Goal: Task Accomplishment & Management: Use online tool/utility

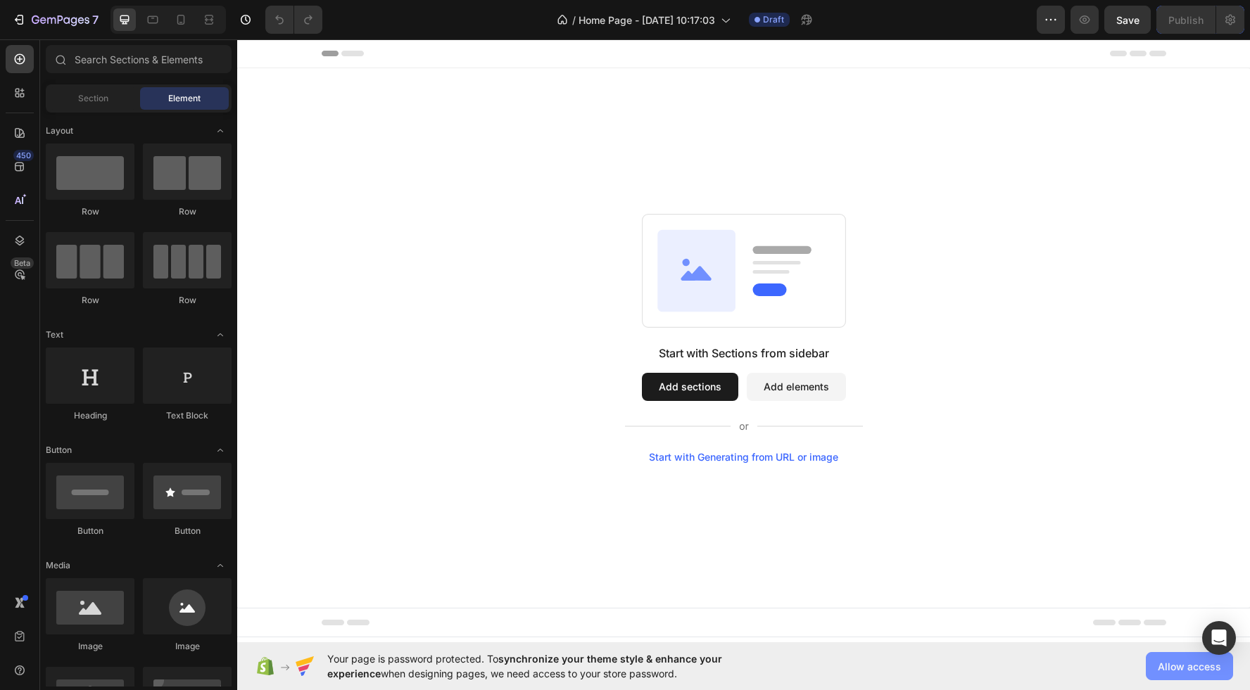
click at [1195, 664] on span "Allow access" at bounding box center [1188, 666] width 63 height 15
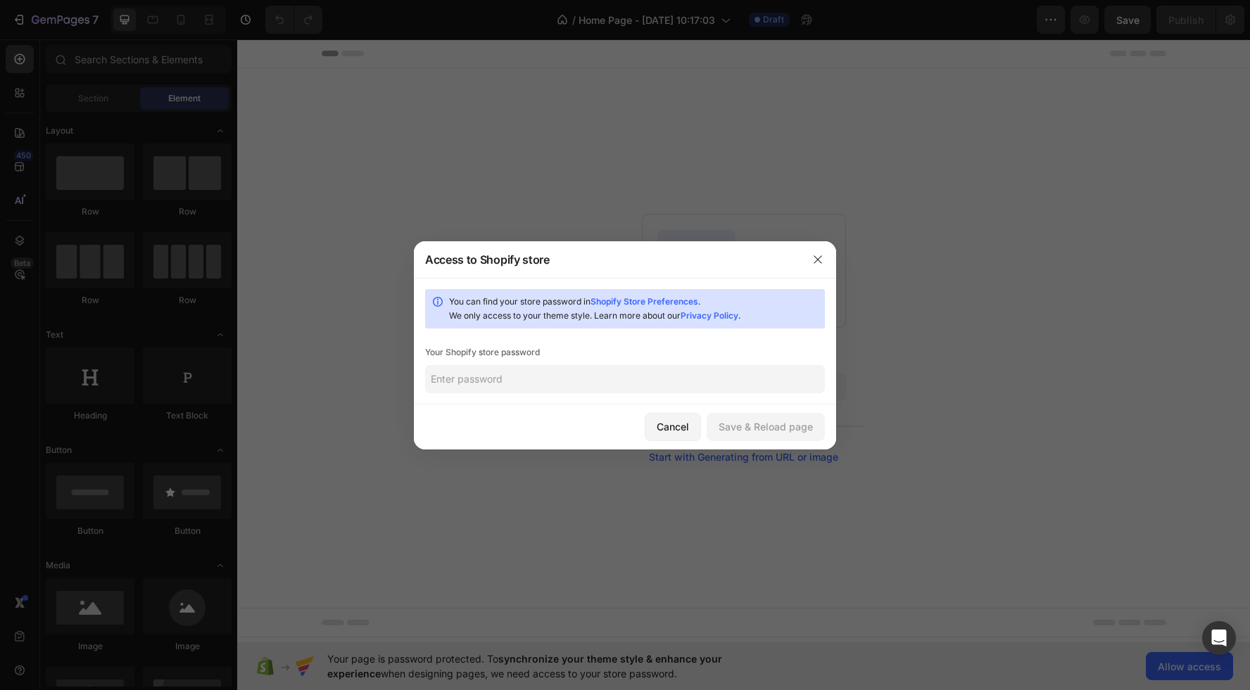
click at [551, 373] on input "text" at bounding box center [625, 379] width 400 height 28
type input "1"
drag, startPoint x: 798, startPoint y: 426, endPoint x: 789, endPoint y: 430, distance: 9.8
click at [800, 426] on div "Save & Reload page" at bounding box center [765, 426] width 94 height 15
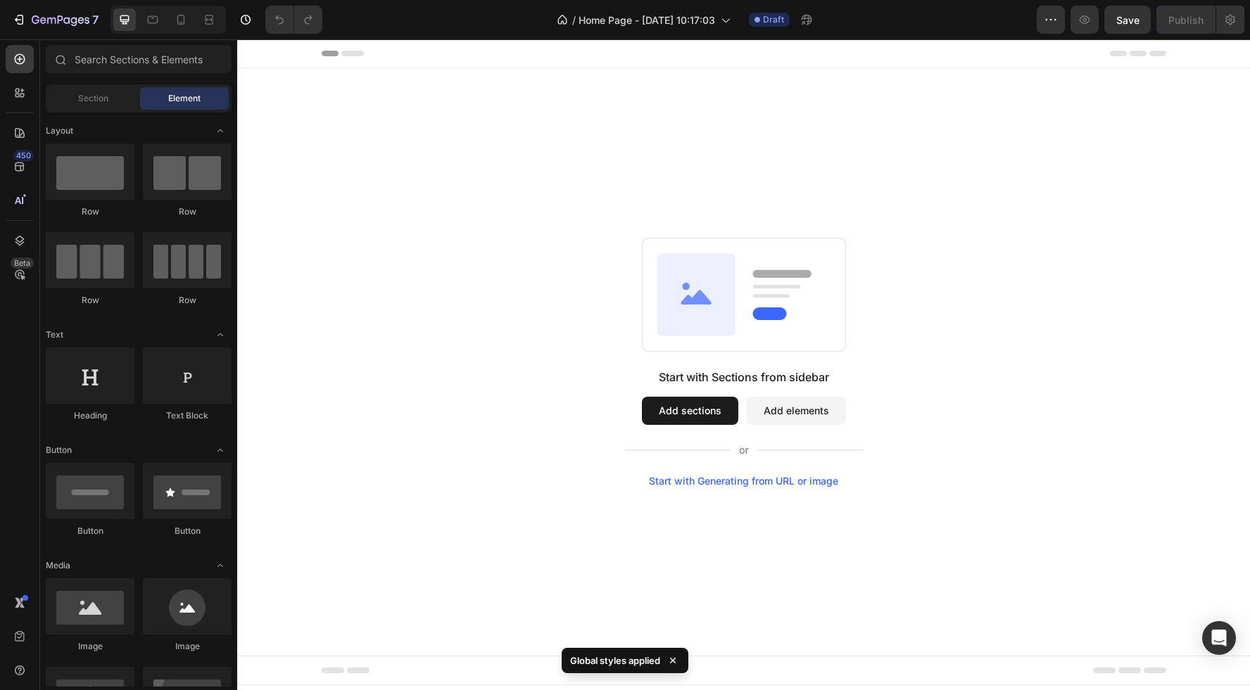
click at [357, 189] on div "Start with Sections from sidebar Add sections Add elements Start with Generatin…" at bounding box center [743, 362] width 1013 height 588
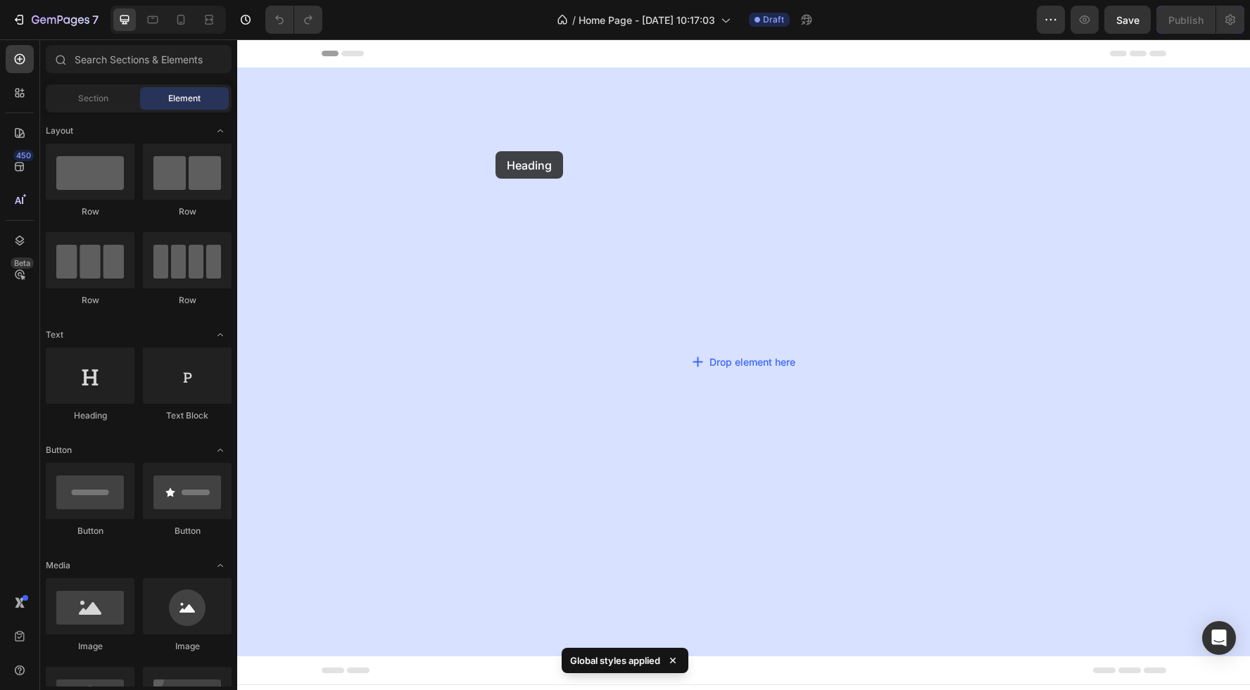
drag, startPoint x: 349, startPoint y: 417, endPoint x: 495, endPoint y: 151, distance: 303.6
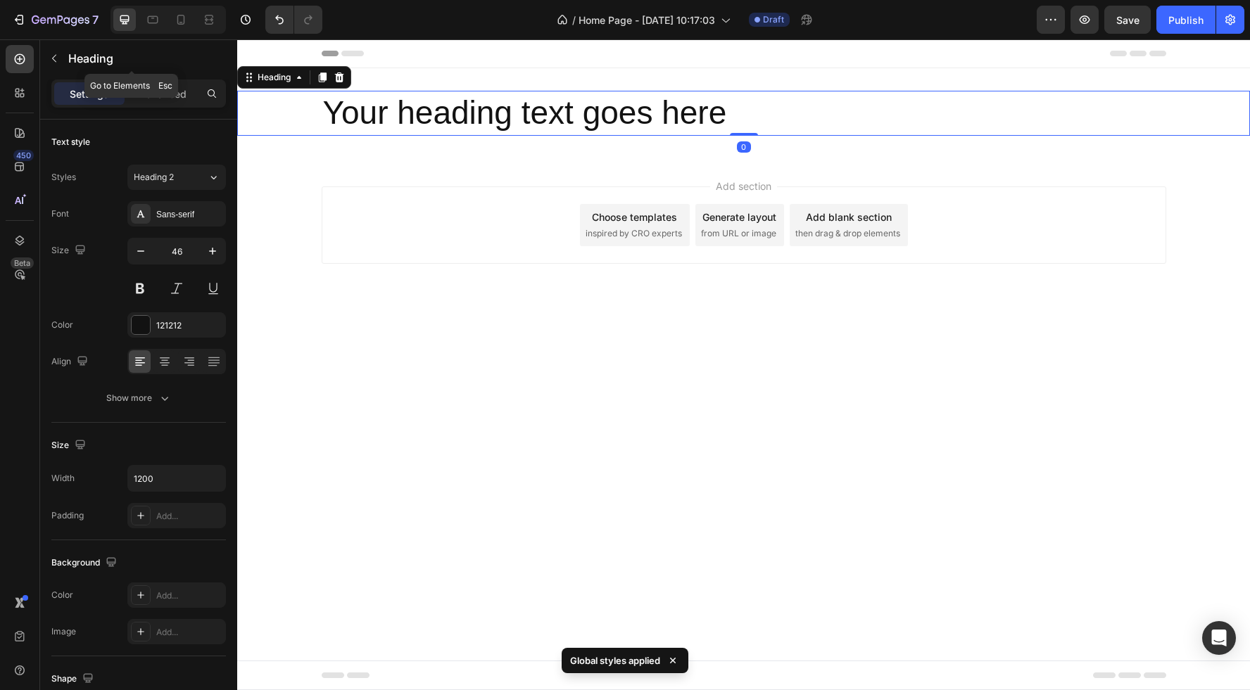
drag, startPoint x: 51, startPoint y: 61, endPoint x: 80, endPoint y: 68, distance: 29.9
click at [52, 61] on icon "button" at bounding box center [54, 58] width 11 height 11
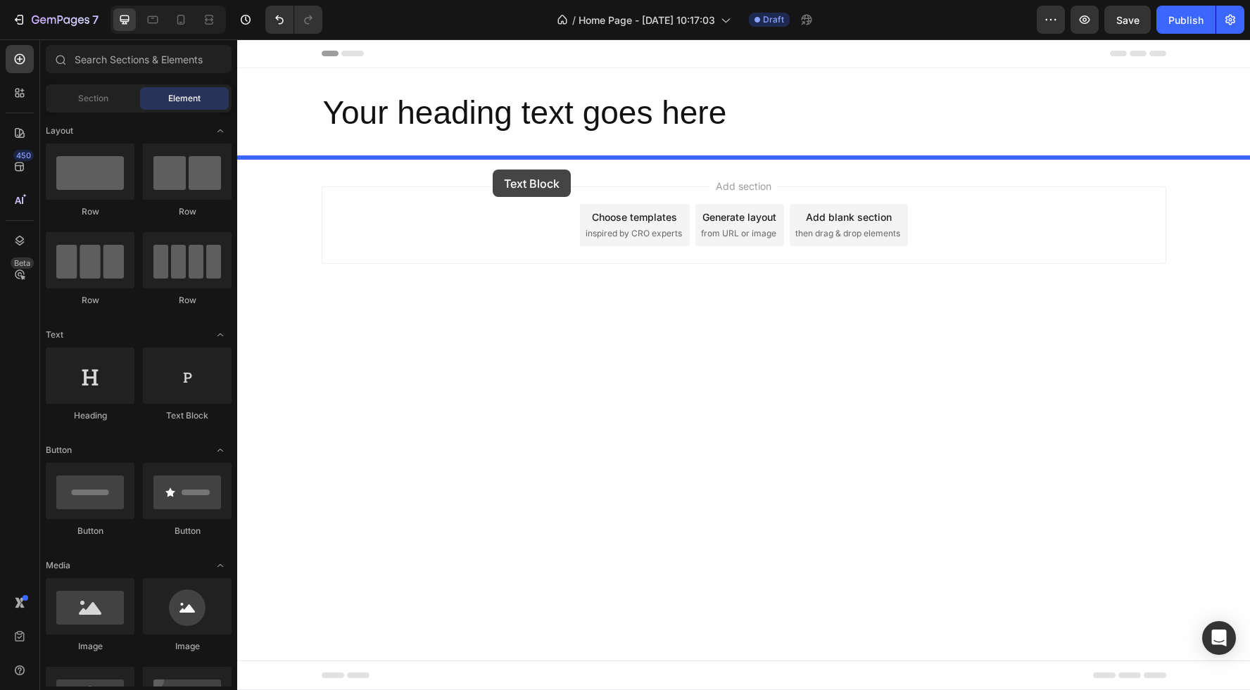
drag, startPoint x: 433, startPoint y: 415, endPoint x: 493, endPoint y: 170, distance: 252.6
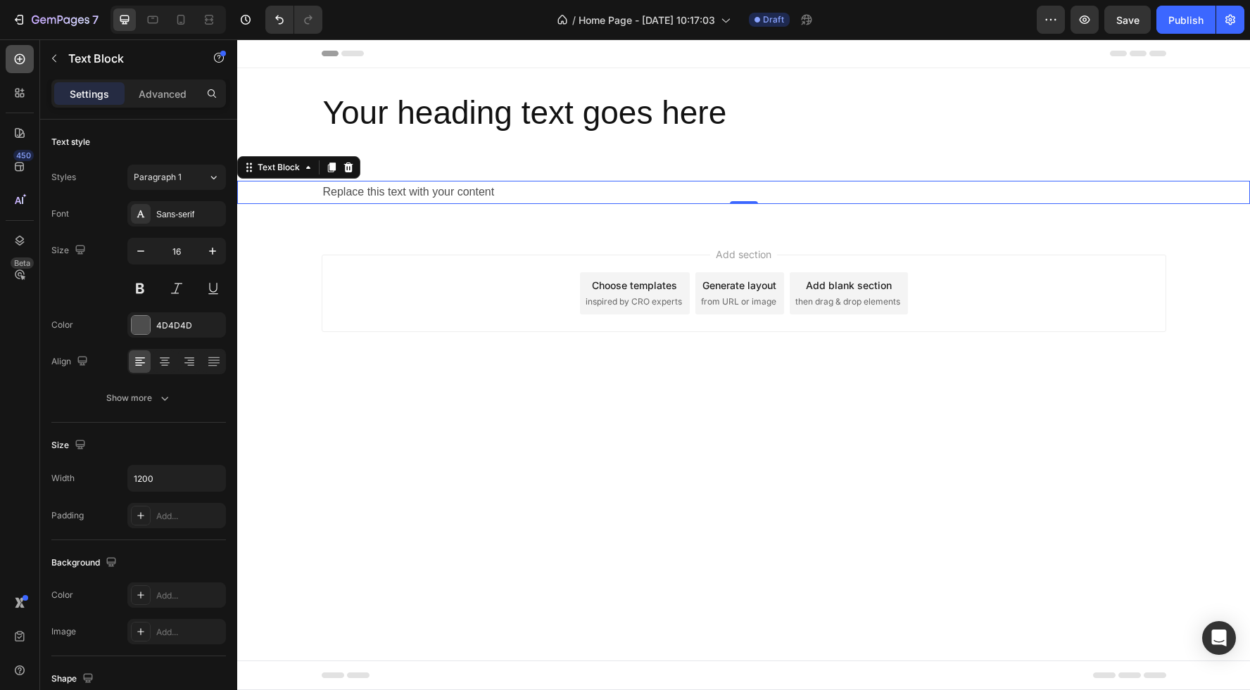
click at [16, 61] on icon at bounding box center [20, 59] width 14 height 14
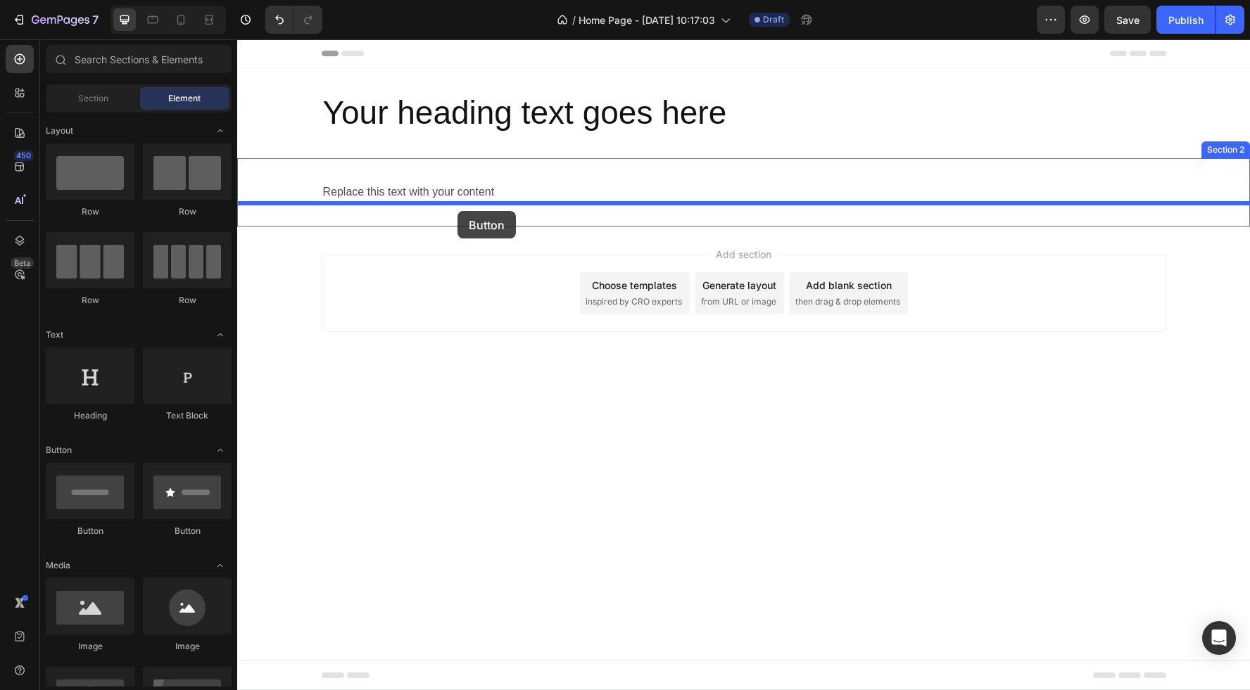
drag, startPoint x: 342, startPoint y: 545, endPoint x: 457, endPoint y: 211, distance: 353.6
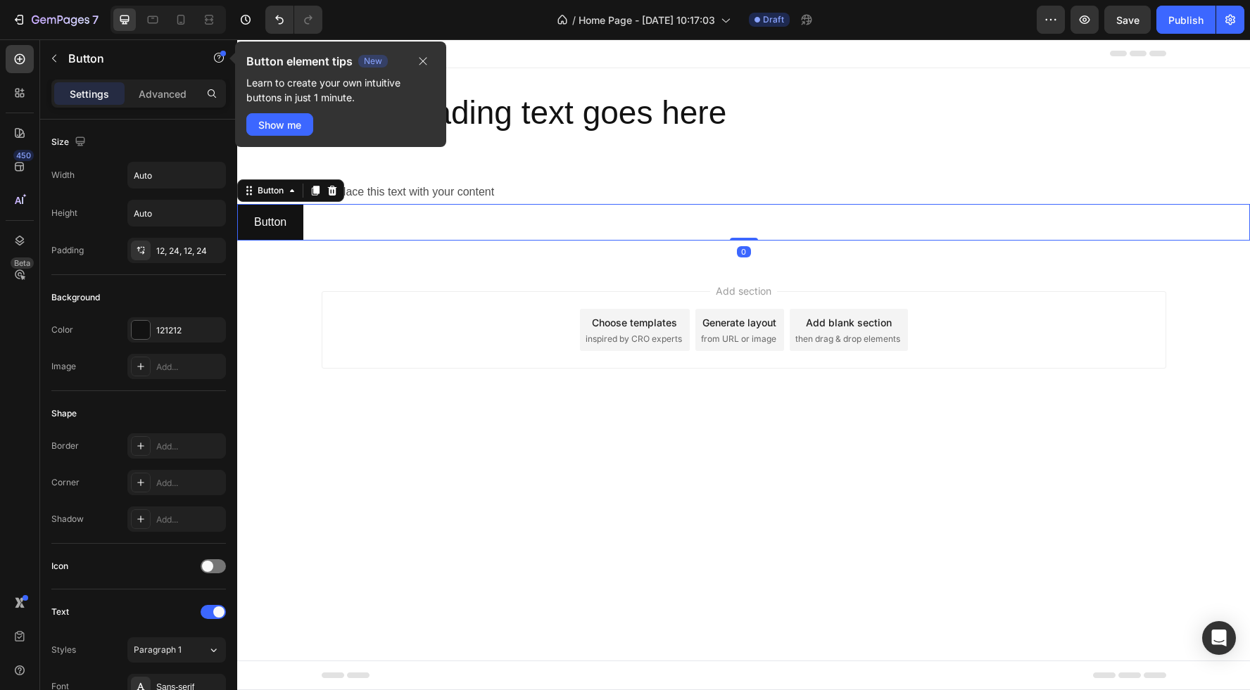
click at [368, 224] on div "Button Button 0" at bounding box center [743, 222] width 1013 height 37
click at [559, 121] on h2 "Your heading text goes here" at bounding box center [744, 113] width 844 height 45
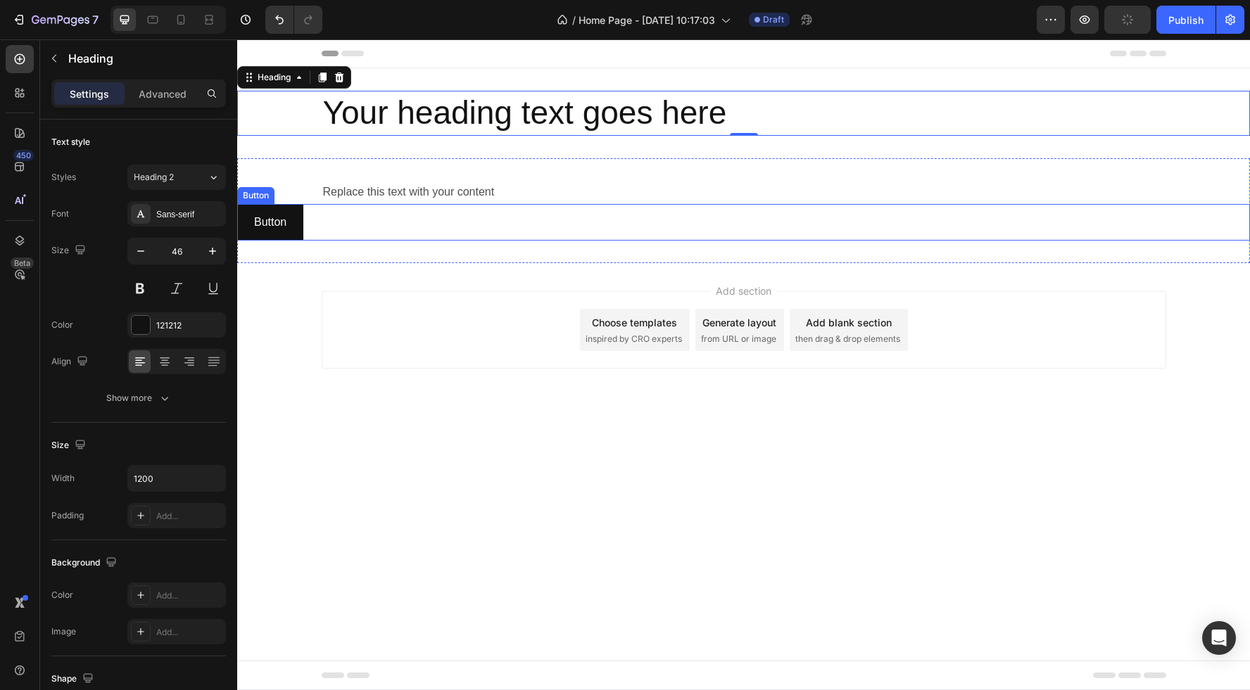
click at [369, 233] on div "Button Button" at bounding box center [743, 222] width 1013 height 37
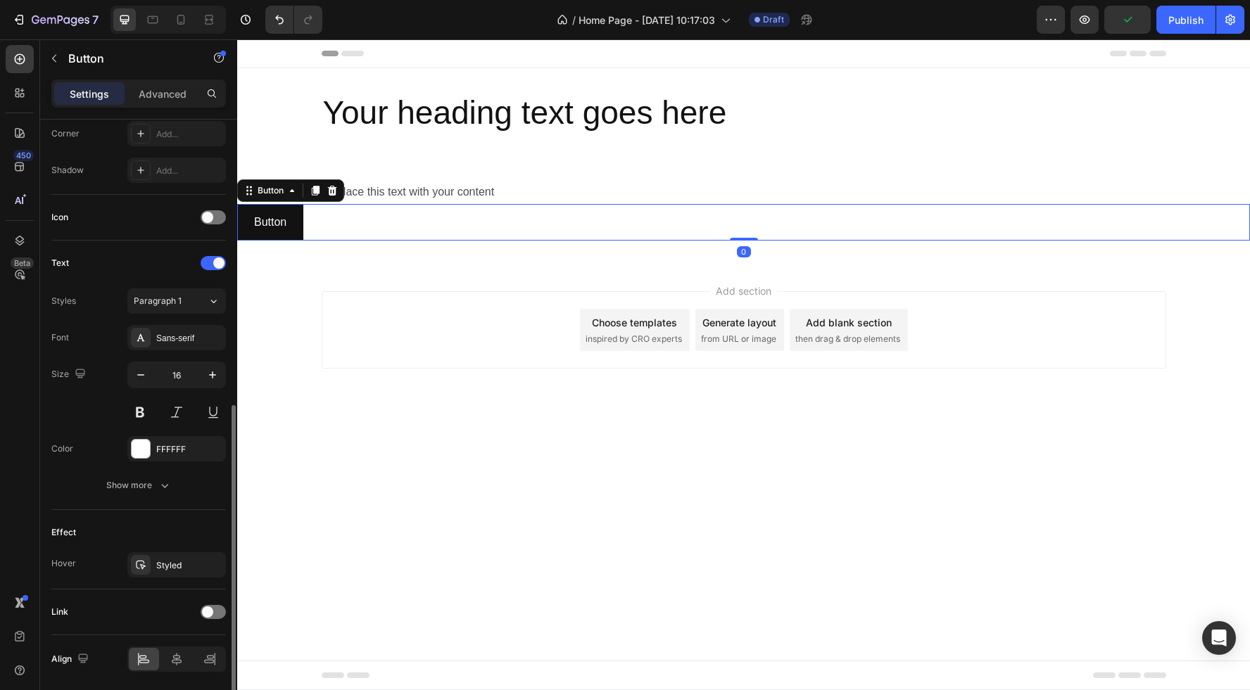
scroll to position [395, 0]
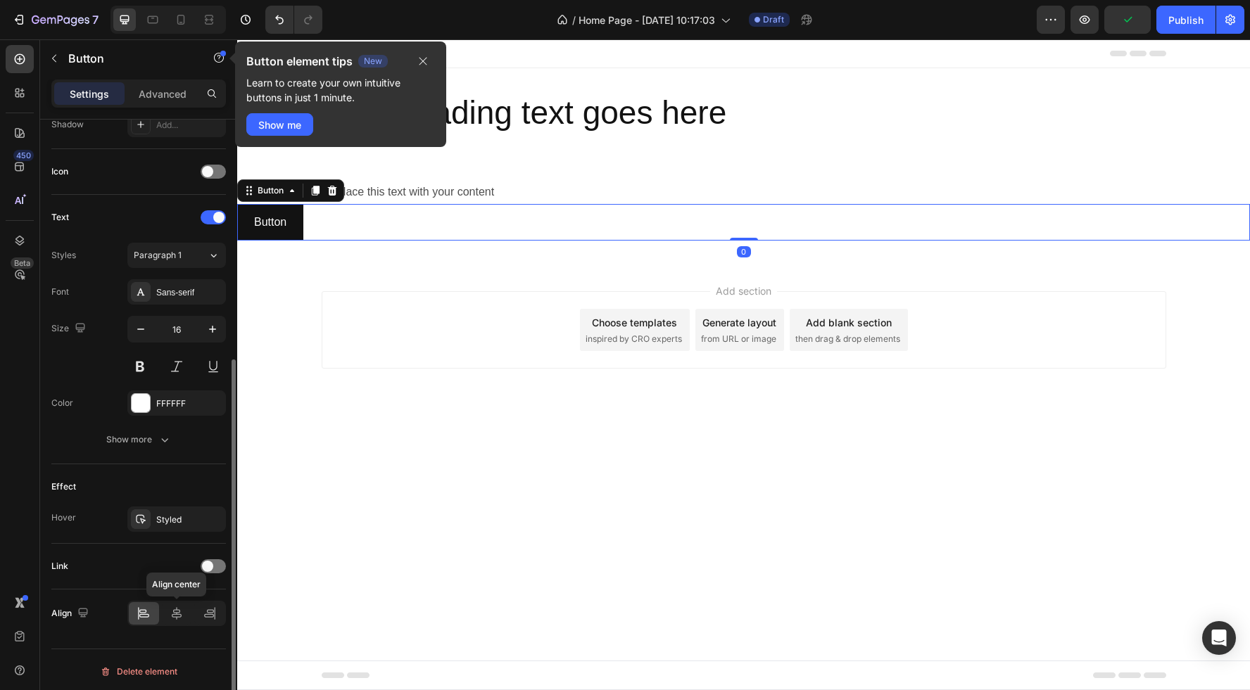
drag, startPoint x: 179, startPoint y: 608, endPoint x: 197, endPoint y: 588, distance: 26.9
click at [180, 607] on icon at bounding box center [177, 614] width 14 height 14
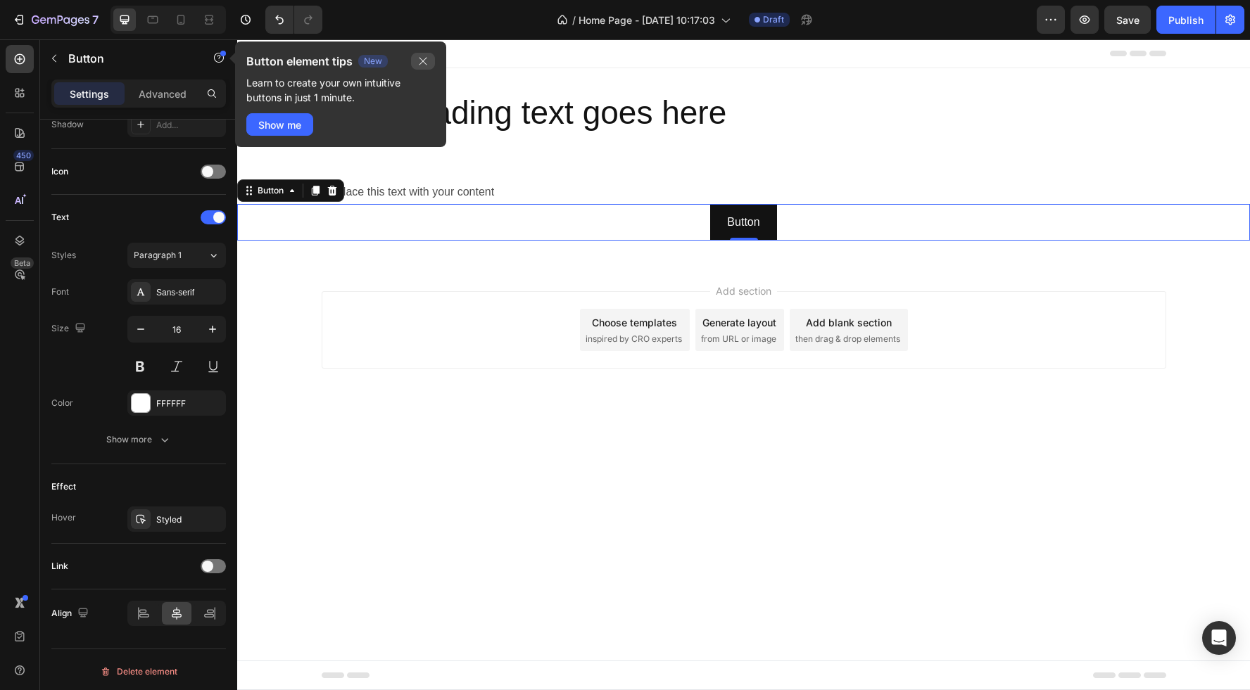
drag, startPoint x: 429, startPoint y: 64, endPoint x: 133, endPoint y: 24, distance: 298.2
click at [429, 64] on icon "button" at bounding box center [422, 61] width 11 height 11
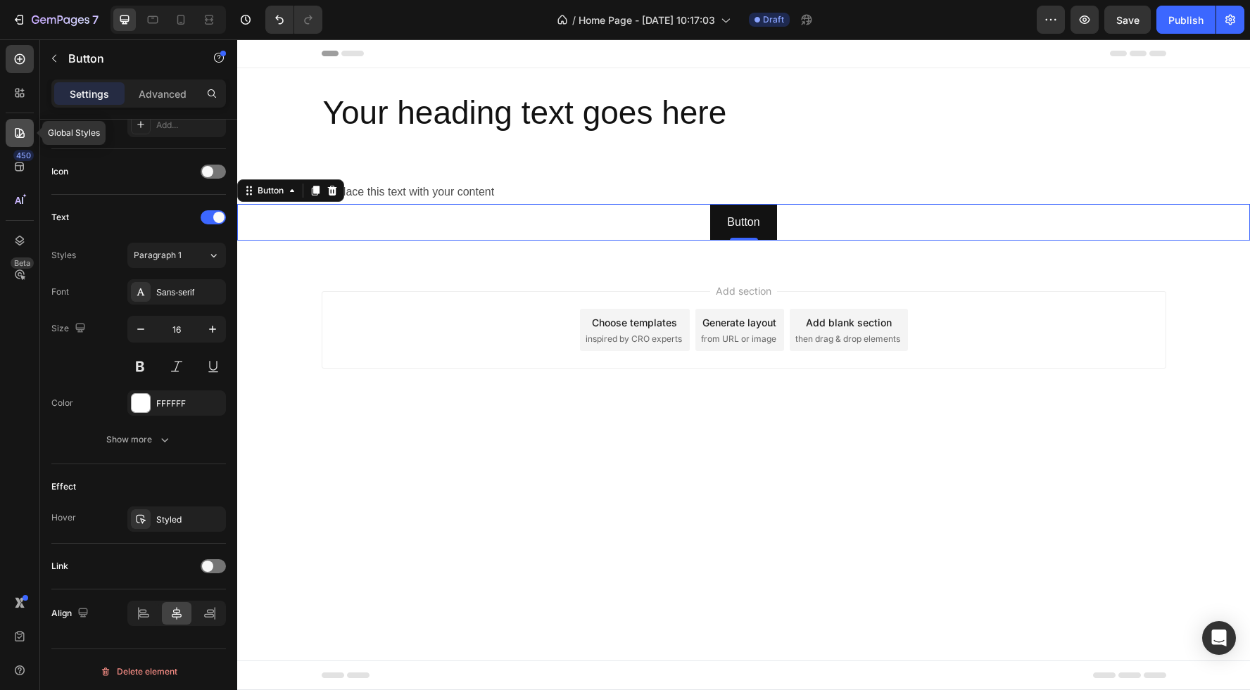
click at [23, 134] on icon at bounding box center [20, 133] width 14 height 14
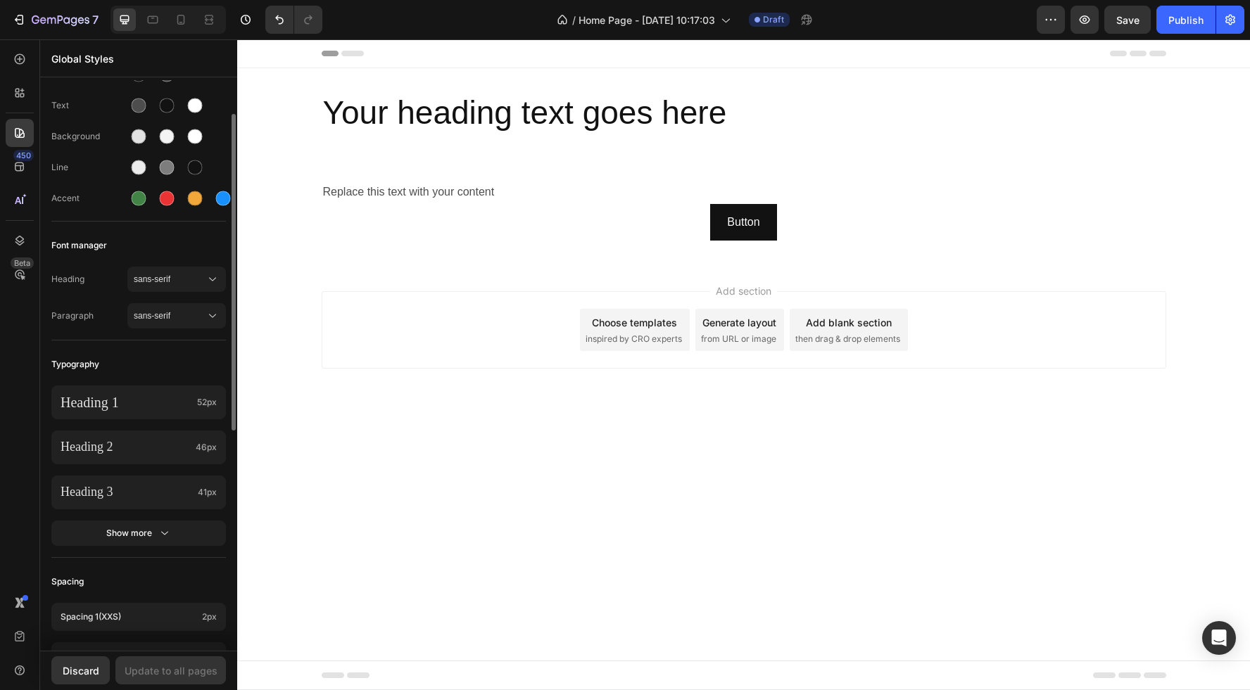
scroll to position [58, 0]
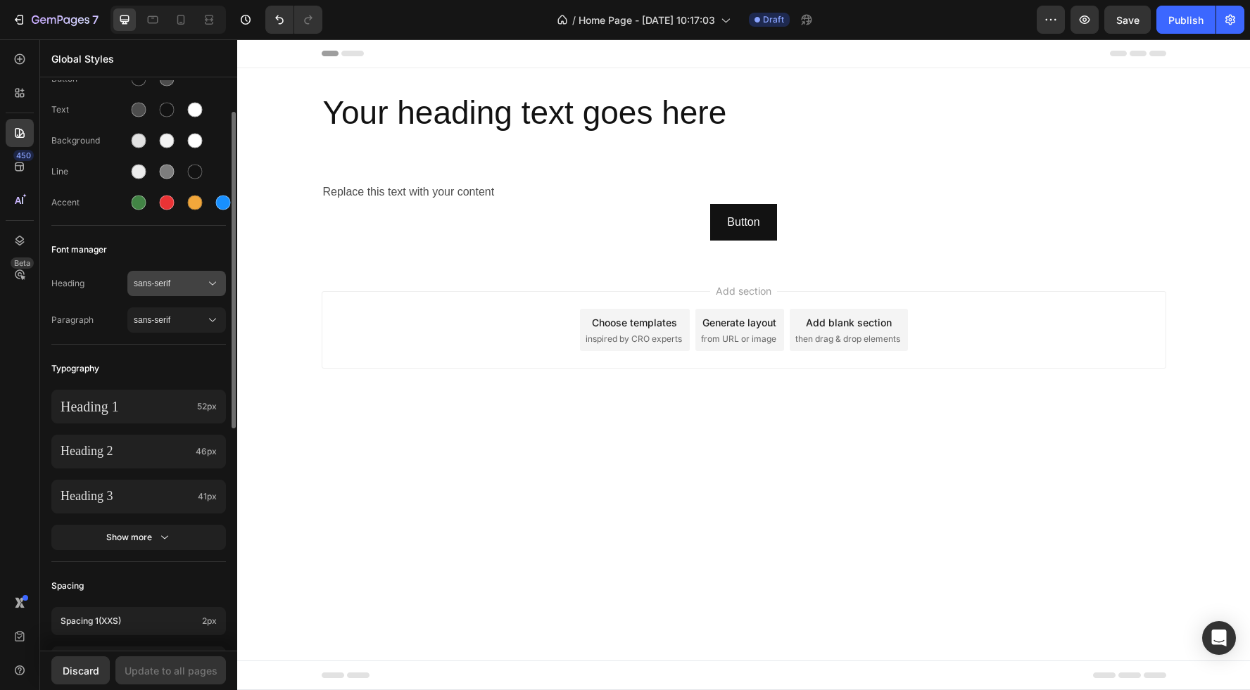
click at [179, 288] on span "sans-serif" at bounding box center [170, 283] width 72 height 13
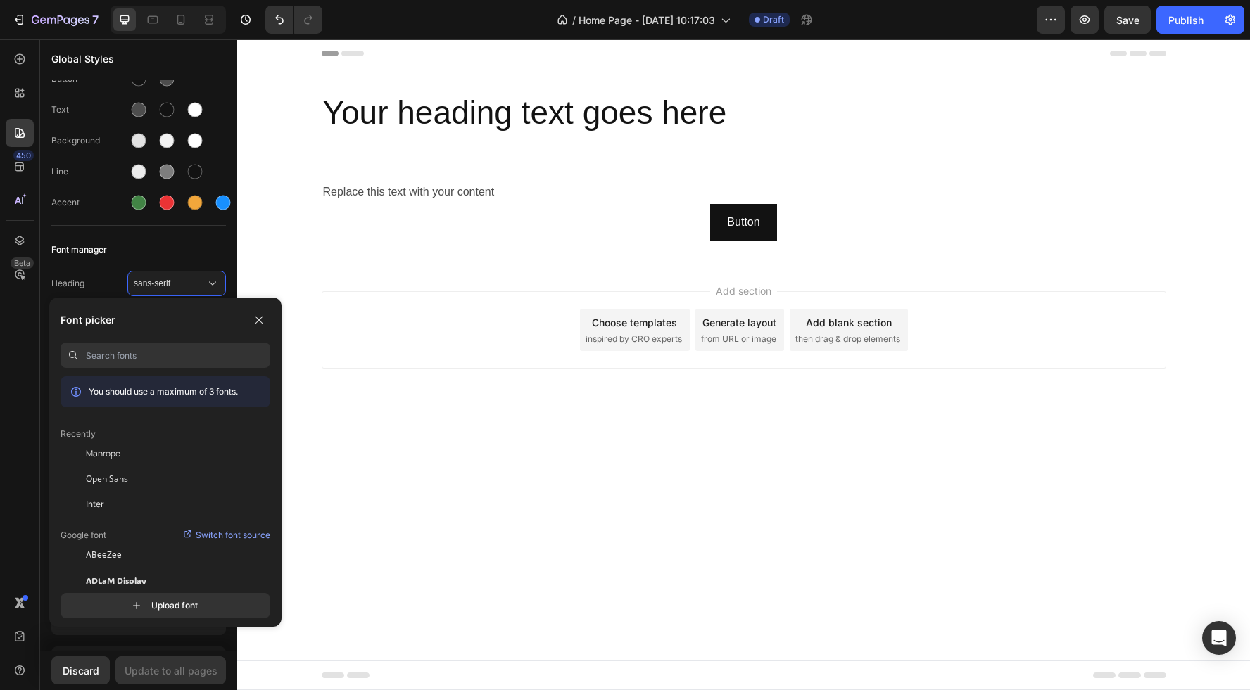
paste input "League Spartan"
type input "League Spartan"
click at [117, 454] on span "League Spartan" at bounding box center [113, 454] width 54 height 13
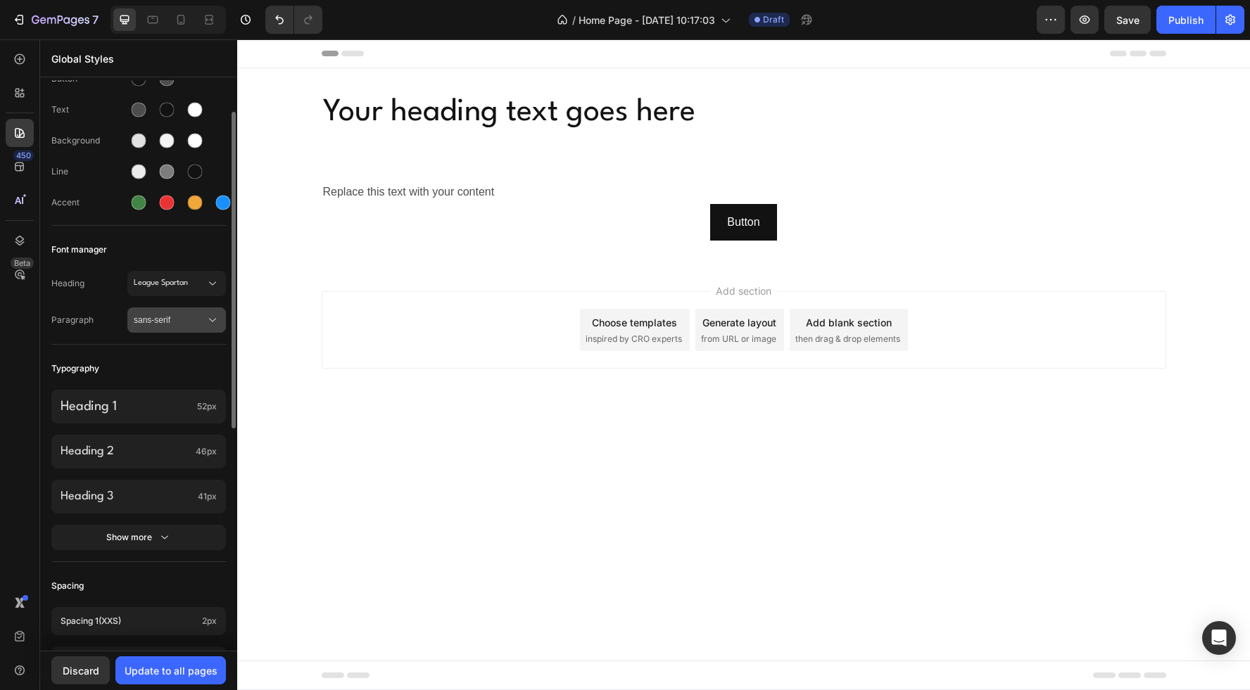
click at [190, 314] on span "sans-serif" at bounding box center [170, 320] width 72 height 13
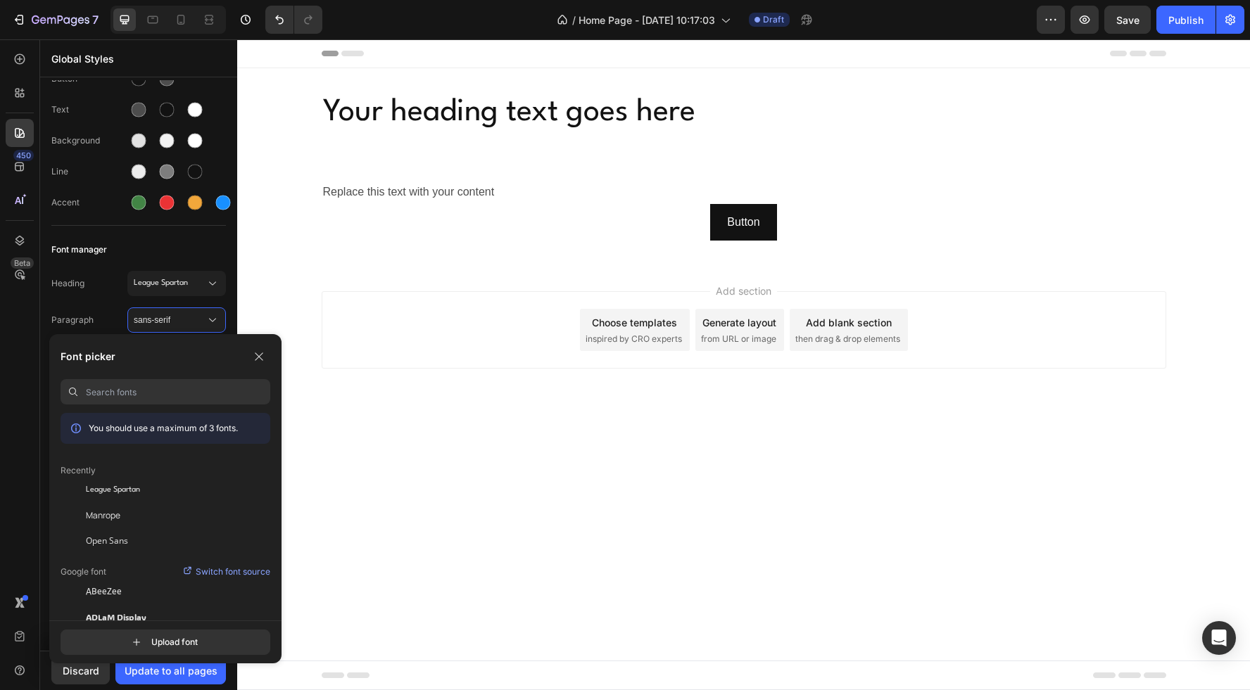
click at [181, 390] on input at bounding box center [178, 391] width 184 height 25
paste input "Onest"
type input "Onest"
click at [114, 486] on div "Onest" at bounding box center [178, 490] width 184 height 13
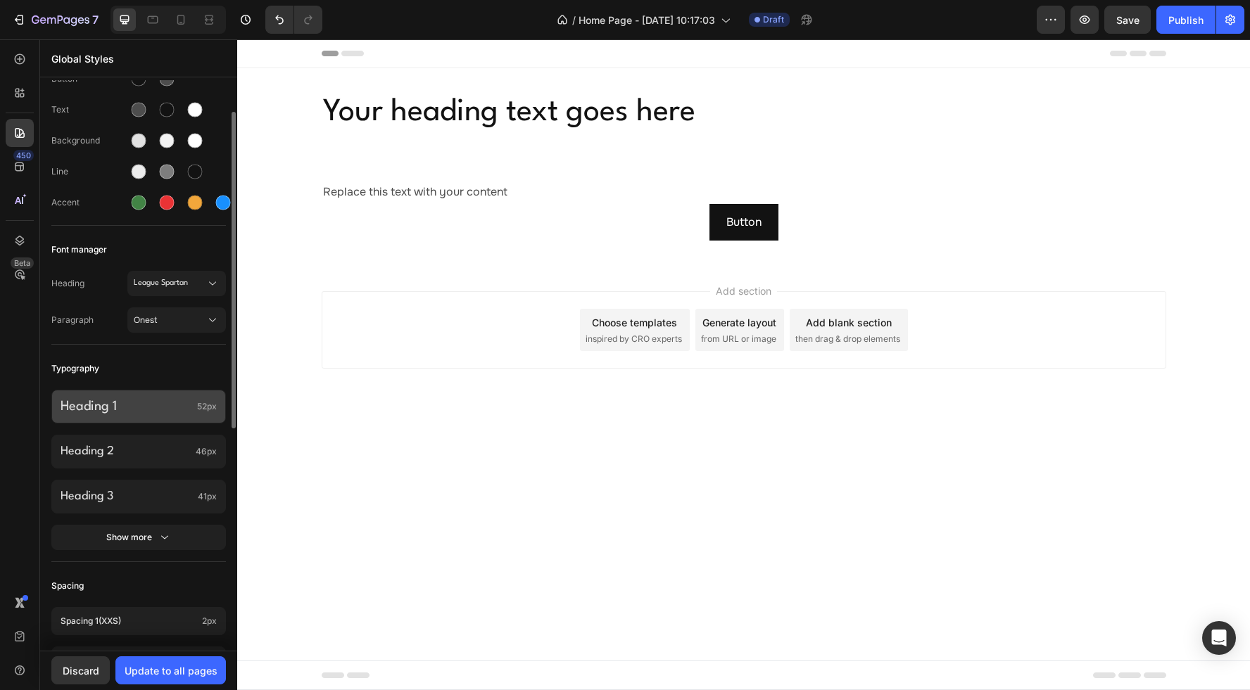
click at [169, 395] on div "Heading 1 52px" at bounding box center [138, 407] width 175 height 34
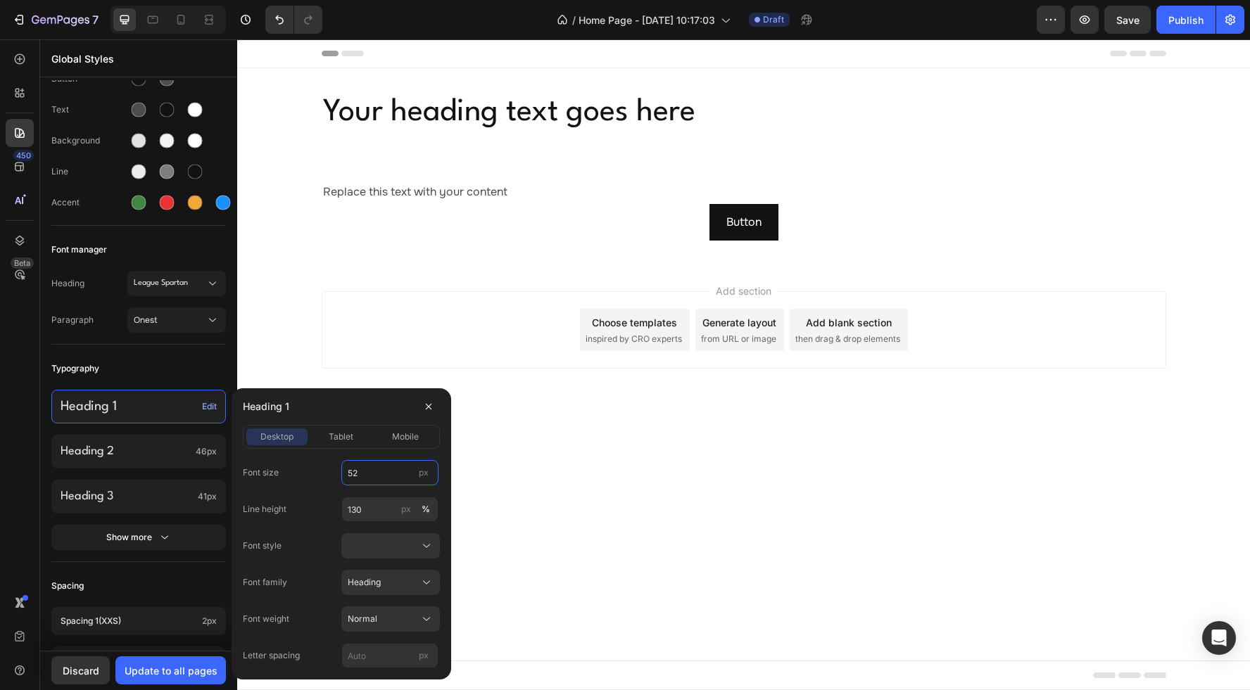
click at [372, 472] on input "52" at bounding box center [389, 472] width 97 height 25
type input "48"
click at [378, 510] on input "130" at bounding box center [389, 509] width 97 height 25
type input "110"
click at [379, 658] on input "px" at bounding box center [389, 655] width 97 height 25
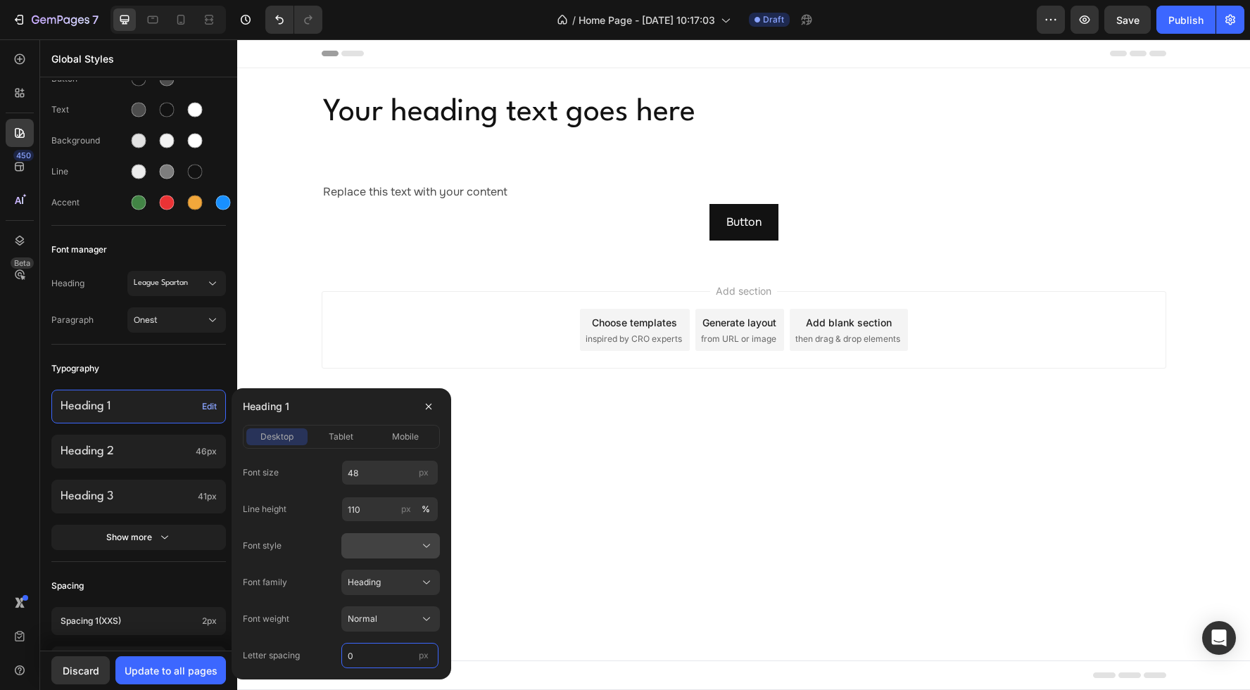
type input "0"
click at [377, 543] on div at bounding box center [391, 546] width 86 height 14
click at [378, 580] on div "Normal" at bounding box center [388, 579] width 82 height 13
click at [378, 545] on div "Normal" at bounding box center [382, 546] width 69 height 13
drag, startPoint x: 326, startPoint y: 531, endPoint x: 369, endPoint y: 556, distance: 48.9
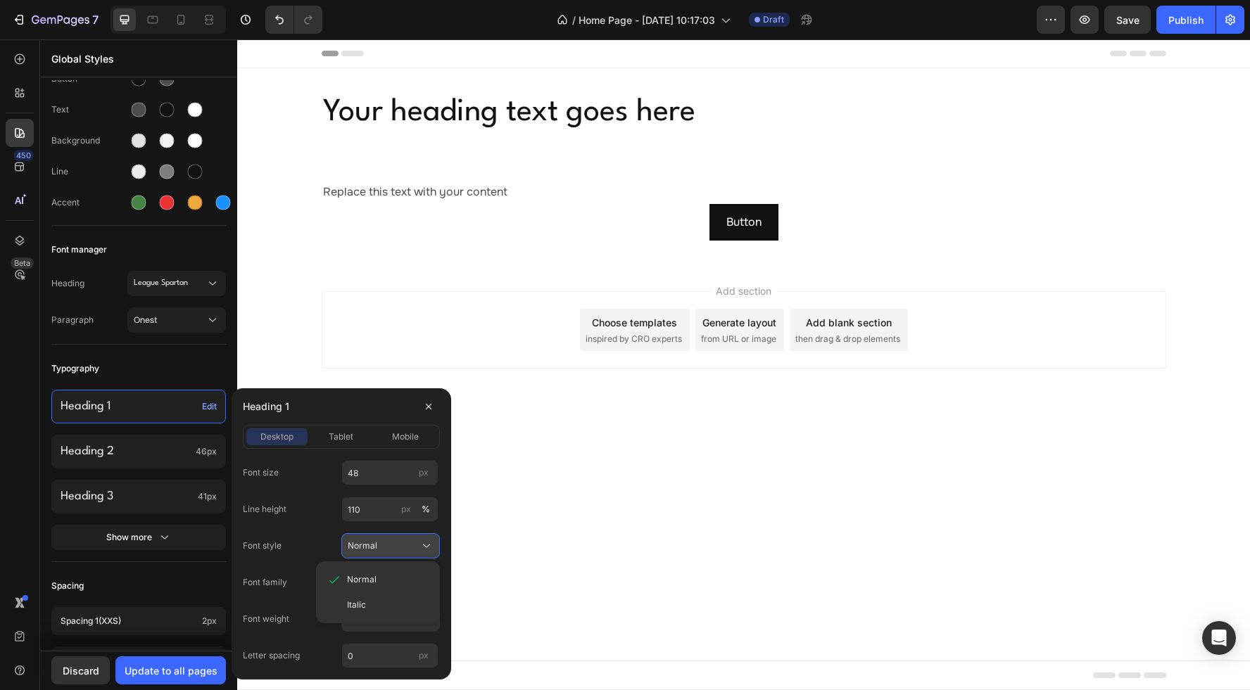
click at [329, 531] on div "Font size 48 px Line height 110 px % Font style Normal Normal Italic Font famil…" at bounding box center [341, 564] width 197 height 208
click at [388, 623] on div "Normal" at bounding box center [382, 619] width 69 height 13
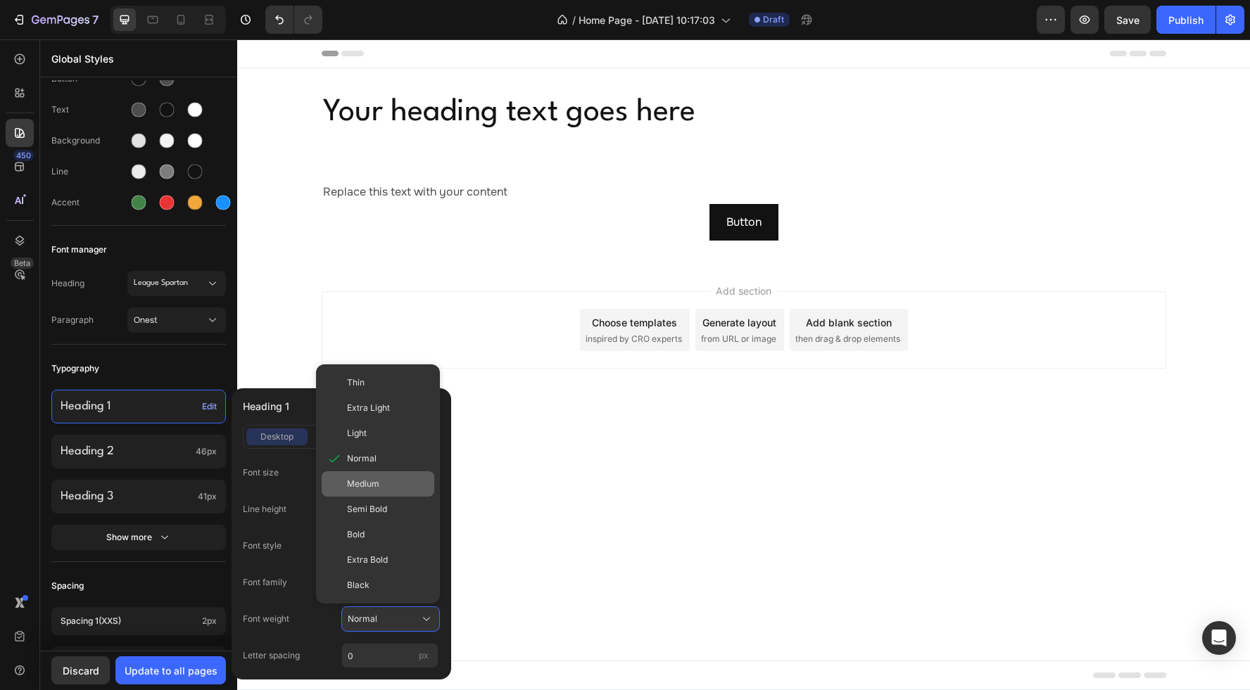
click at [376, 481] on span "Medium" at bounding box center [363, 484] width 32 height 13
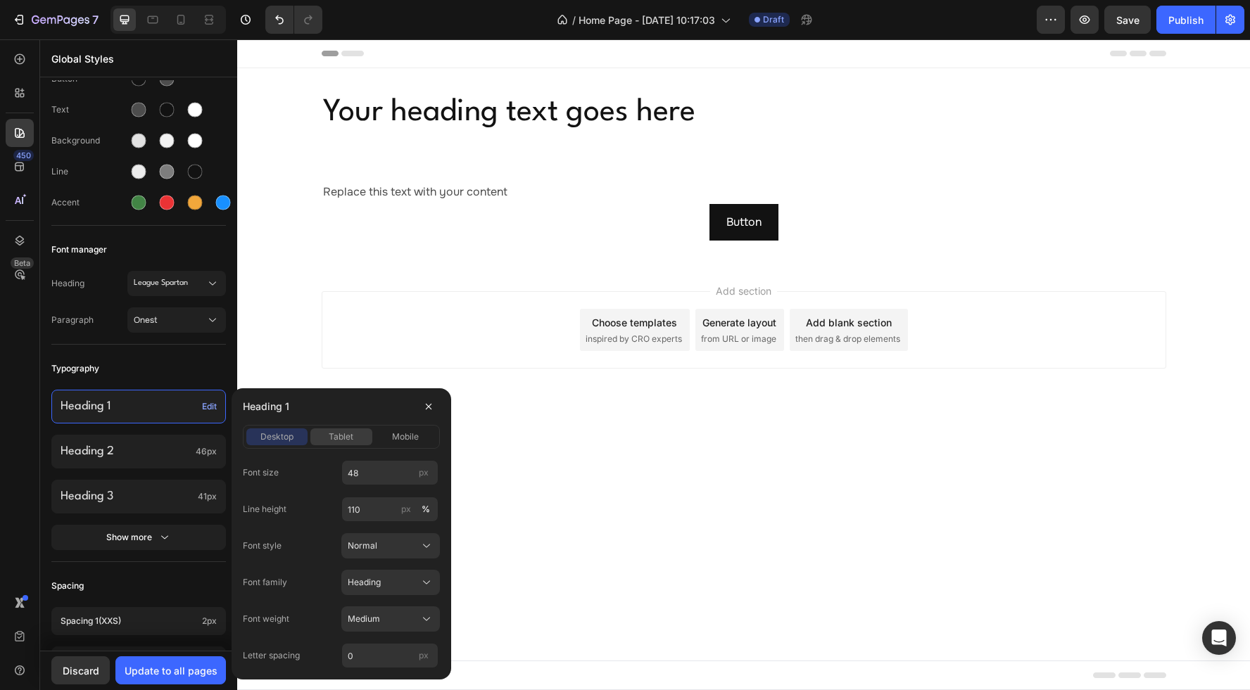
click at [344, 436] on span "tablet" at bounding box center [341, 437] width 25 height 13
click at [364, 468] on input "52" at bounding box center [389, 472] width 97 height 25
type input "48"
drag, startPoint x: 404, startPoint y: 438, endPoint x: 386, endPoint y: 459, distance: 27.5
click at [404, 438] on span "mobile" at bounding box center [405, 437] width 27 height 13
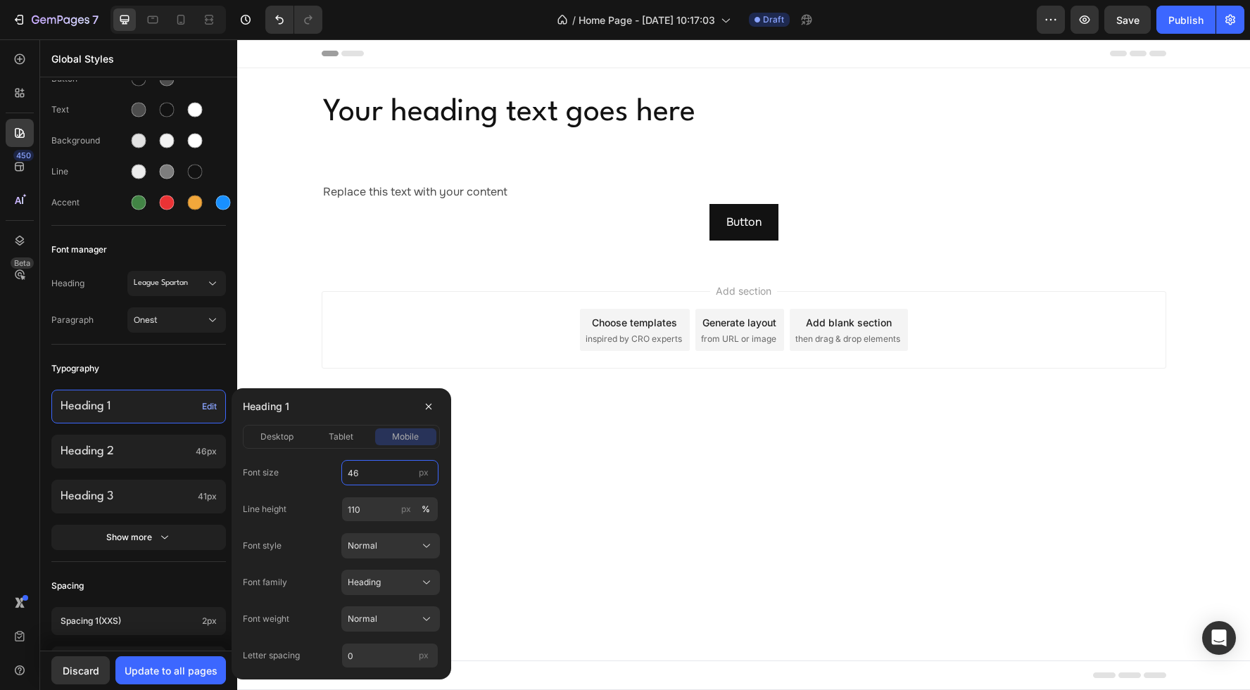
click at [373, 469] on input "46" at bounding box center [389, 472] width 97 height 25
type input "40"
click at [311, 460] on div "Font size 40 px" at bounding box center [341, 472] width 197 height 25
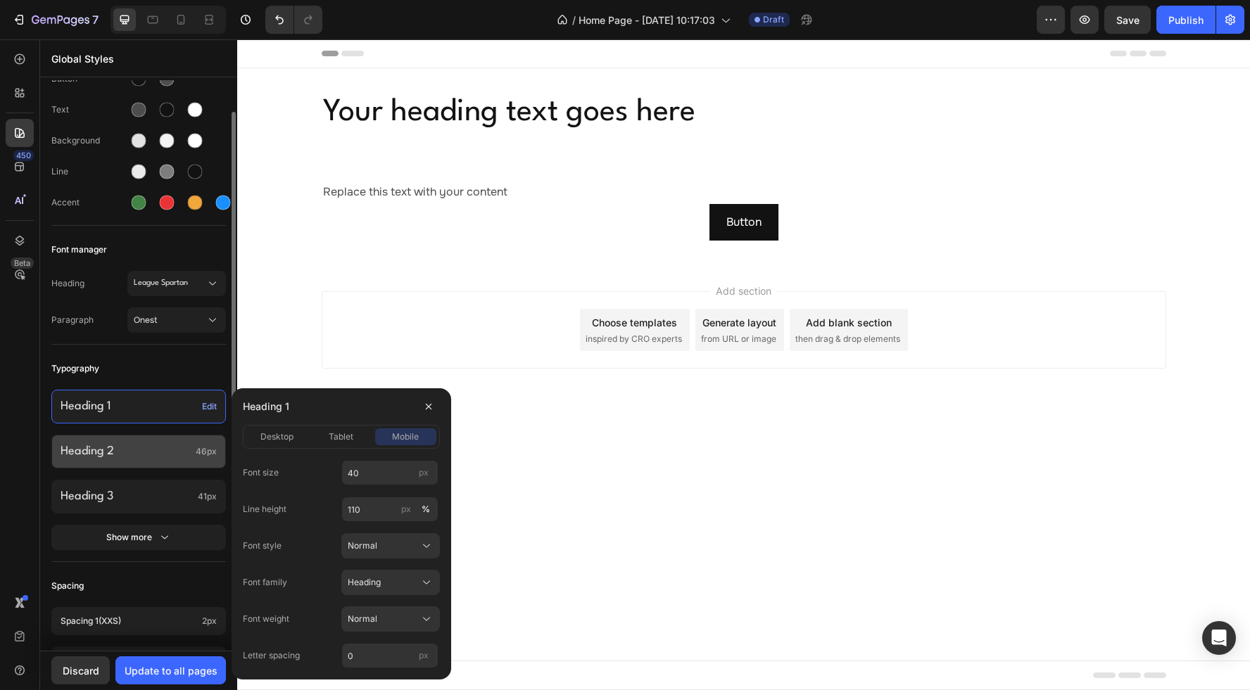
drag, startPoint x: 123, startPoint y: 442, endPoint x: 115, endPoint y: 440, distance: 7.9
click at [126, 443] on p "Heading 2" at bounding box center [125, 451] width 129 height 16
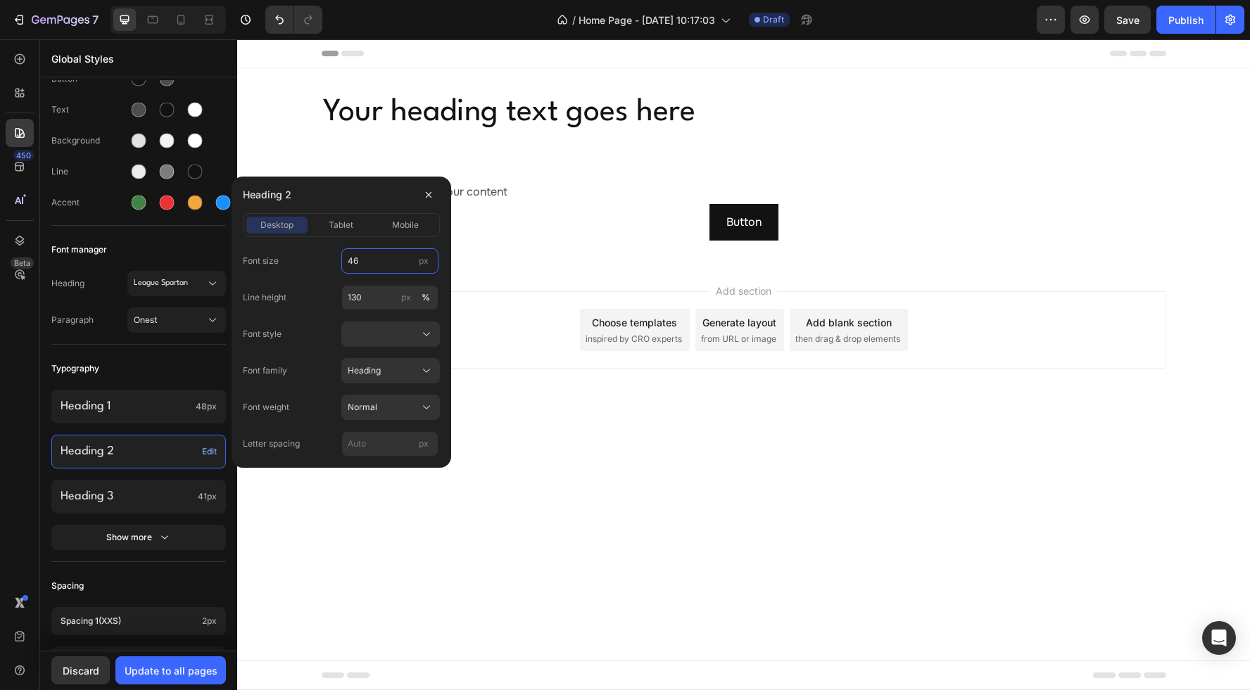
click at [364, 260] on input "46" at bounding box center [389, 260] width 97 height 25
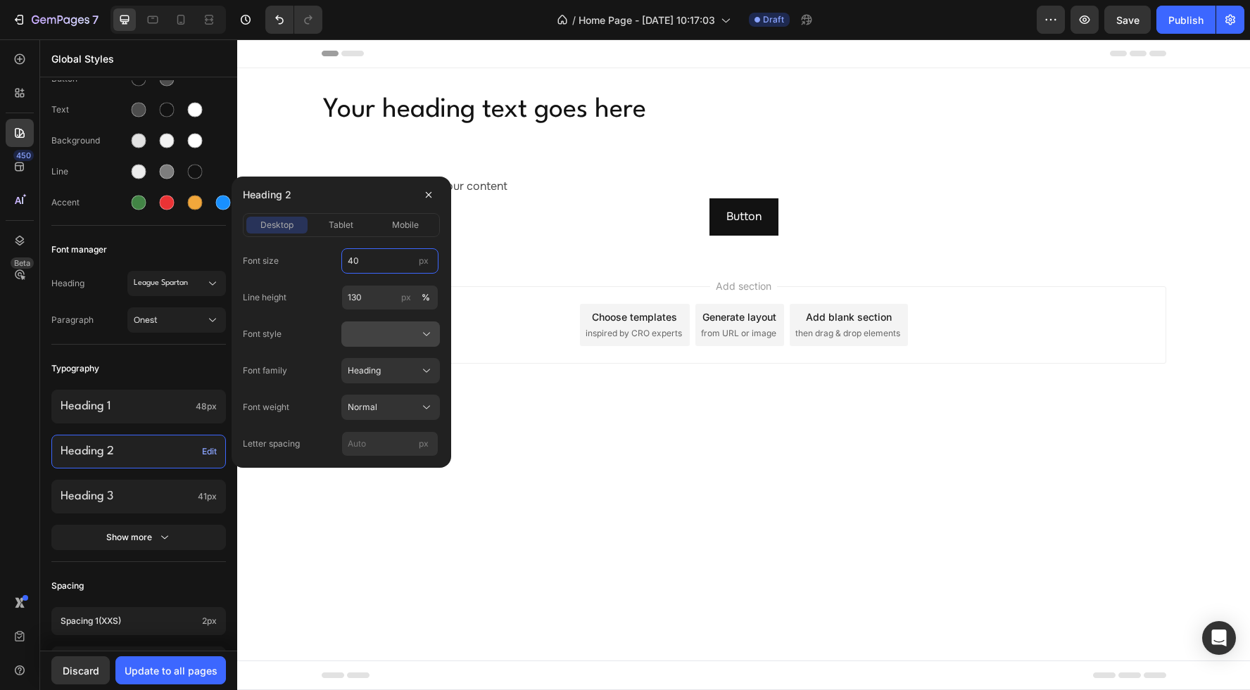
type input "40"
click at [376, 329] on div at bounding box center [391, 334] width 86 height 14
drag, startPoint x: 377, startPoint y: 369, endPoint x: 369, endPoint y: 363, distance: 10.1
click at [377, 369] on div "Normal" at bounding box center [388, 368] width 82 height 13
click at [381, 296] on input "130" at bounding box center [389, 297] width 97 height 25
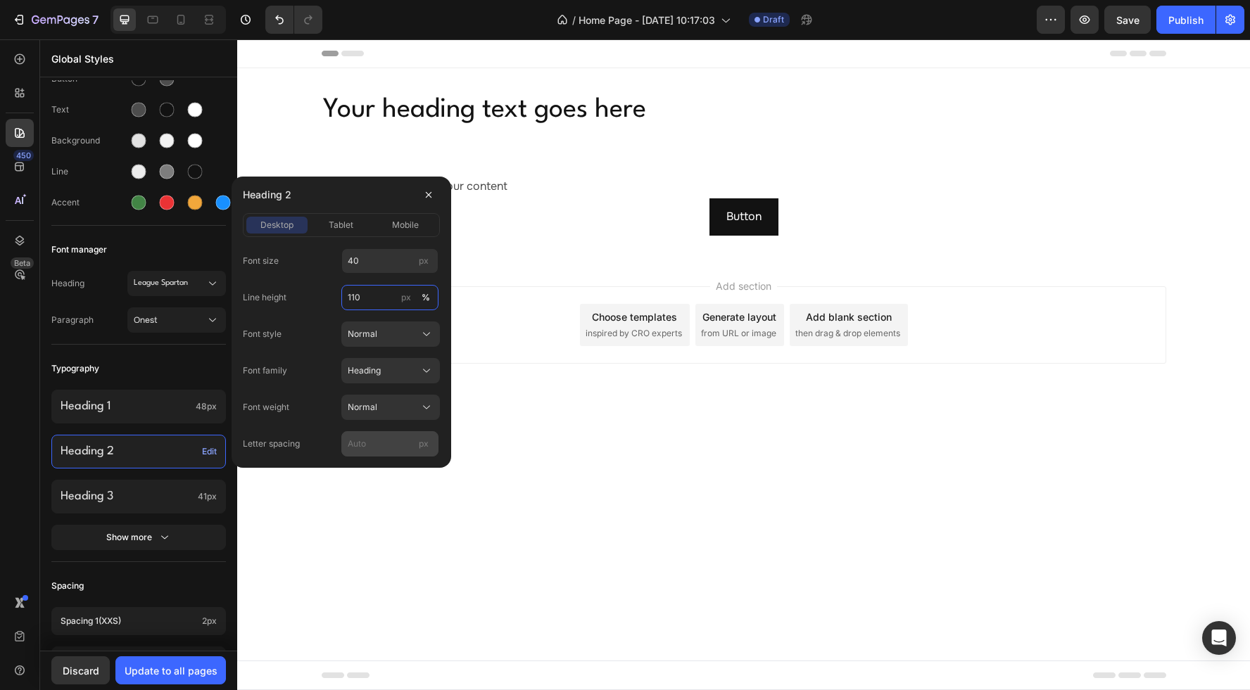
type input "110"
click at [371, 443] on input "px" at bounding box center [389, 443] width 97 height 25
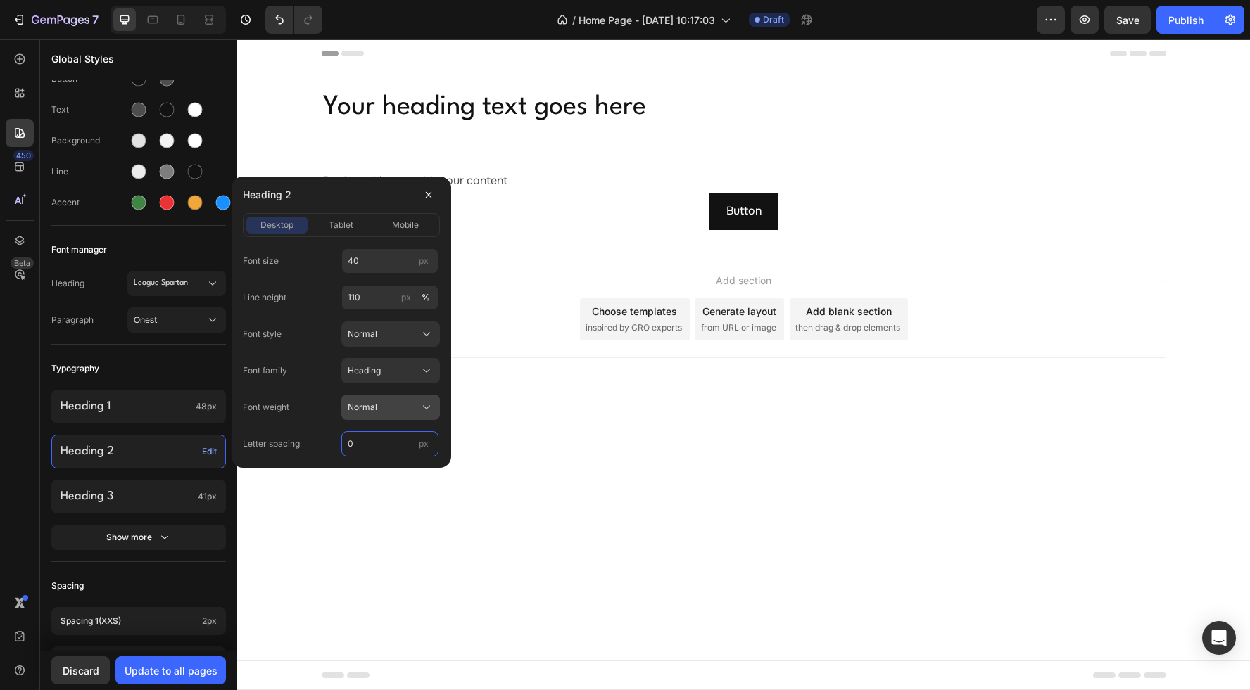
type input "0"
click at [382, 408] on div "Normal" at bounding box center [382, 407] width 69 height 13
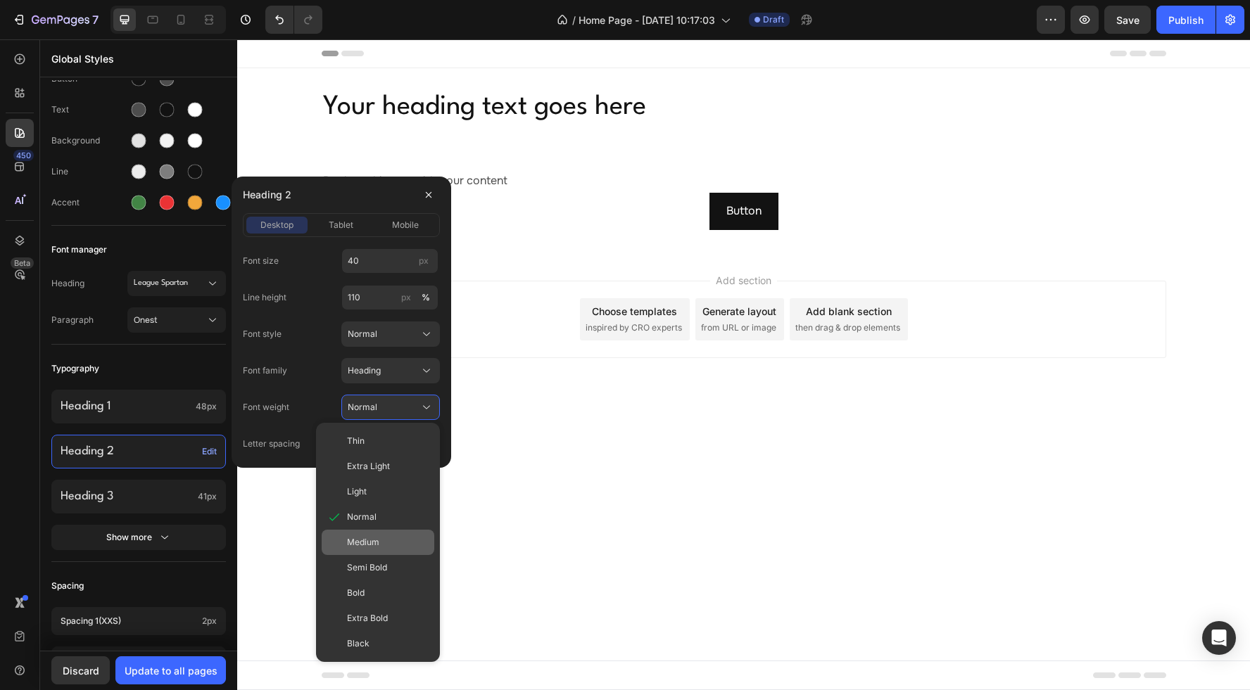
click at [377, 534] on div "Medium" at bounding box center [378, 542] width 113 height 25
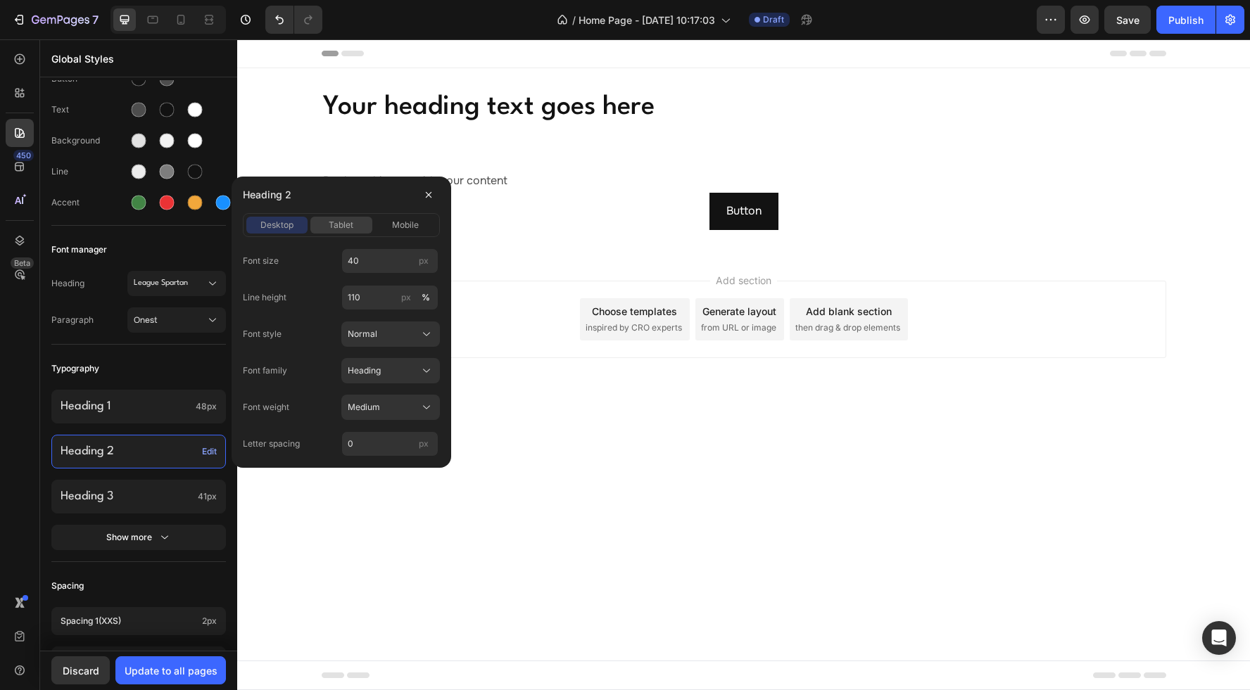
click at [331, 220] on span "tablet" at bounding box center [341, 225] width 25 height 13
click at [274, 222] on span "desktop" at bounding box center [276, 225] width 33 height 13
click at [357, 224] on div "tablet" at bounding box center [340, 225] width 61 height 13
click at [407, 407] on div "Normal" at bounding box center [382, 407] width 69 height 13
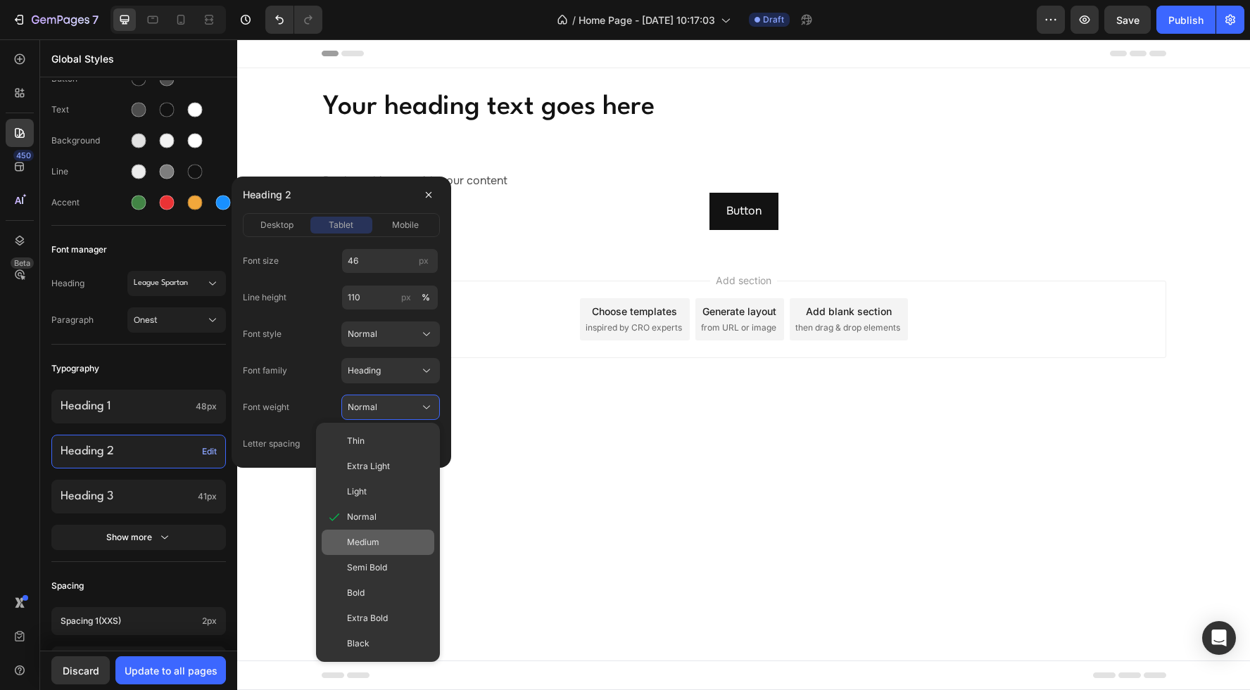
click at [364, 539] on span "Medium" at bounding box center [363, 542] width 32 height 13
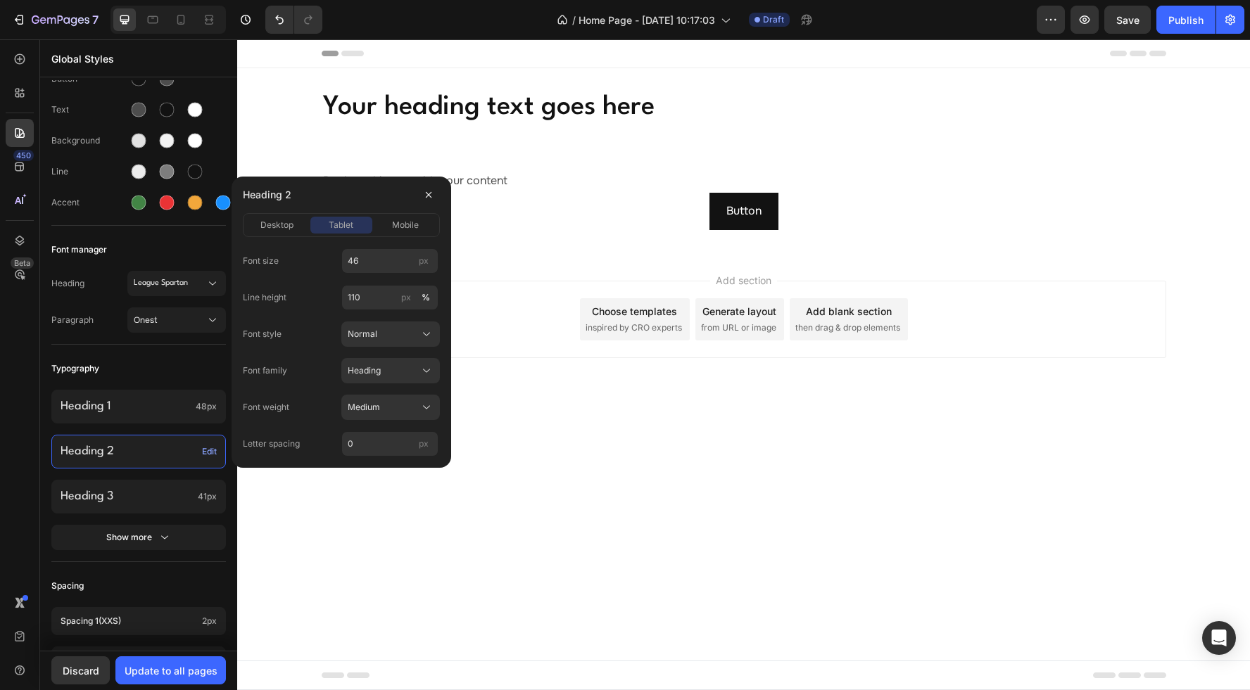
drag, startPoint x: 281, startPoint y: 221, endPoint x: 322, endPoint y: 227, distance: 41.3
click at [293, 223] on span "desktop" at bounding box center [276, 225] width 33 height 13
drag, startPoint x: 338, startPoint y: 219, endPoint x: 372, endPoint y: 245, distance: 42.1
click at [342, 220] on span "tablet" at bounding box center [341, 225] width 25 height 13
click at [372, 258] on input "46" at bounding box center [389, 260] width 97 height 25
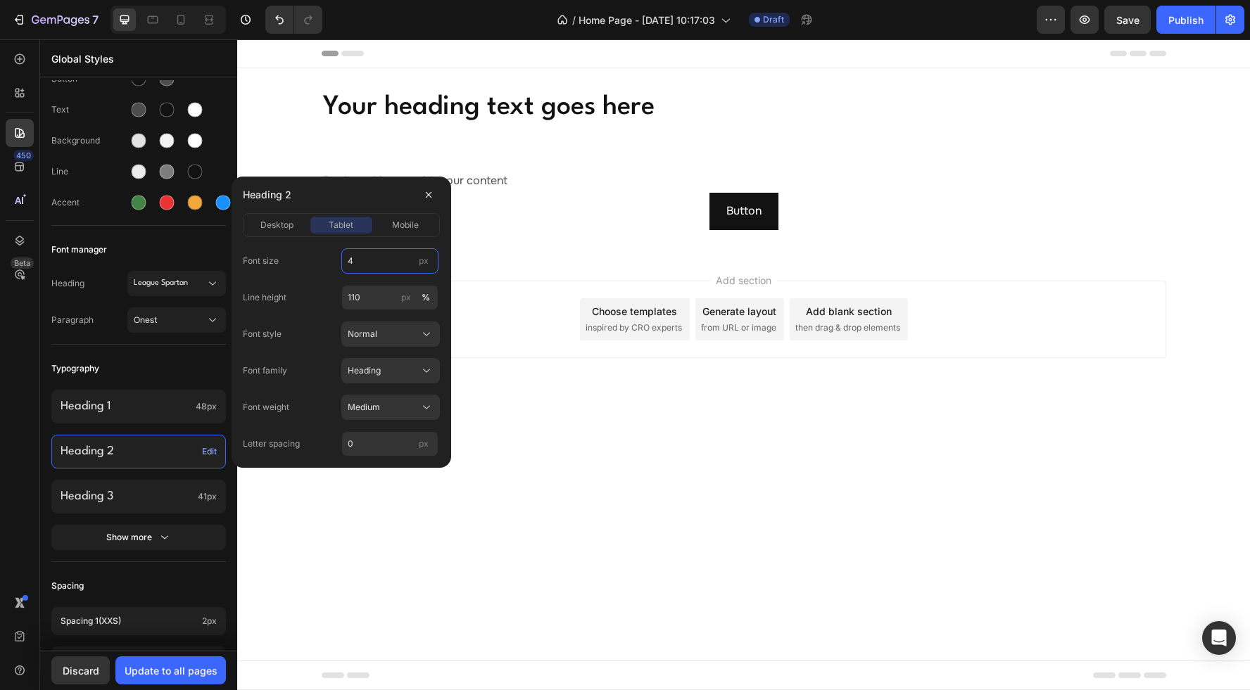
type input "40"
drag, startPoint x: 403, startPoint y: 219, endPoint x: 379, endPoint y: 247, distance: 37.4
click at [404, 220] on span "mobile" at bounding box center [405, 225] width 27 height 13
click at [367, 253] on input "41" at bounding box center [389, 260] width 97 height 25
type input "32"
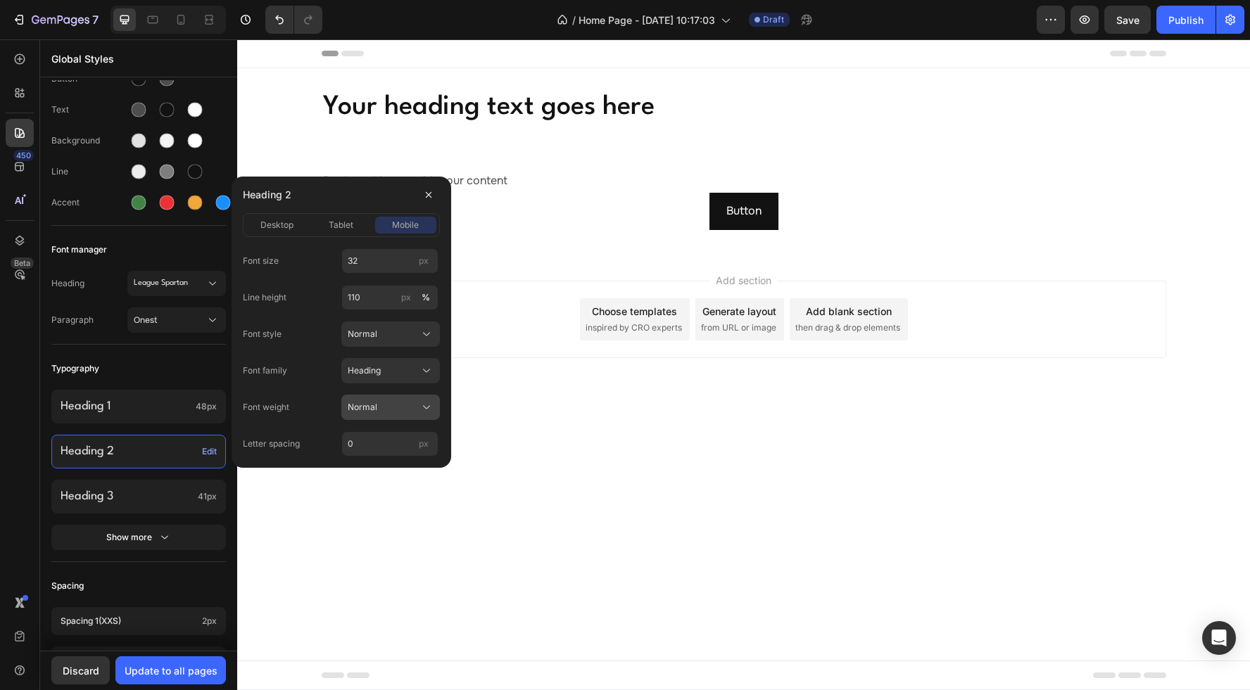
click at [392, 404] on div "Normal" at bounding box center [382, 407] width 69 height 13
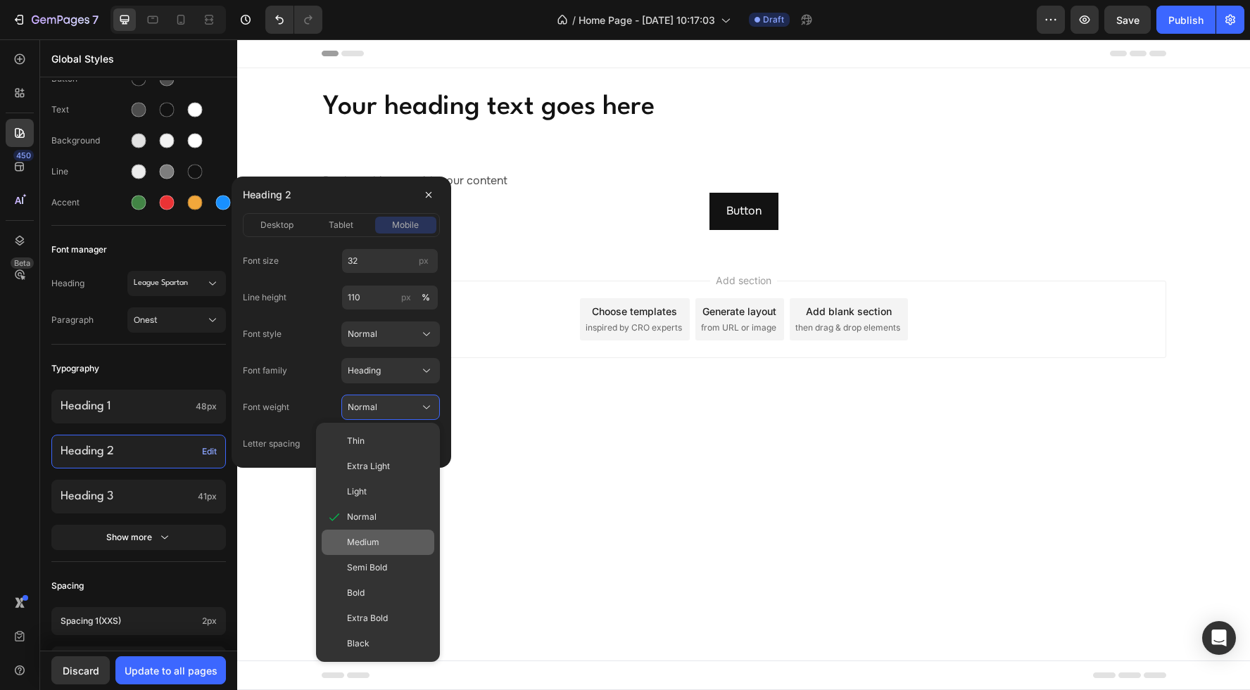
click at [379, 540] on div "Medium" at bounding box center [388, 542] width 82 height 13
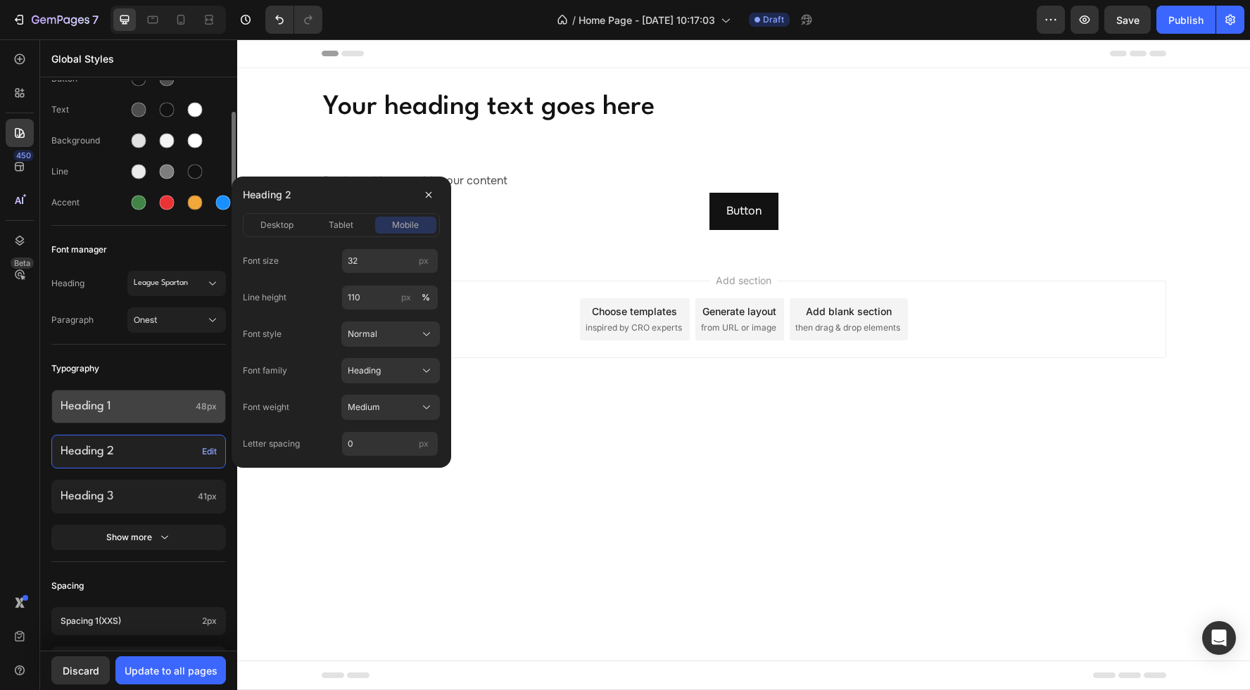
click at [147, 407] on p "Heading 1" at bounding box center [125, 407] width 129 height 14
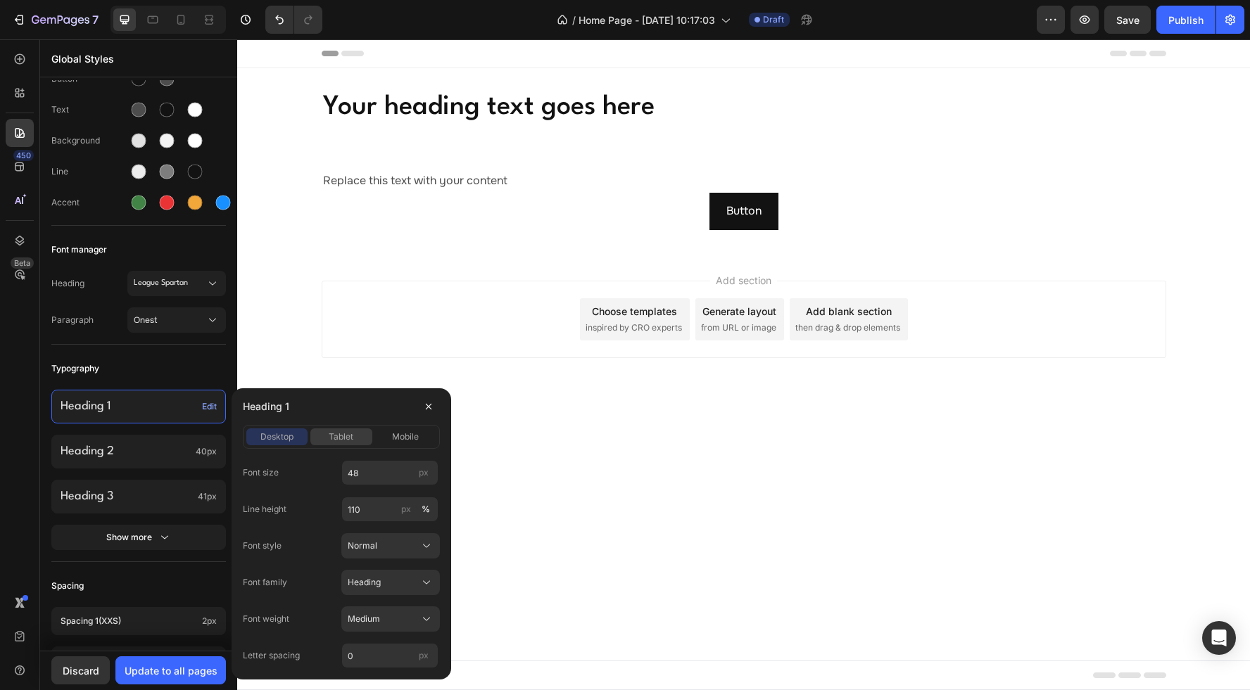
click at [336, 432] on span "tablet" at bounding box center [341, 437] width 25 height 13
click at [411, 621] on div "Normal" at bounding box center [382, 619] width 69 height 13
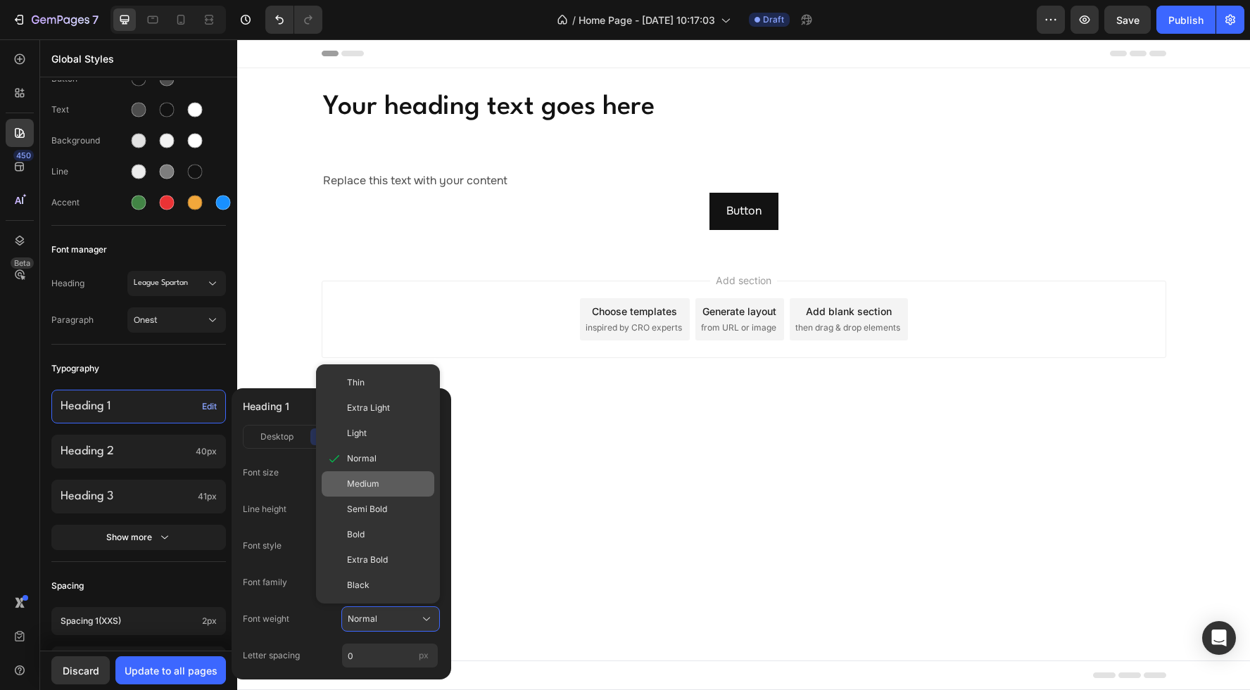
click at [379, 487] on div "Medium" at bounding box center [388, 484] width 82 height 13
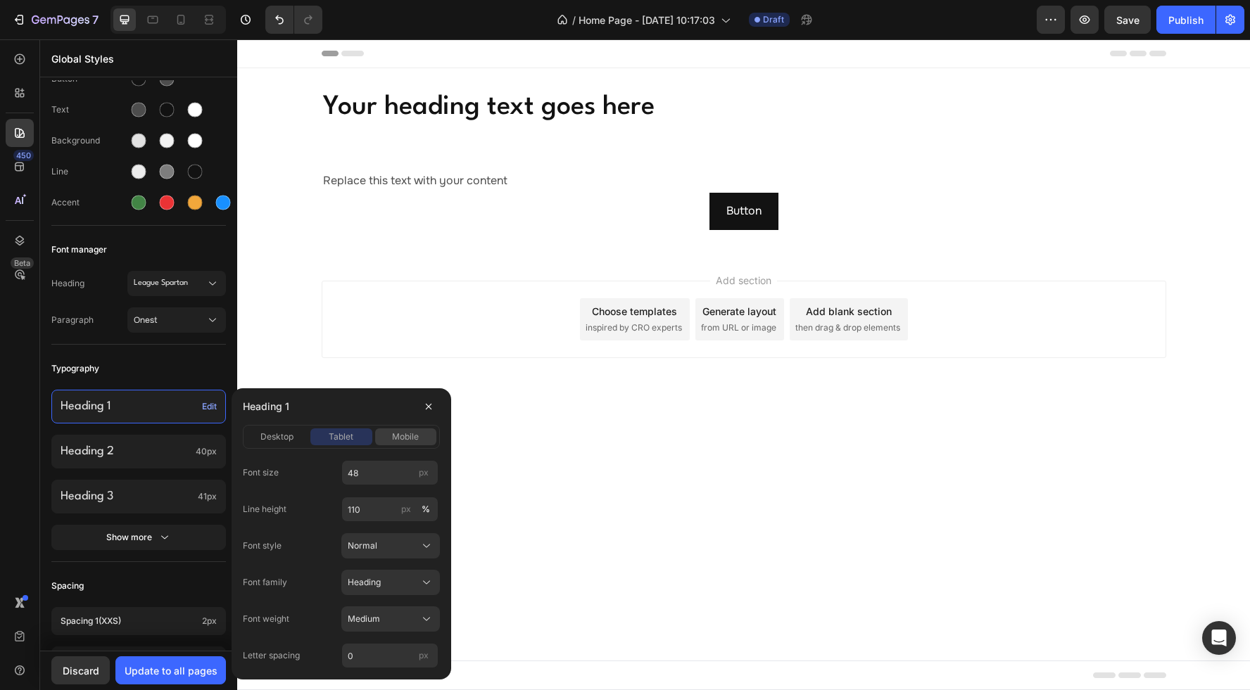
click at [392, 433] on span "mobile" at bounding box center [405, 437] width 27 height 13
click at [399, 626] on div "Normal" at bounding box center [391, 619] width 86 height 14
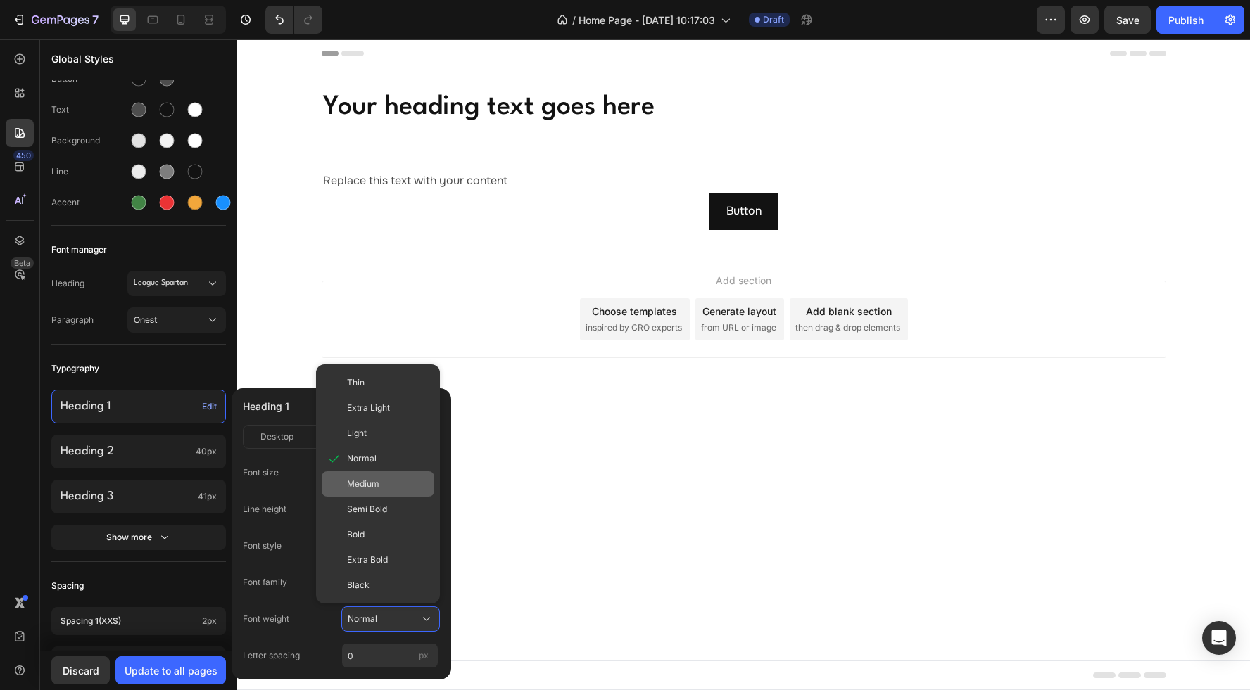
click at [369, 489] on span "Medium" at bounding box center [363, 484] width 32 height 13
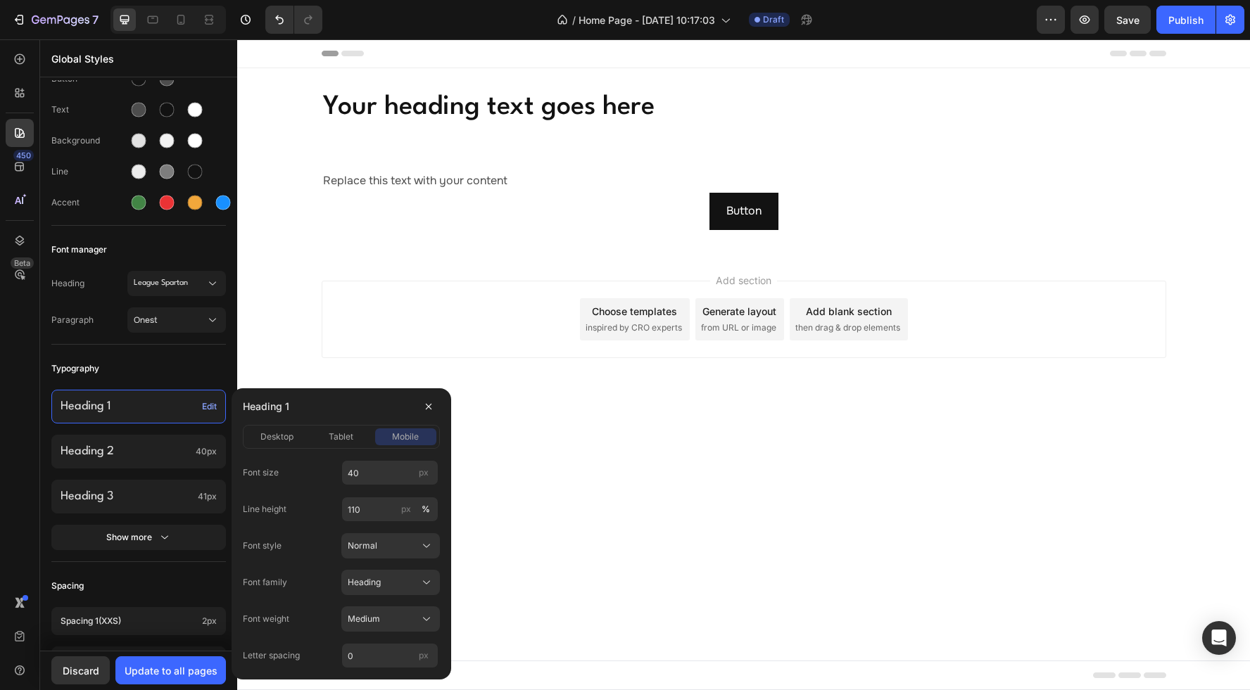
click at [23, 473] on div "450 Beta" at bounding box center [20, 317] width 28 height 544
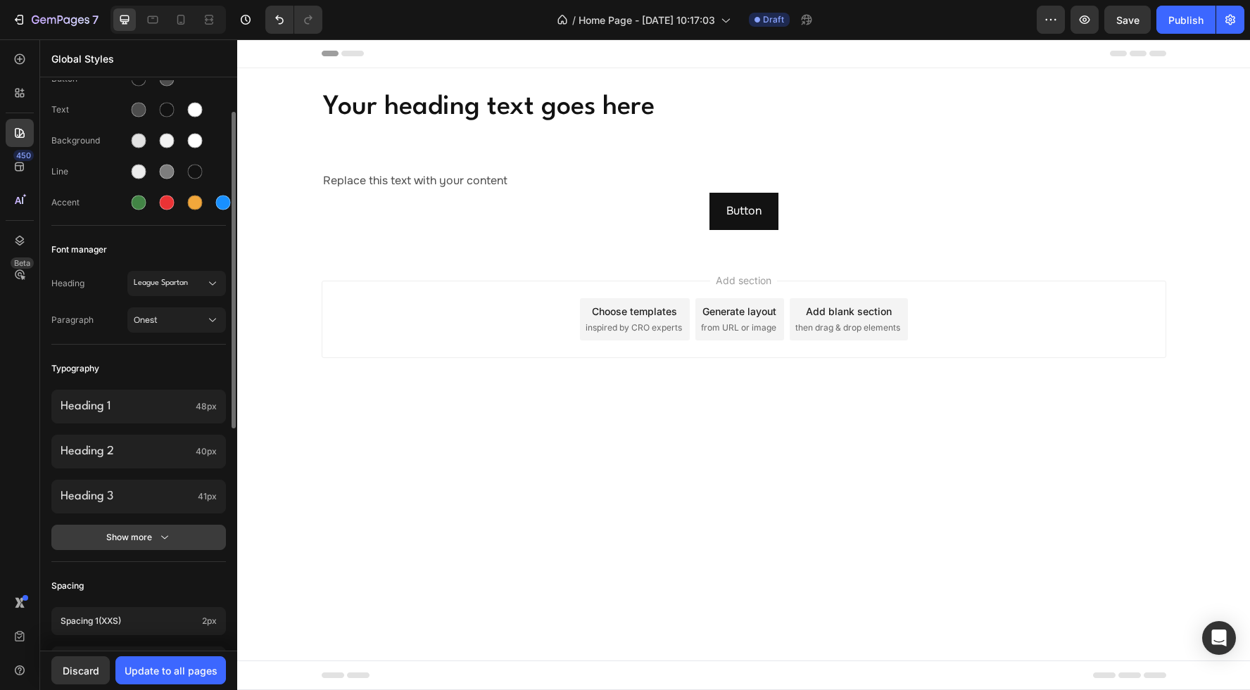
click at [159, 540] on icon "button" at bounding box center [165, 538] width 14 height 14
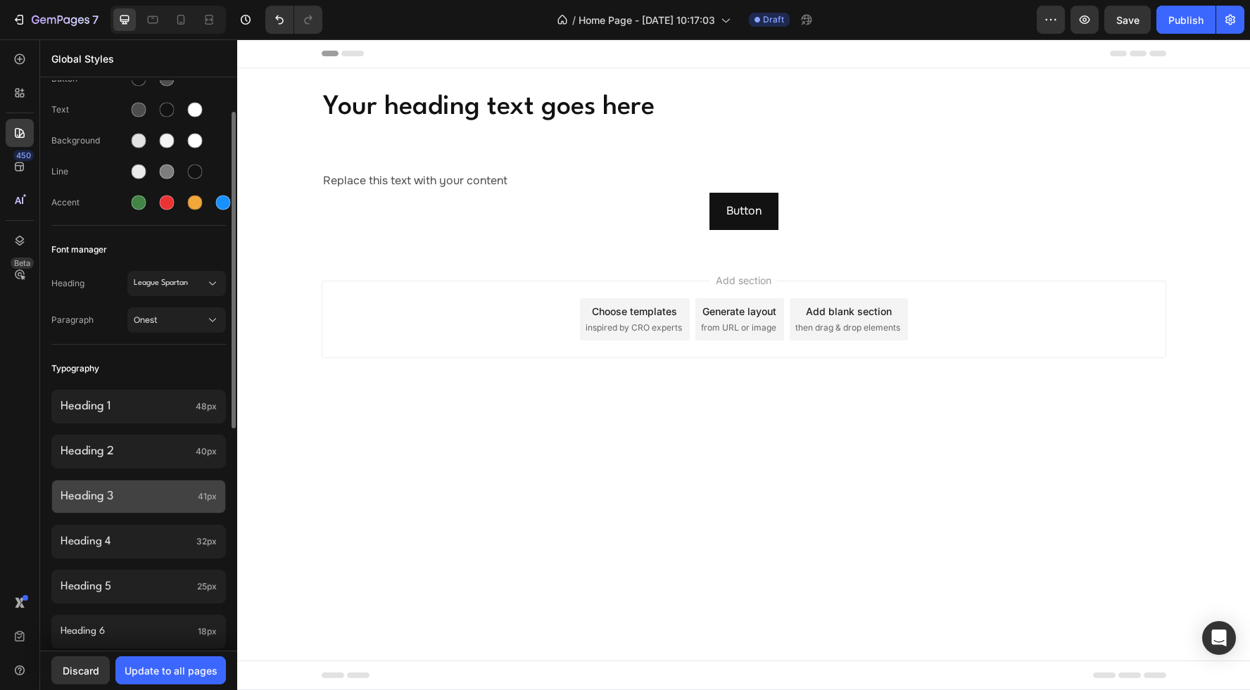
click at [152, 500] on p "Heading 3" at bounding box center [127, 496] width 132 height 16
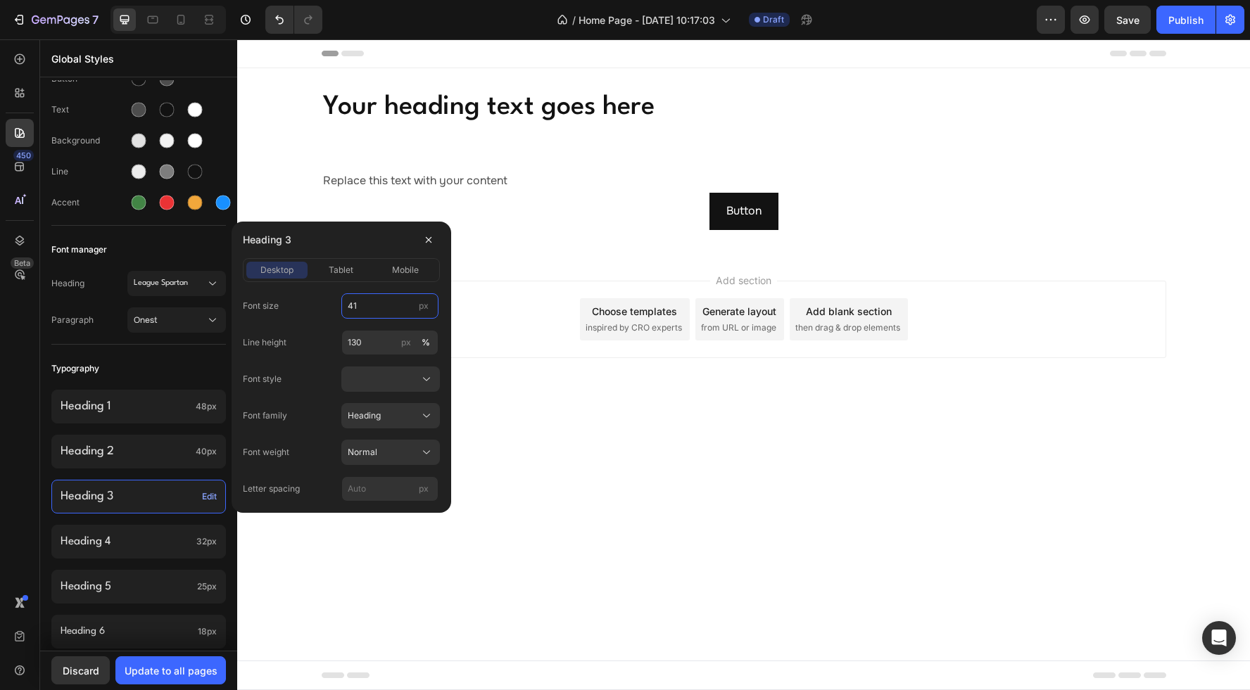
click at [362, 305] on input "41" at bounding box center [389, 305] width 97 height 25
type input "38"
click at [343, 270] on span "tablet" at bounding box center [341, 270] width 25 height 13
click at [370, 307] on input "41" at bounding box center [389, 305] width 97 height 25
type input "38"
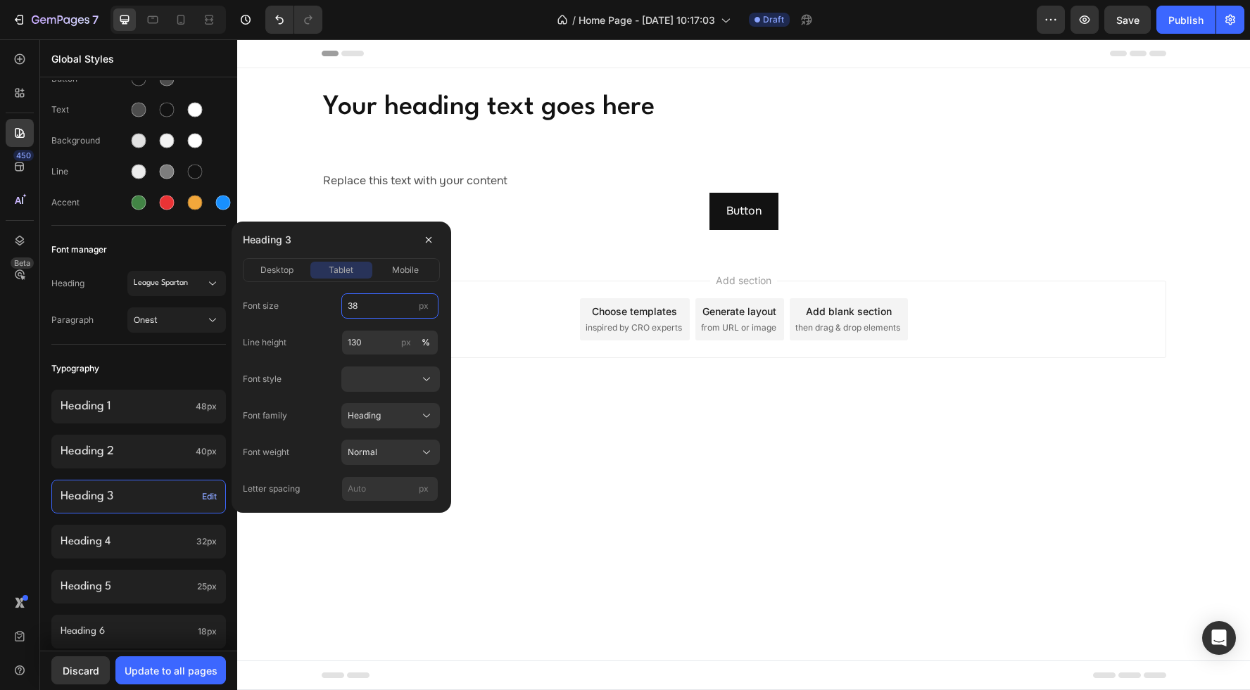
drag, startPoint x: 406, startPoint y: 262, endPoint x: 391, endPoint y: 290, distance: 31.5
click at [406, 263] on button "mobile" at bounding box center [405, 270] width 61 height 17
click at [363, 305] on input "36" at bounding box center [389, 305] width 97 height 25
type input "32"
click at [337, 241] on div "Heading 3" at bounding box center [341, 240] width 197 height 37
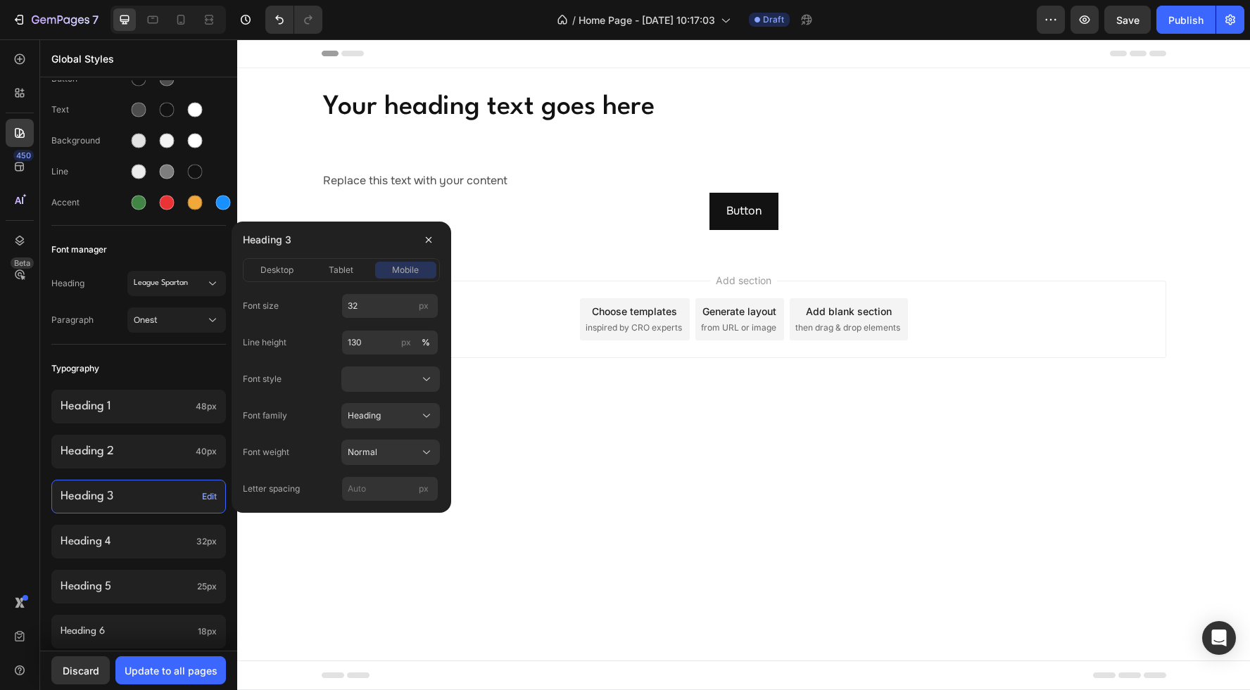
drag, startPoint x: 21, startPoint y: 453, endPoint x: 36, endPoint y: 457, distance: 15.4
click at [25, 454] on div "450 Beta" at bounding box center [20, 317] width 28 height 544
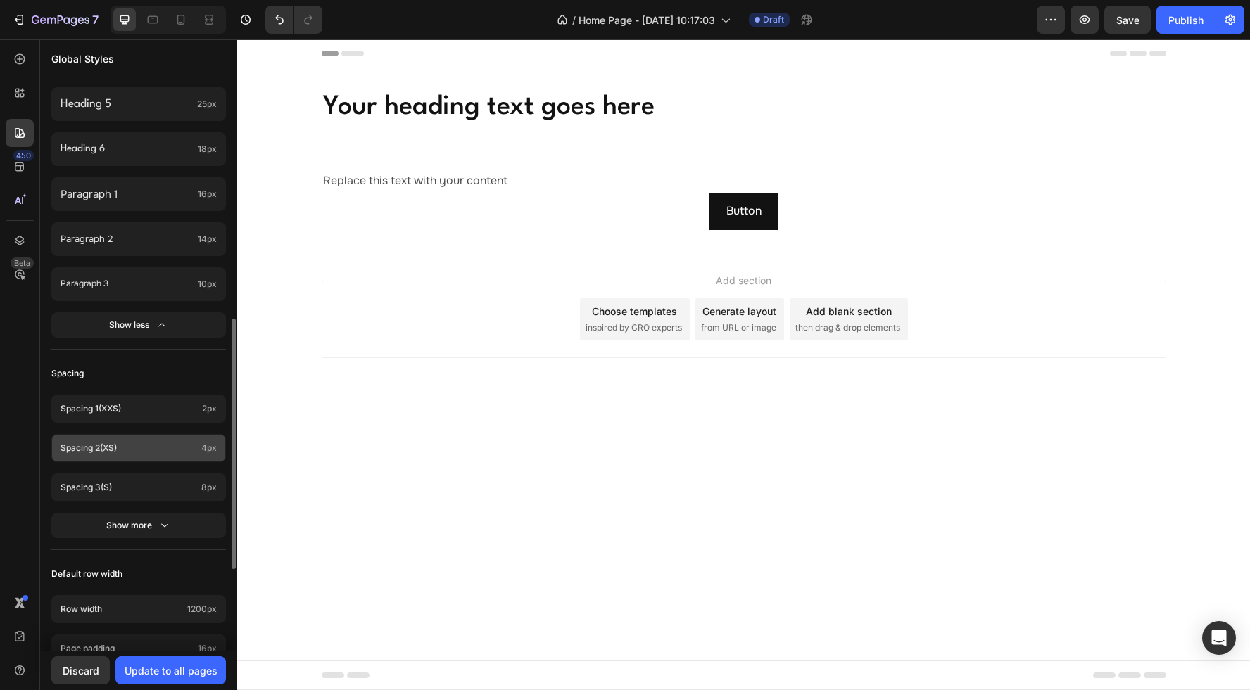
scroll to position [542, 0]
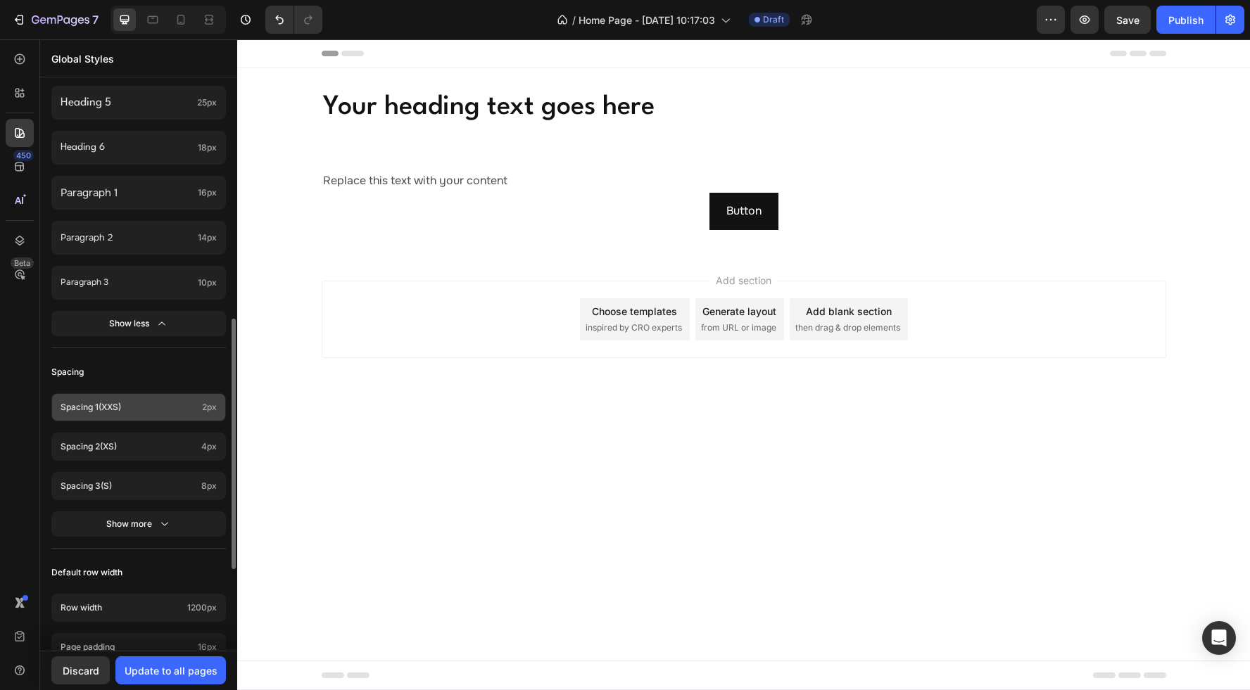
click at [158, 413] on div "Spacing 1 (xxs) 2px" at bounding box center [138, 407] width 175 height 28
click at [167, 369] on div "Spacing" at bounding box center [138, 372] width 175 height 25
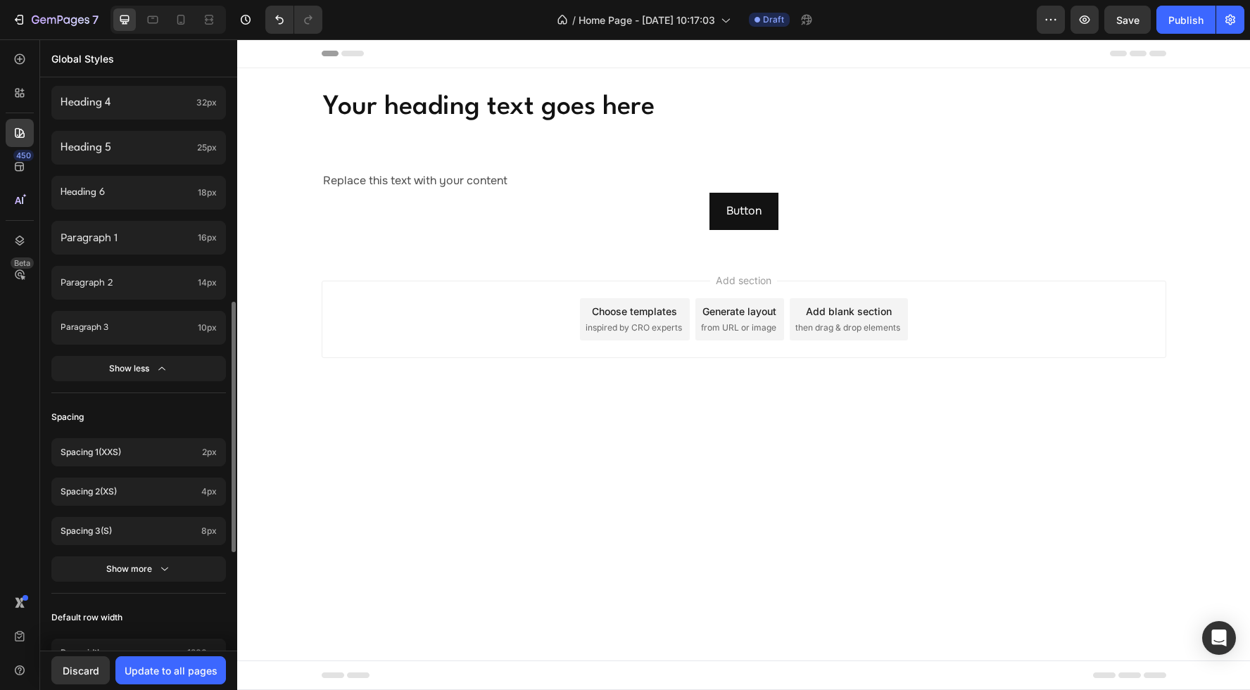
scroll to position [488, 0]
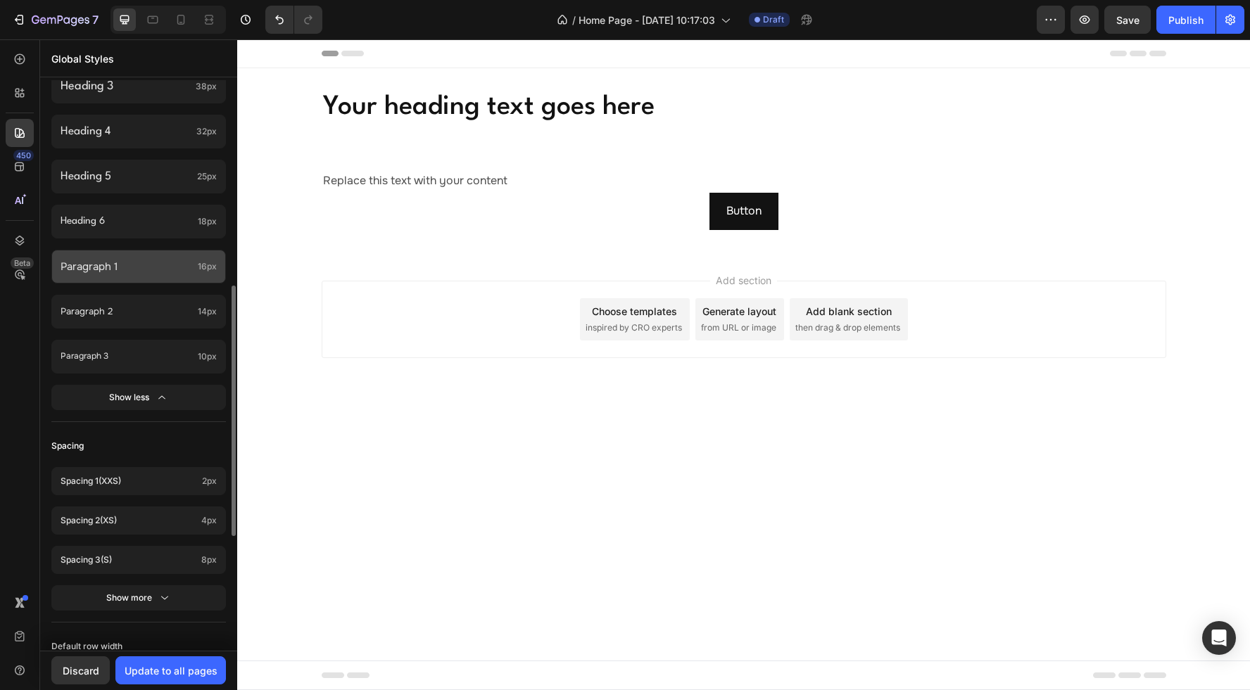
click at [158, 258] on p "Paragraph 1" at bounding box center [127, 267] width 132 height 19
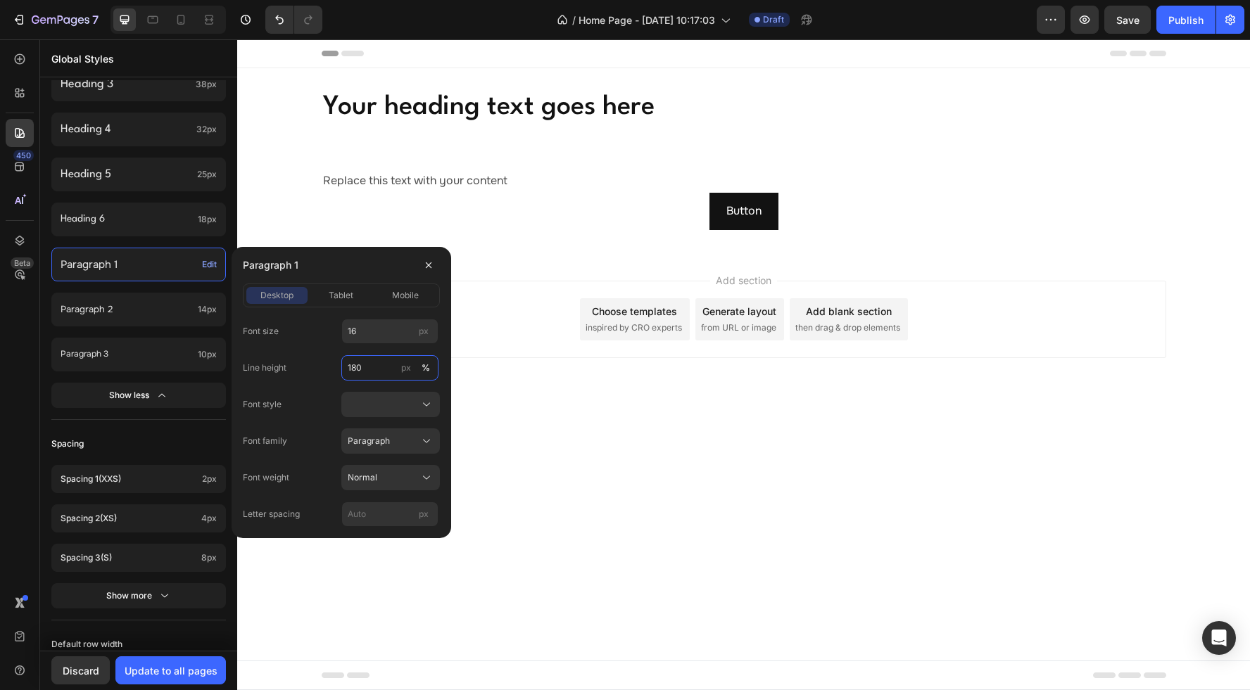
click at [372, 364] on input "180" at bounding box center [389, 367] width 97 height 25
type input "130"
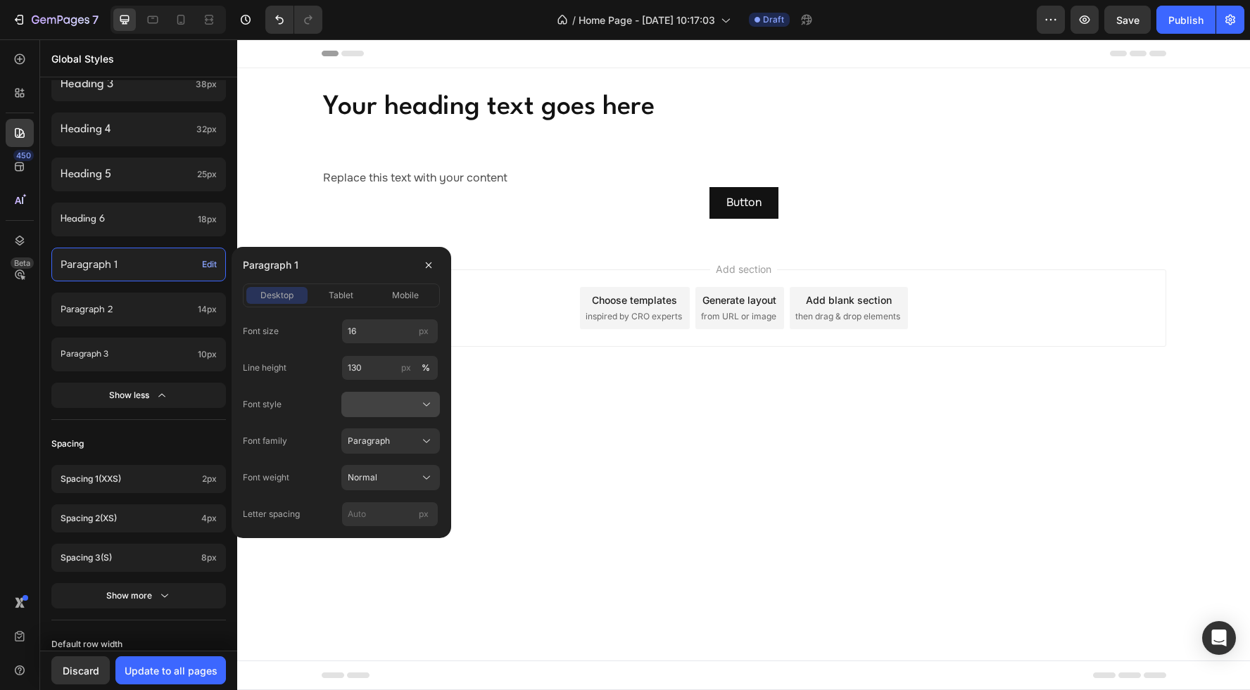
click at [372, 410] on div at bounding box center [391, 405] width 86 height 14
click at [369, 438] on span "Normal" at bounding box center [362, 438] width 30 height 13
click at [377, 511] on input "px" at bounding box center [389, 514] width 97 height 25
type input "0"
click at [333, 298] on span "tablet" at bounding box center [341, 295] width 25 height 13
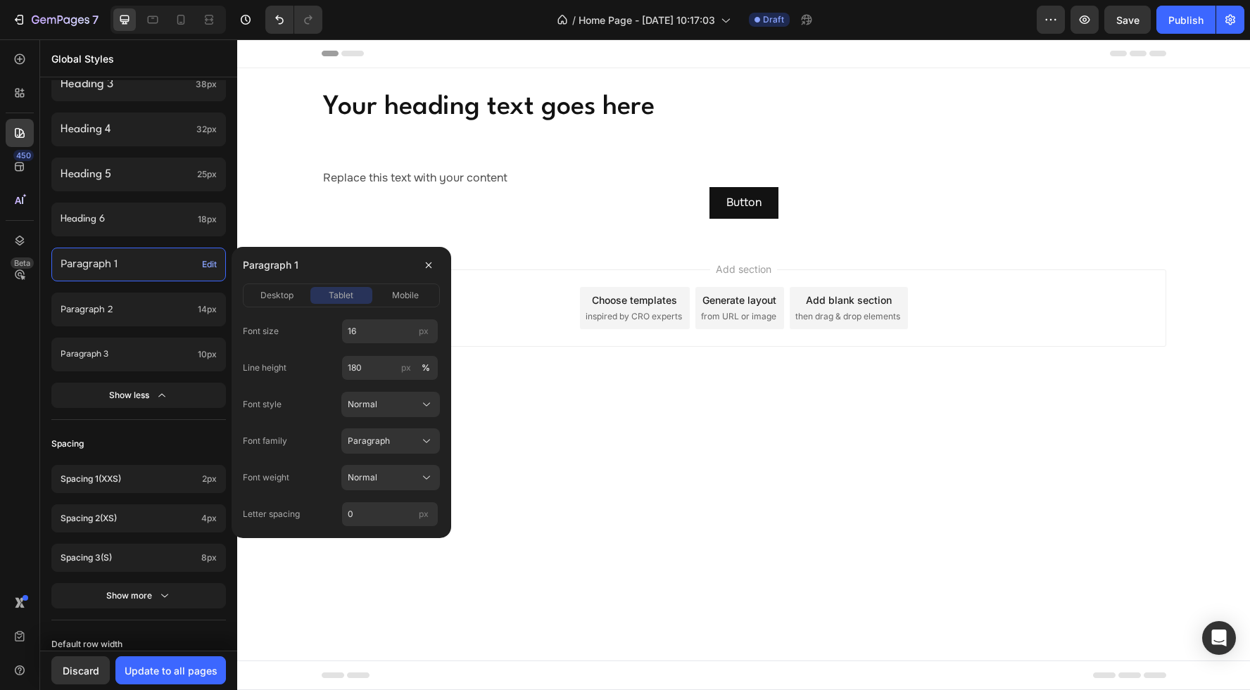
drag, startPoint x: 284, startPoint y: 292, endPoint x: 342, endPoint y: 298, distance: 58.7
click at [286, 292] on span "desktop" at bounding box center [276, 295] width 33 height 13
click at [344, 298] on span "tablet" at bounding box center [341, 295] width 25 height 13
click at [381, 331] on input "16" at bounding box center [389, 331] width 97 height 25
click at [373, 370] on input "180" at bounding box center [389, 367] width 97 height 25
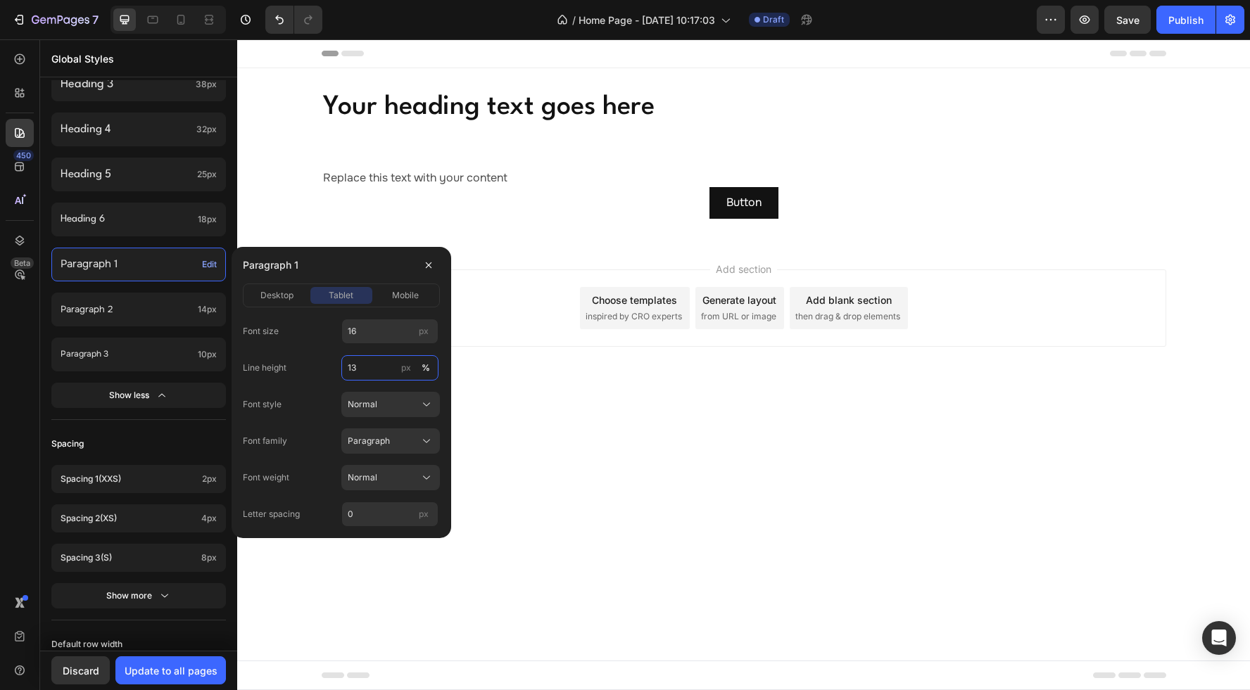
type input "130"
drag, startPoint x: 392, startPoint y: 293, endPoint x: 382, endPoint y: 317, distance: 25.2
click at [392, 293] on span "mobile" at bounding box center [405, 295] width 27 height 13
click at [365, 334] on input "14" at bounding box center [389, 331] width 97 height 25
type input "16"
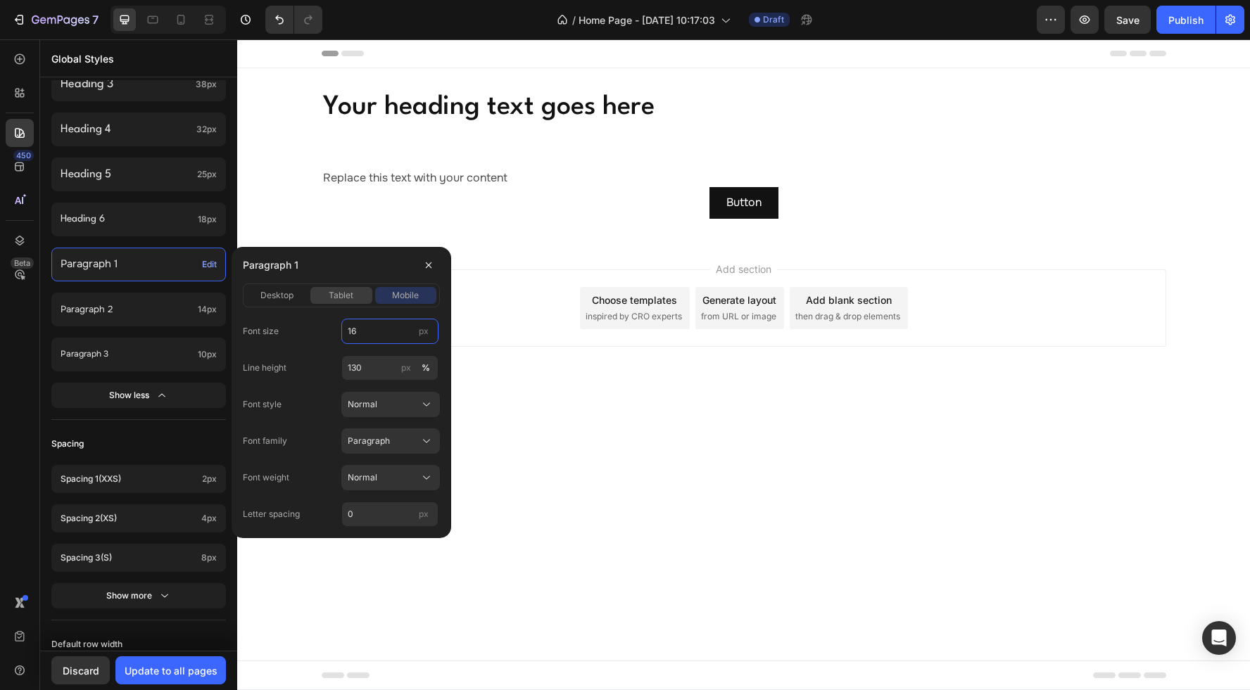
click at [341, 293] on span "tablet" at bounding box center [341, 295] width 25 height 13
click at [286, 293] on span "desktop" at bounding box center [276, 295] width 33 height 13
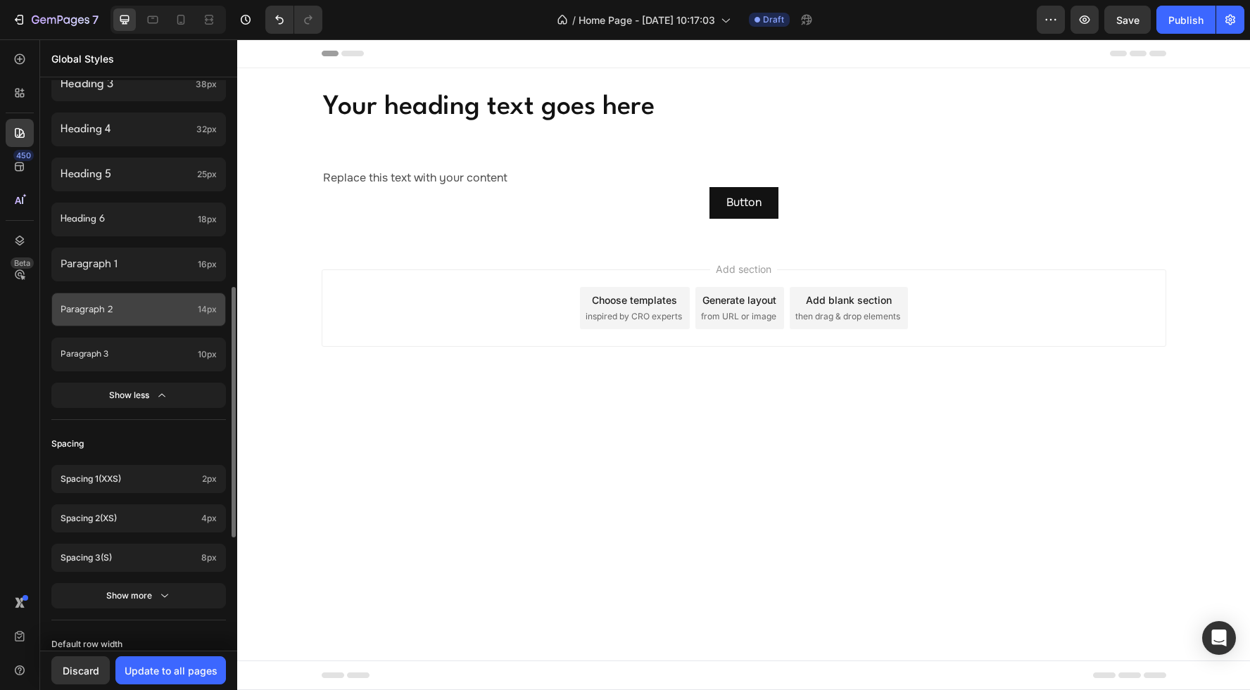
click at [158, 312] on p "Paragraph 2" at bounding box center [127, 309] width 132 height 16
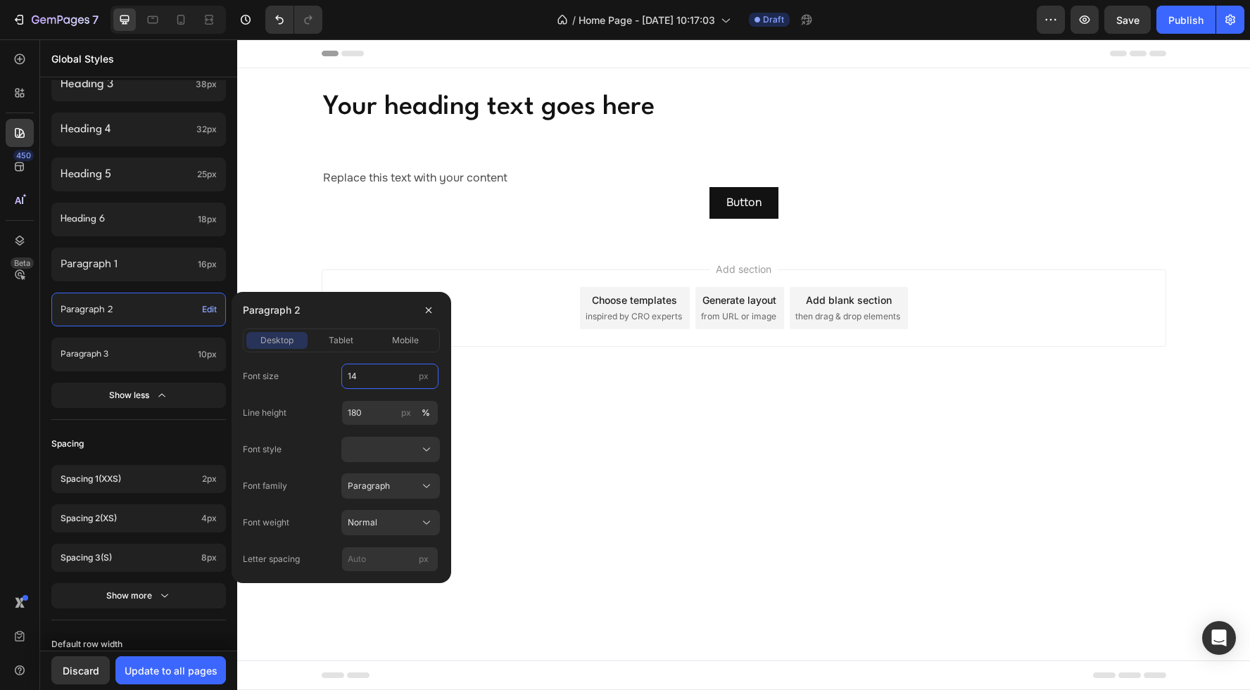
click at [371, 376] on input "14" at bounding box center [389, 376] width 97 height 25
type input "15"
click at [383, 407] on input "180" at bounding box center [389, 412] width 97 height 25
drag, startPoint x: 370, startPoint y: 414, endPoint x: 331, endPoint y: 407, distance: 39.9
click at [331, 407] on div "Line height 230 px %" at bounding box center [341, 412] width 197 height 25
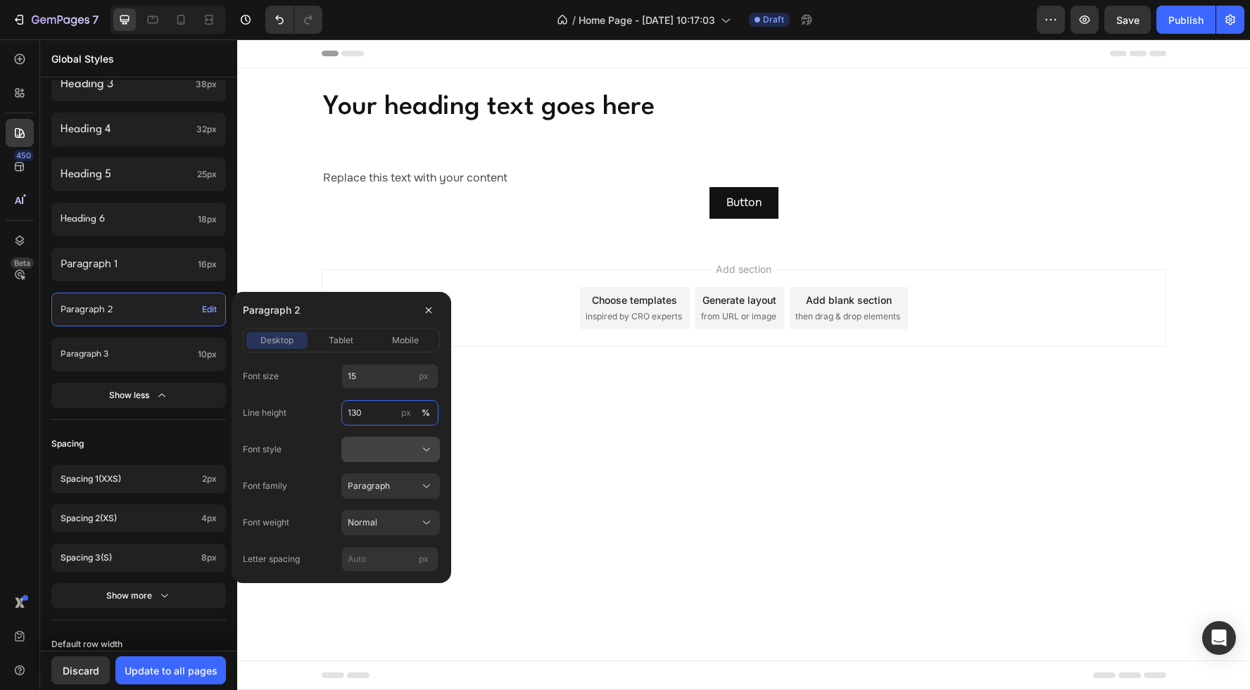
type input "130"
click at [383, 446] on div at bounding box center [391, 450] width 86 height 14
drag, startPoint x: 373, startPoint y: 476, endPoint x: 396, endPoint y: 479, distance: 23.5
click at [374, 477] on span "Normal" at bounding box center [362, 483] width 30 height 13
click at [386, 549] on input "px" at bounding box center [389, 559] width 97 height 25
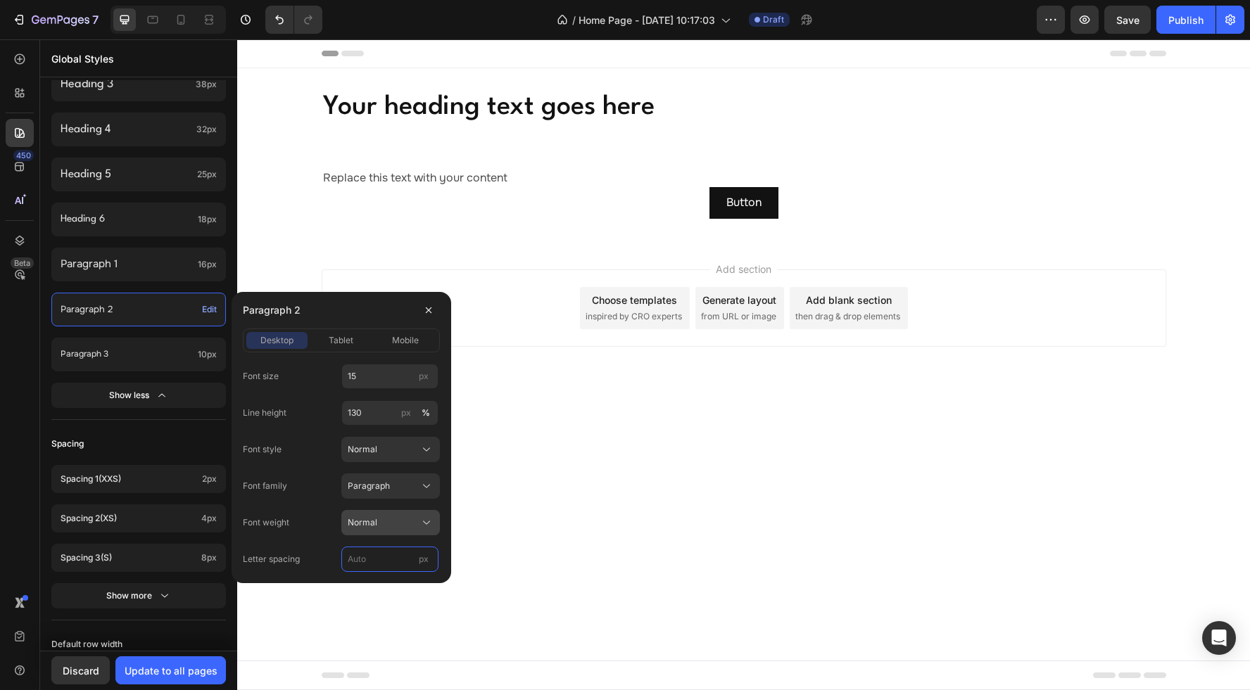
type input "0"
drag, startPoint x: 329, startPoint y: 339, endPoint x: 340, endPoint y: 341, distance: 10.8
click at [340, 341] on span "tablet" at bounding box center [341, 340] width 25 height 13
click at [377, 374] on input "14" at bounding box center [389, 376] width 97 height 25
type input "15"
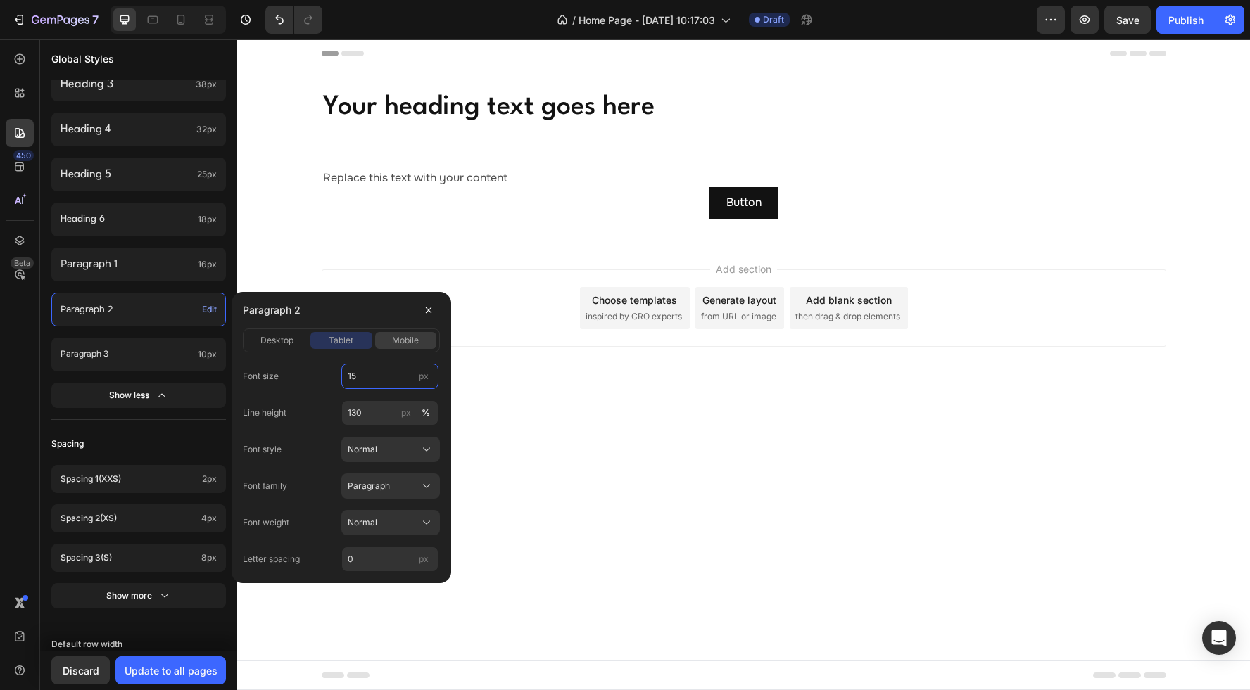
click at [398, 344] on span "mobile" at bounding box center [405, 340] width 27 height 13
click at [365, 379] on input "12" at bounding box center [389, 376] width 97 height 25
type input "15"
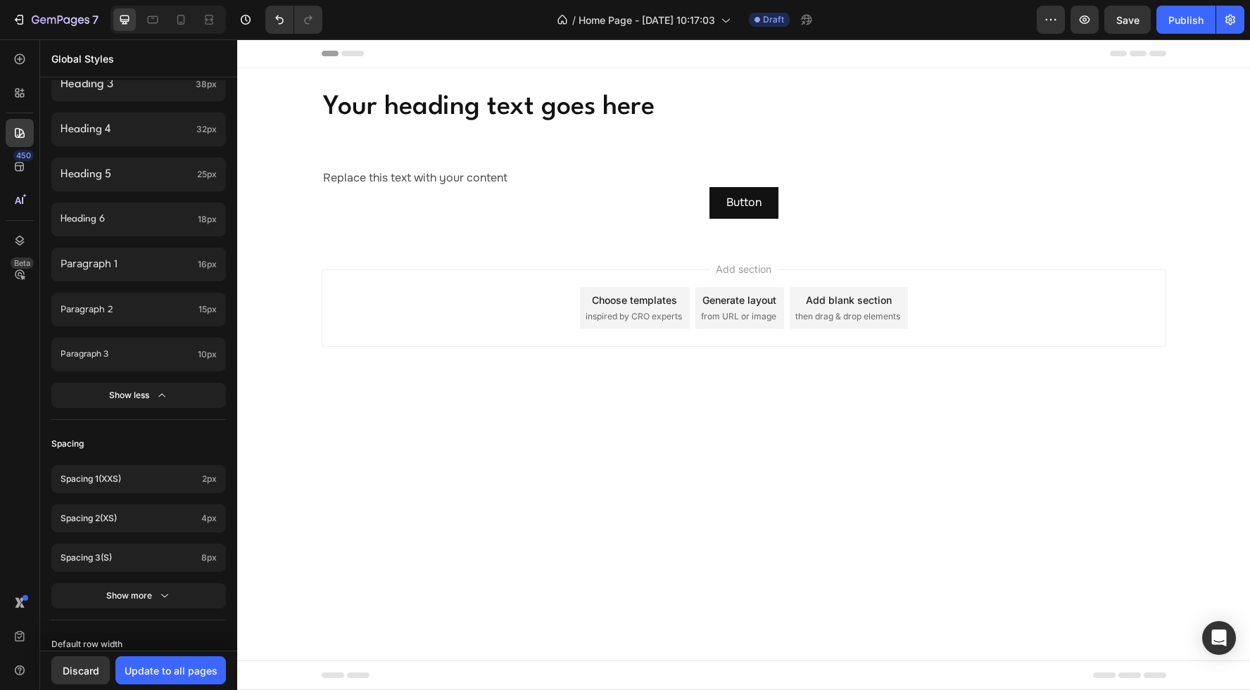
click at [23, 371] on div "450 Beta" at bounding box center [20, 317] width 28 height 544
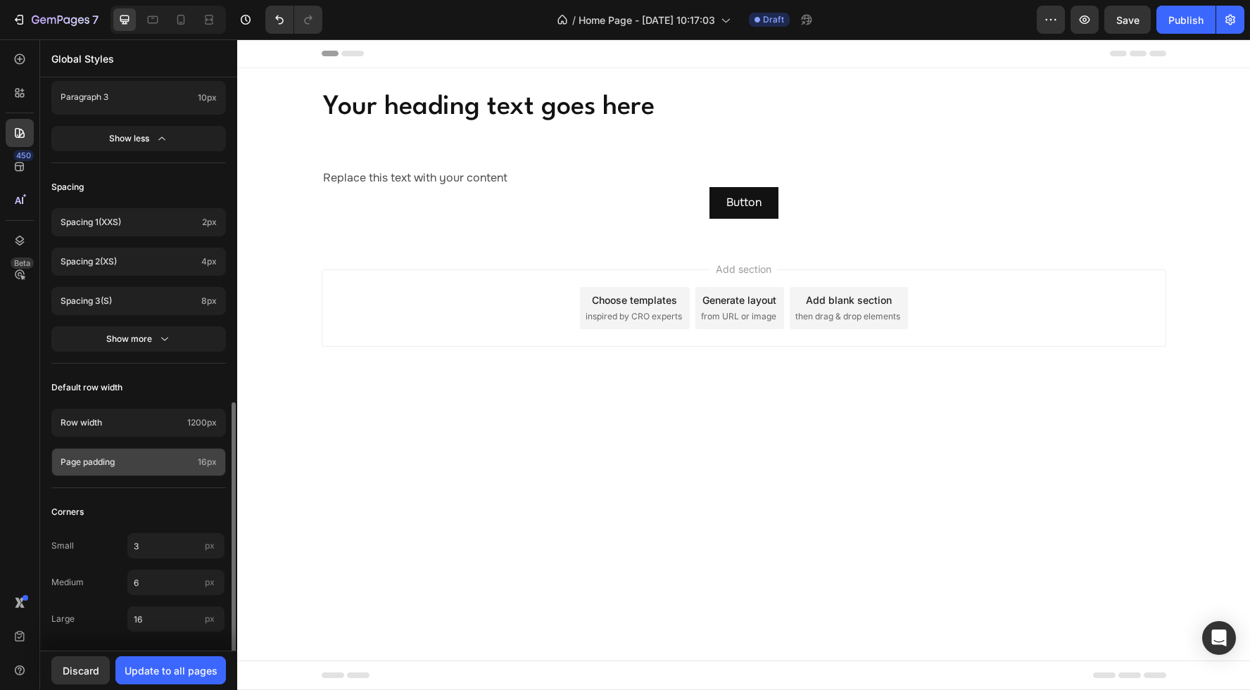
scroll to position [728, 0]
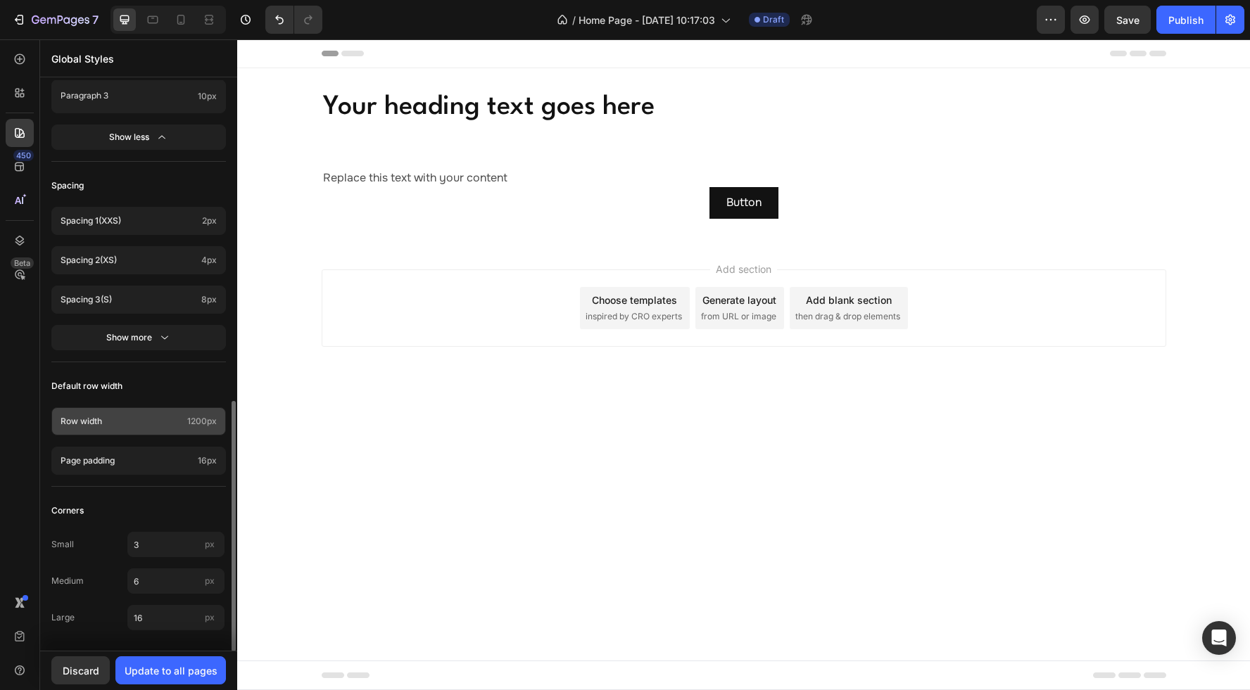
click at [206, 421] on span "1200px" at bounding box center [202, 421] width 30 height 13
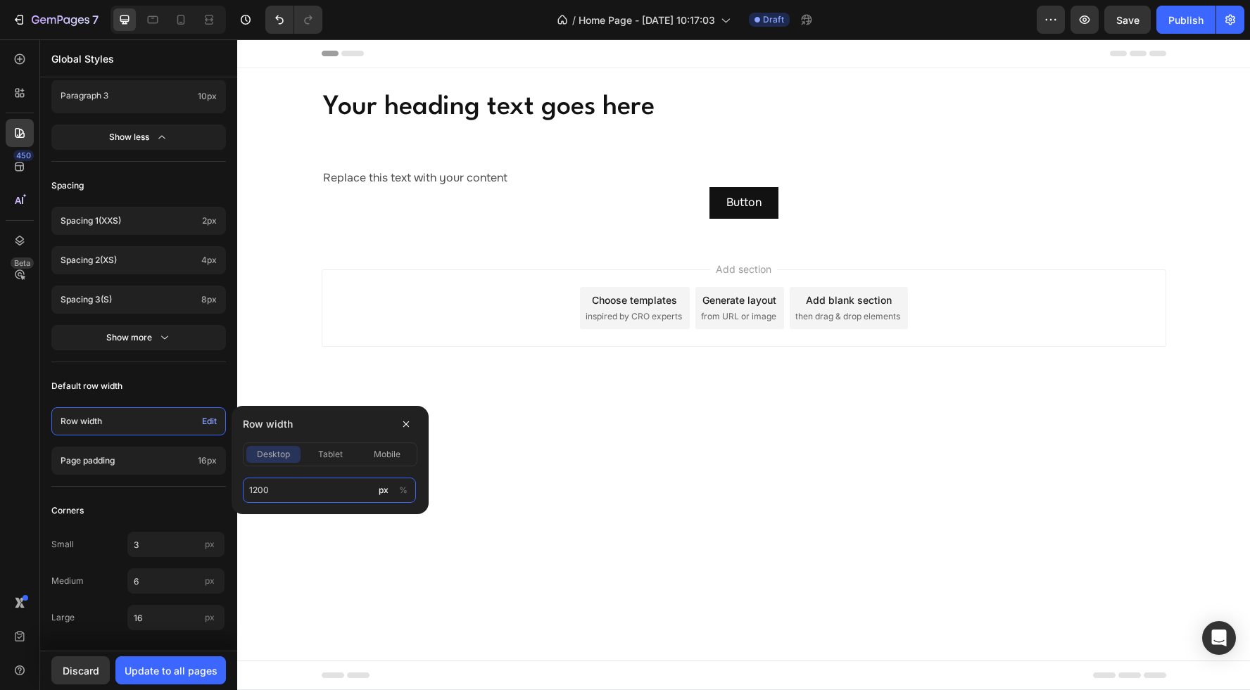
click at [279, 482] on input "1200" at bounding box center [329, 490] width 173 height 25
type input "1280"
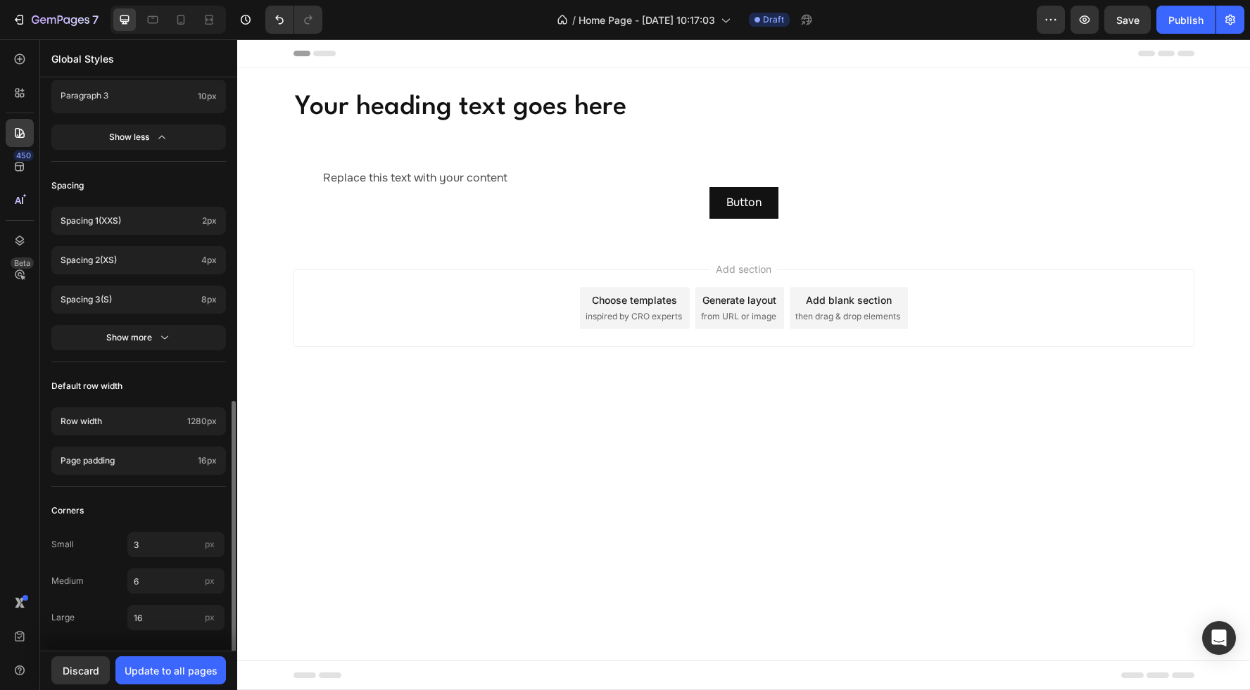
drag, startPoint x: 27, startPoint y: 372, endPoint x: 113, endPoint y: 400, distance: 90.3
click at [30, 372] on div "450 Beta" at bounding box center [20, 317] width 28 height 544
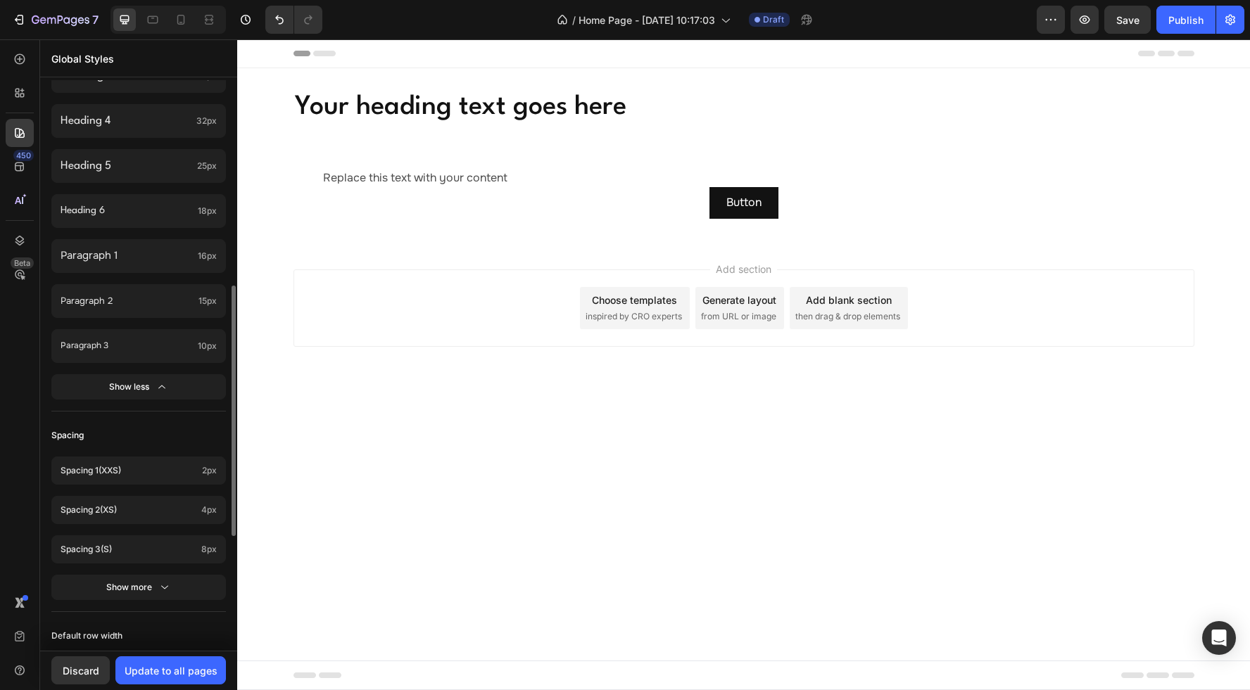
scroll to position [472, 0]
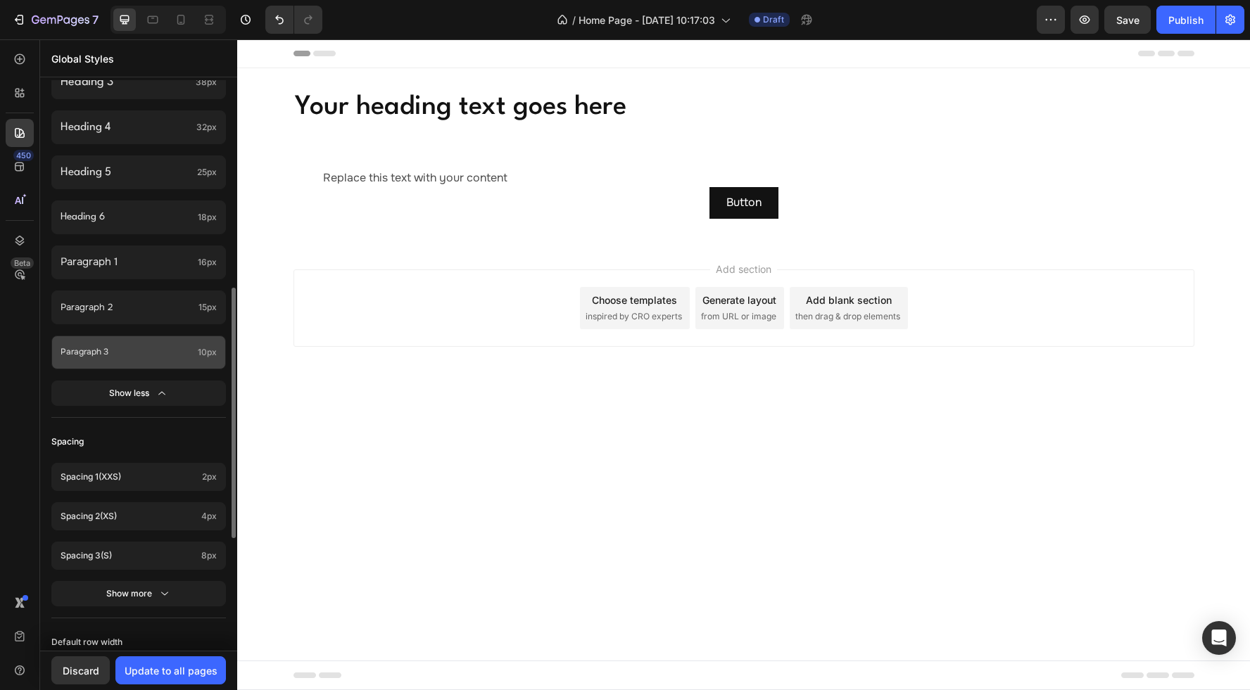
click at [158, 357] on p "Paragraph 3" at bounding box center [127, 352] width 132 height 15
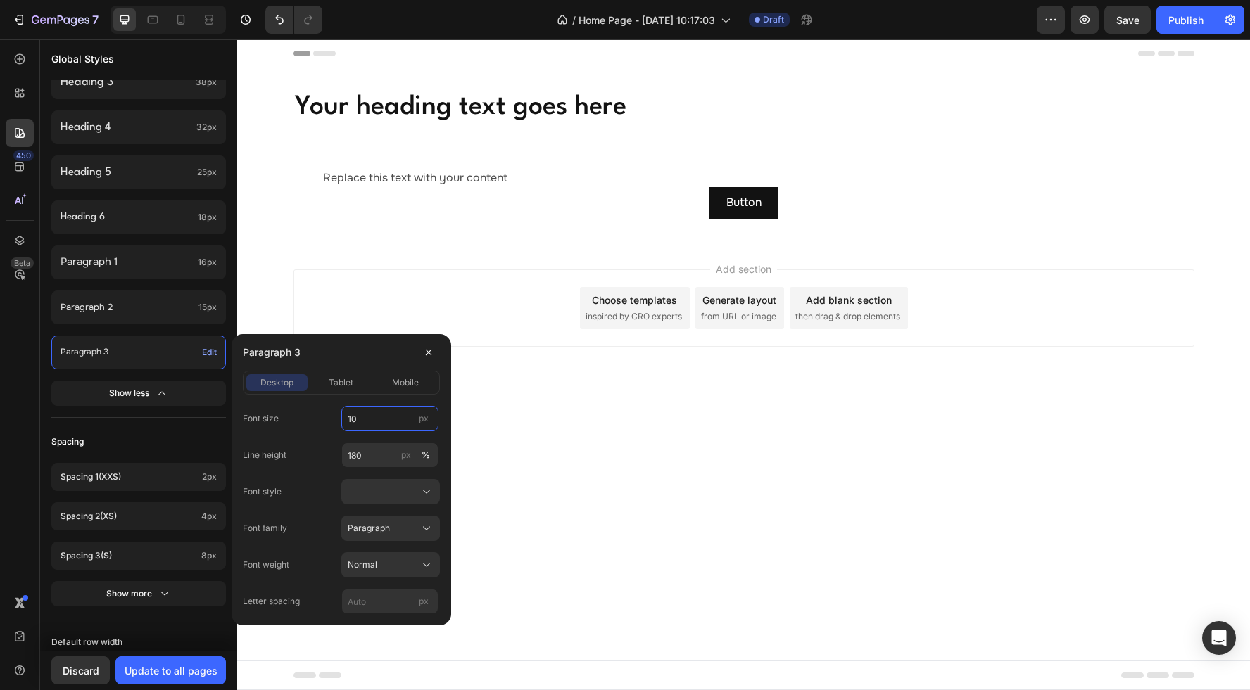
click at [375, 421] on input "10" at bounding box center [389, 418] width 97 height 25
type input "12"
click at [374, 452] on input "180" at bounding box center [389, 455] width 97 height 25
type input "155"
click at [368, 497] on div at bounding box center [391, 492] width 86 height 14
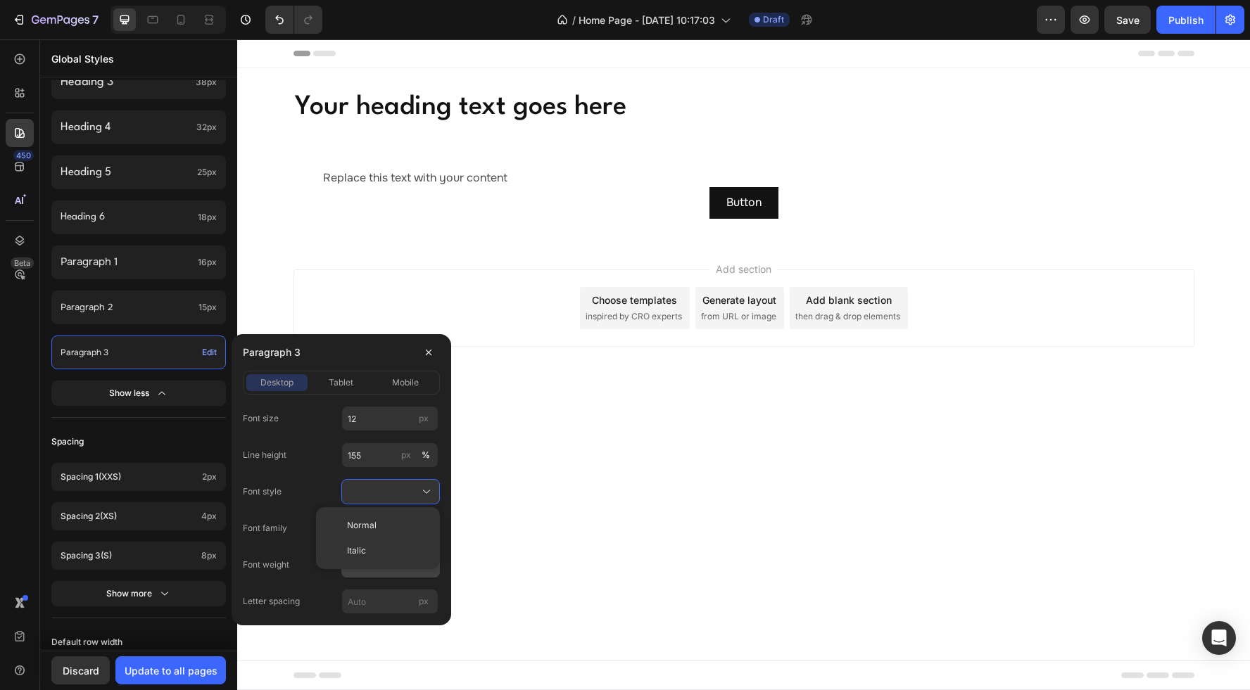
drag, startPoint x: 385, startPoint y: 522, endPoint x: 388, endPoint y: 569, distance: 47.3
click at [385, 523] on div "Normal" at bounding box center [388, 525] width 82 height 13
click at [380, 595] on input "px" at bounding box center [389, 601] width 97 height 25
type input "-0.01 em"
click at [363, 419] on input "12" at bounding box center [389, 418] width 97 height 25
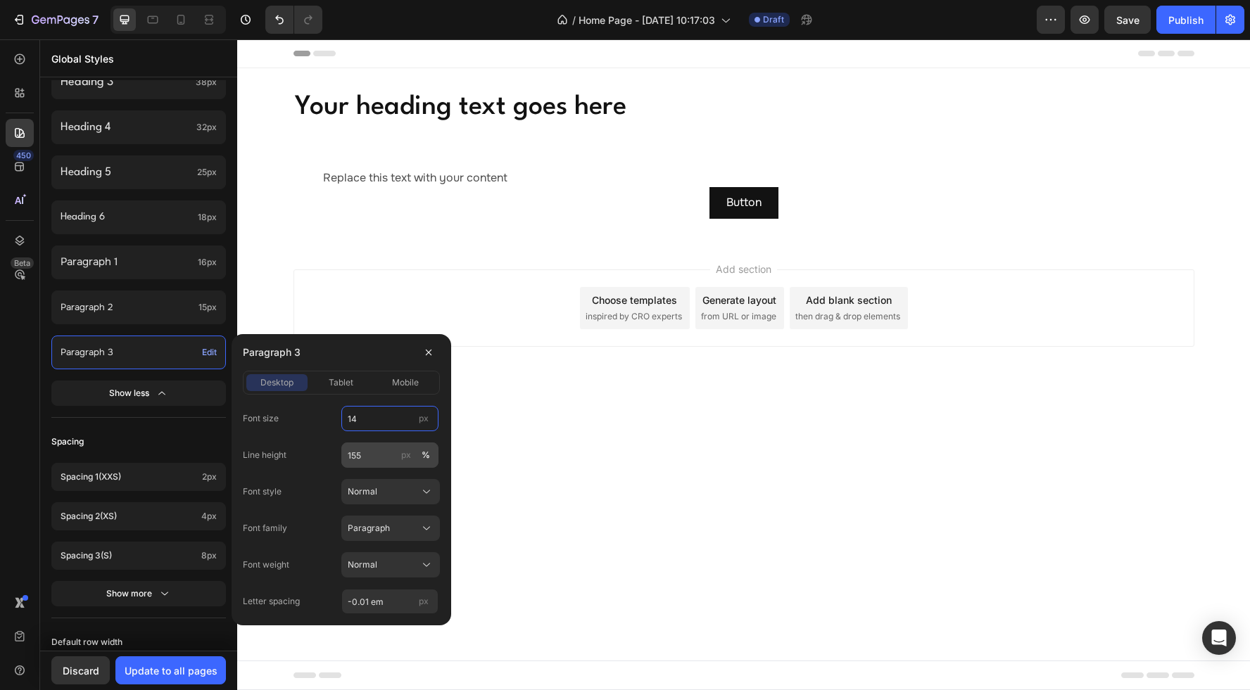
type input "14"
click at [377, 450] on input "155" at bounding box center [389, 455] width 97 height 25
type input "130"
click at [391, 604] on input "-0.01 em" at bounding box center [389, 601] width 97 height 25
type input "0"
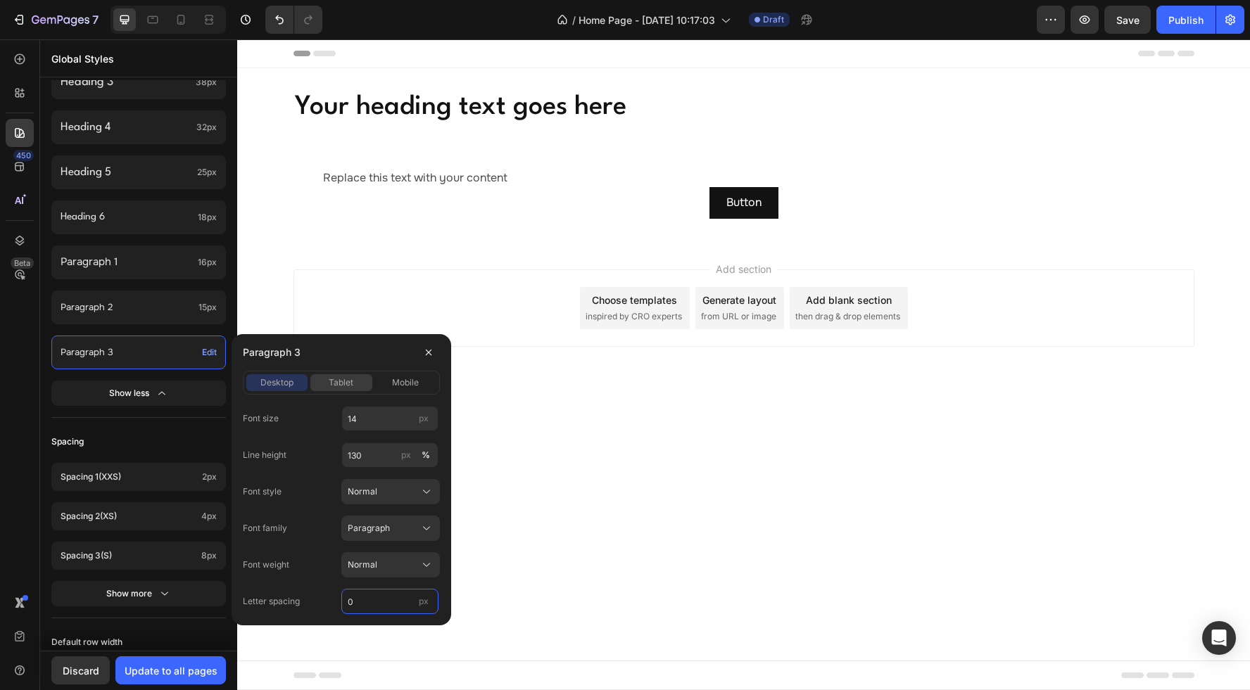
click at [338, 377] on span "tablet" at bounding box center [341, 382] width 25 height 13
click at [376, 413] on input "10" at bounding box center [389, 418] width 97 height 25
type input "14"
click at [390, 383] on div "mobile" at bounding box center [405, 382] width 61 height 13
click at [375, 418] on input "9" at bounding box center [389, 418] width 97 height 25
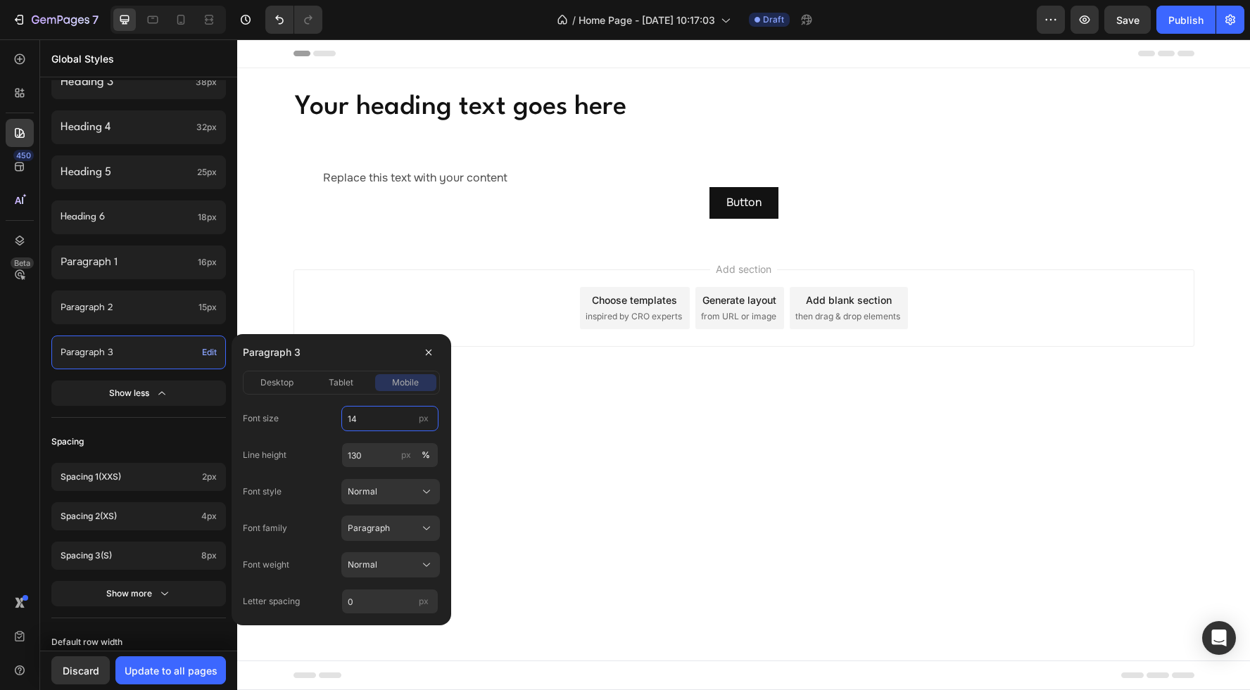
type input "14"
click at [36, 372] on div "450 Beta" at bounding box center [20, 364] width 40 height 651
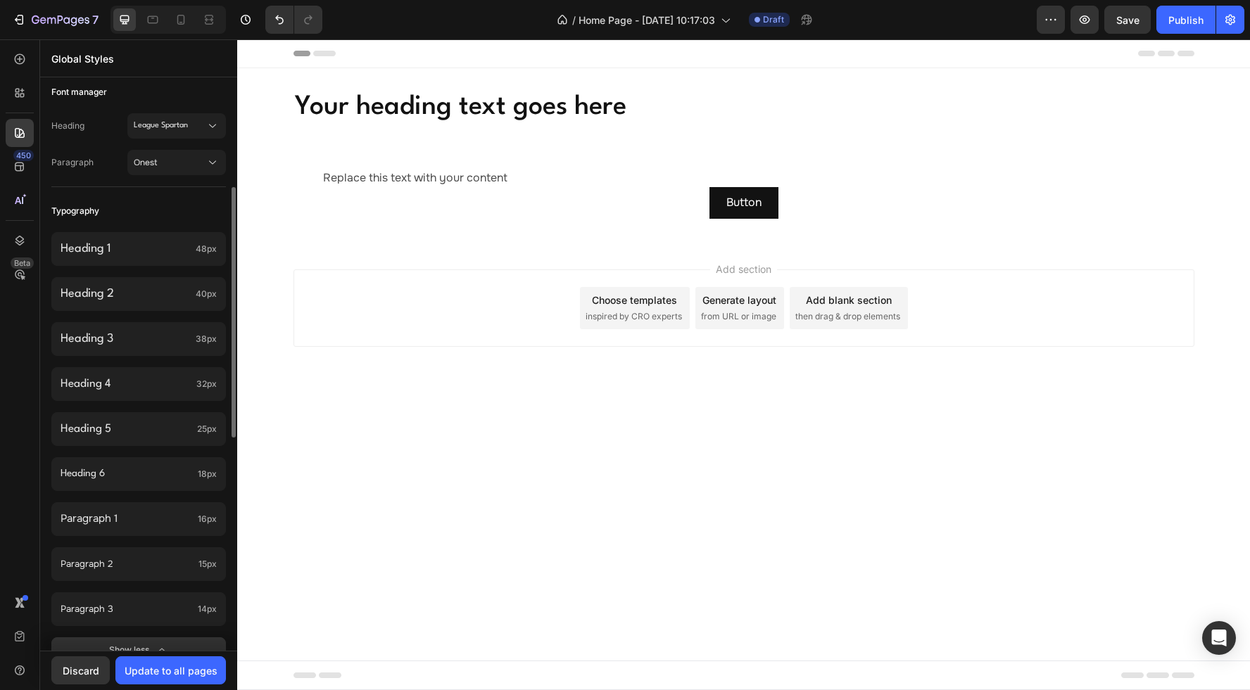
scroll to position [169, 0]
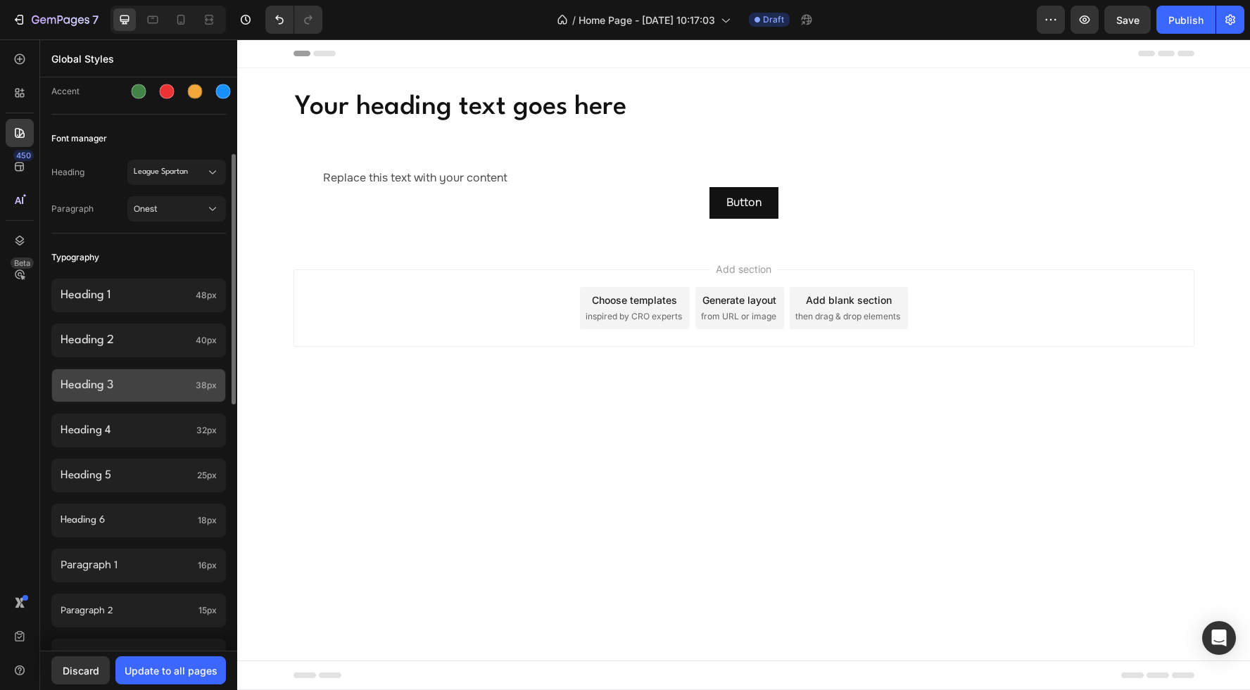
click at [190, 387] on p "Heading 3" at bounding box center [125, 385] width 129 height 16
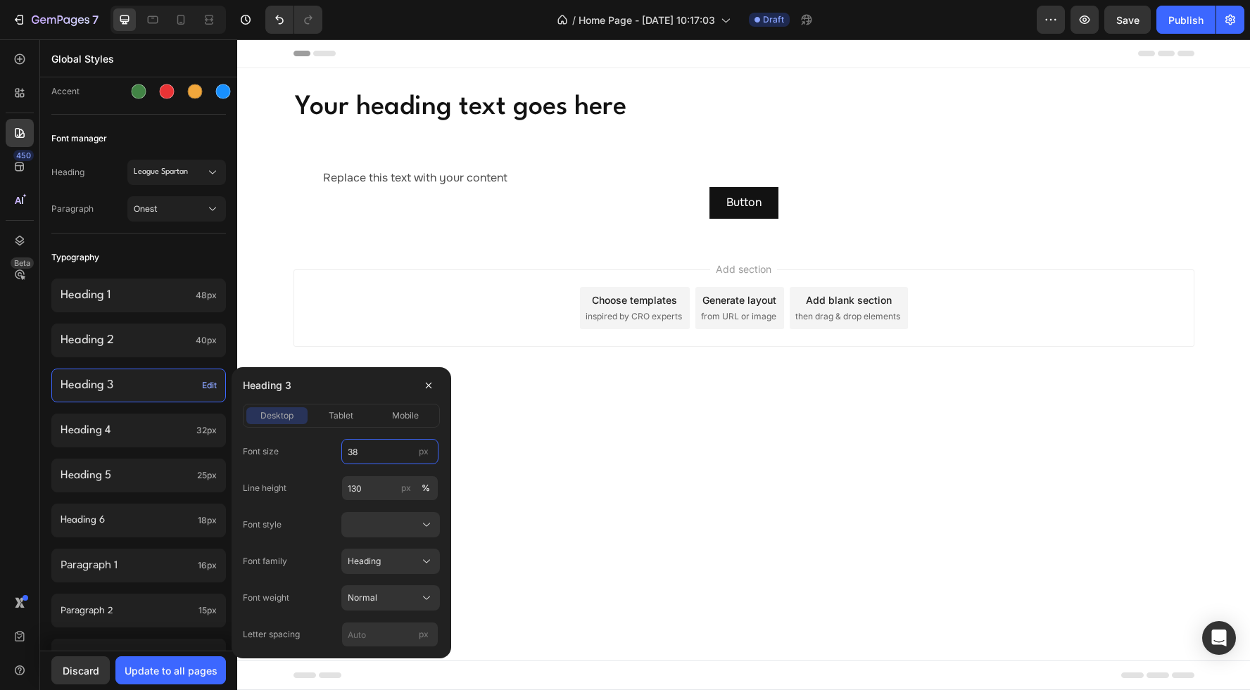
click at [370, 455] on input "38" at bounding box center [389, 451] width 97 height 25
type input "32"
click at [371, 482] on input "130" at bounding box center [389, 488] width 97 height 25
type input "110"
click at [396, 604] on div "Normal" at bounding box center [391, 598] width 86 height 14
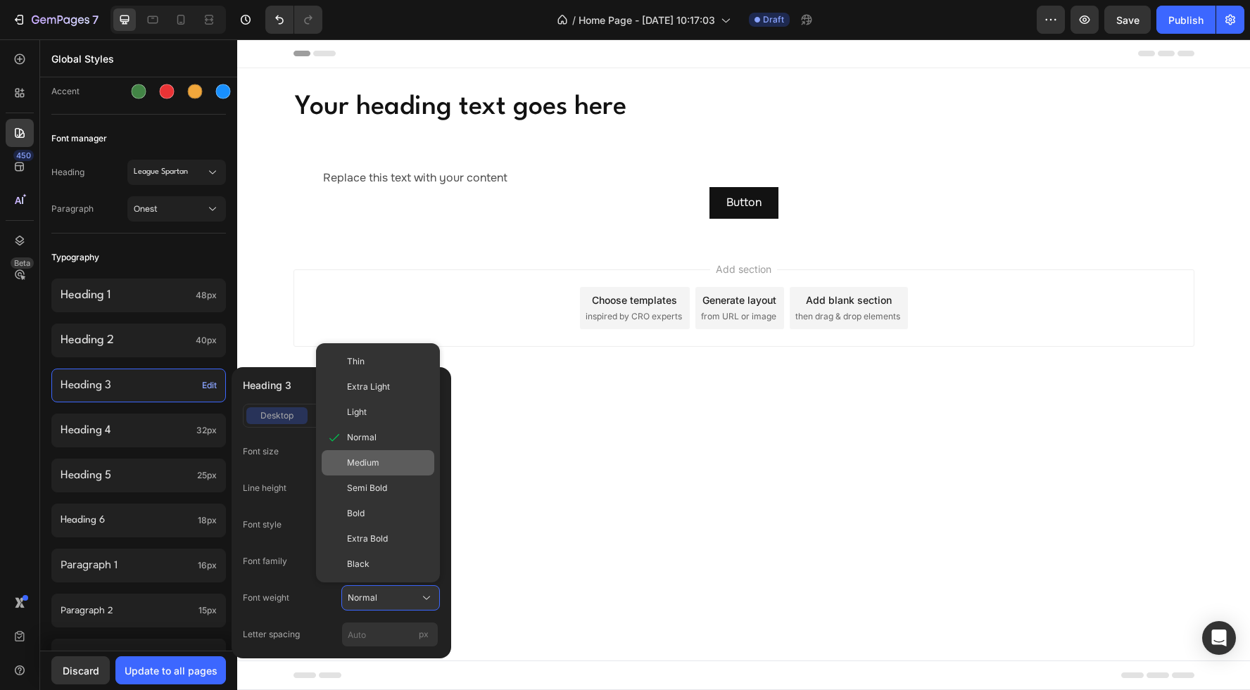
click at [369, 464] on span "Medium" at bounding box center [363, 463] width 32 height 13
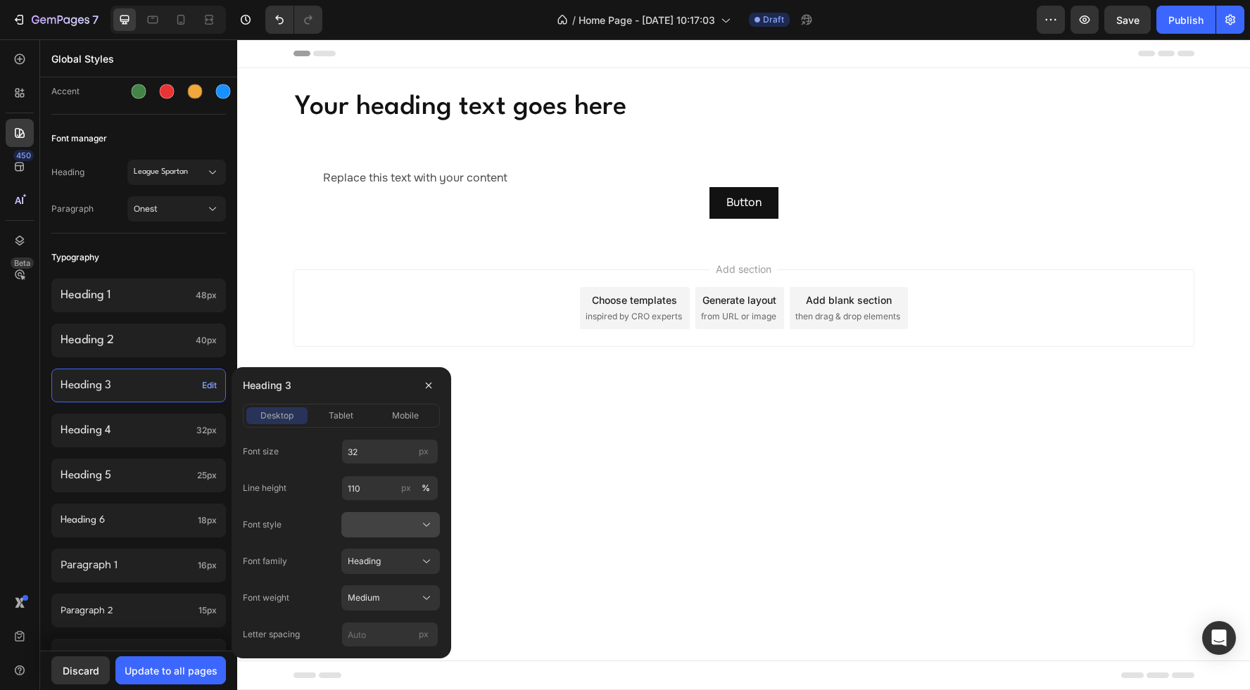
click at [371, 524] on div at bounding box center [391, 525] width 86 height 14
drag, startPoint x: 385, startPoint y: 556, endPoint x: 381, endPoint y: 585, distance: 29.9
click at [386, 557] on div "Normal" at bounding box center [388, 558] width 82 height 13
click at [383, 638] on input "px" at bounding box center [389, 634] width 97 height 25
type input "0"
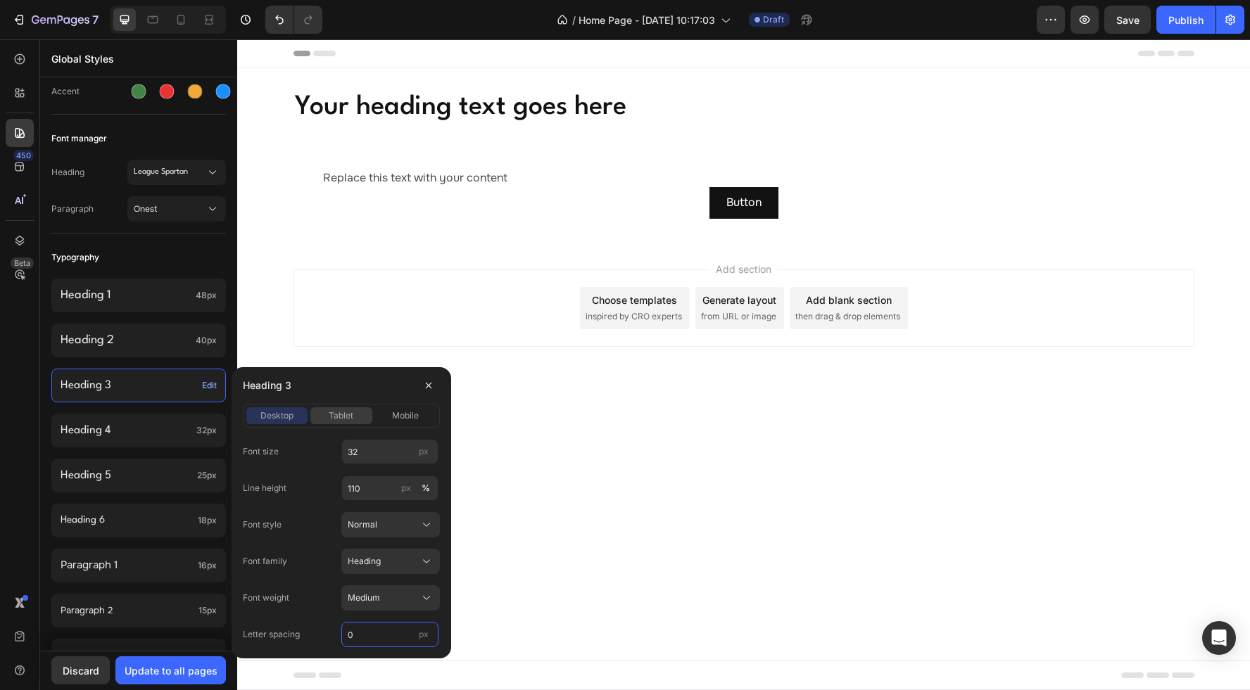
click at [336, 412] on span "tablet" at bounding box center [341, 416] width 25 height 13
click at [368, 450] on input "38" at bounding box center [389, 451] width 97 height 25
type input "32"
click at [392, 416] on span "mobile" at bounding box center [405, 416] width 27 height 13
click at [372, 452] on input "32" at bounding box center [389, 451] width 97 height 25
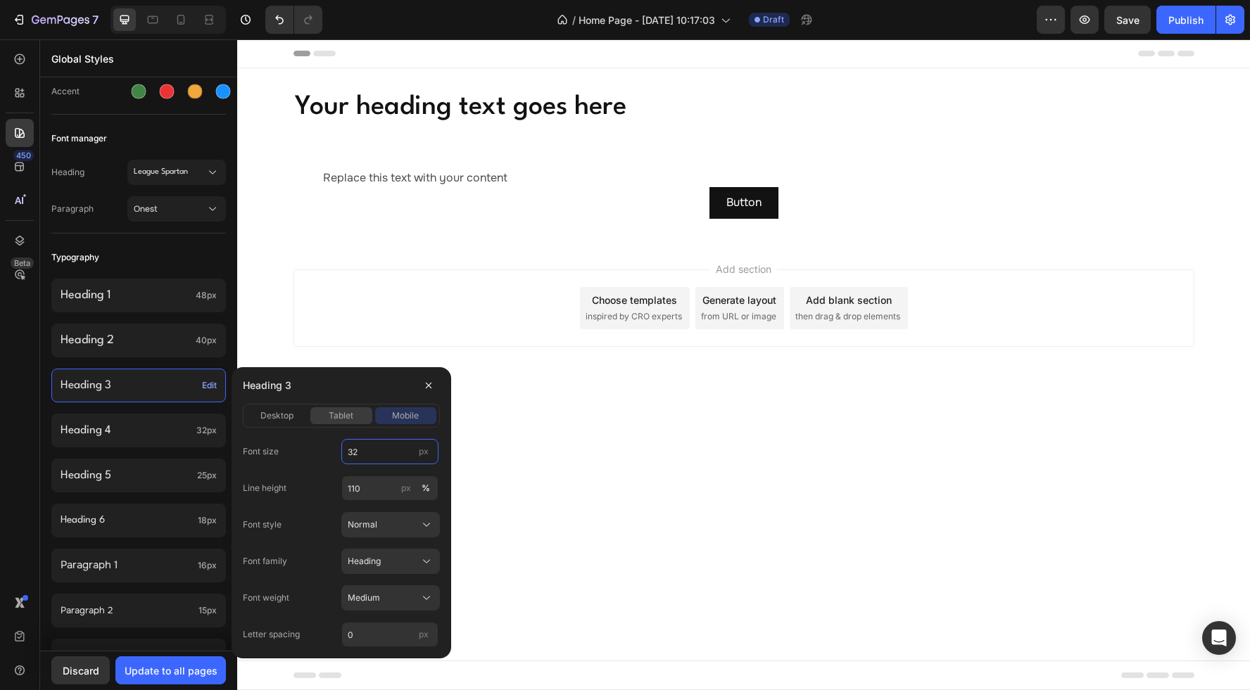
click at [334, 417] on span "tablet" at bounding box center [341, 416] width 25 height 13
click at [291, 414] on span "desktop" at bounding box center [276, 416] width 33 height 13
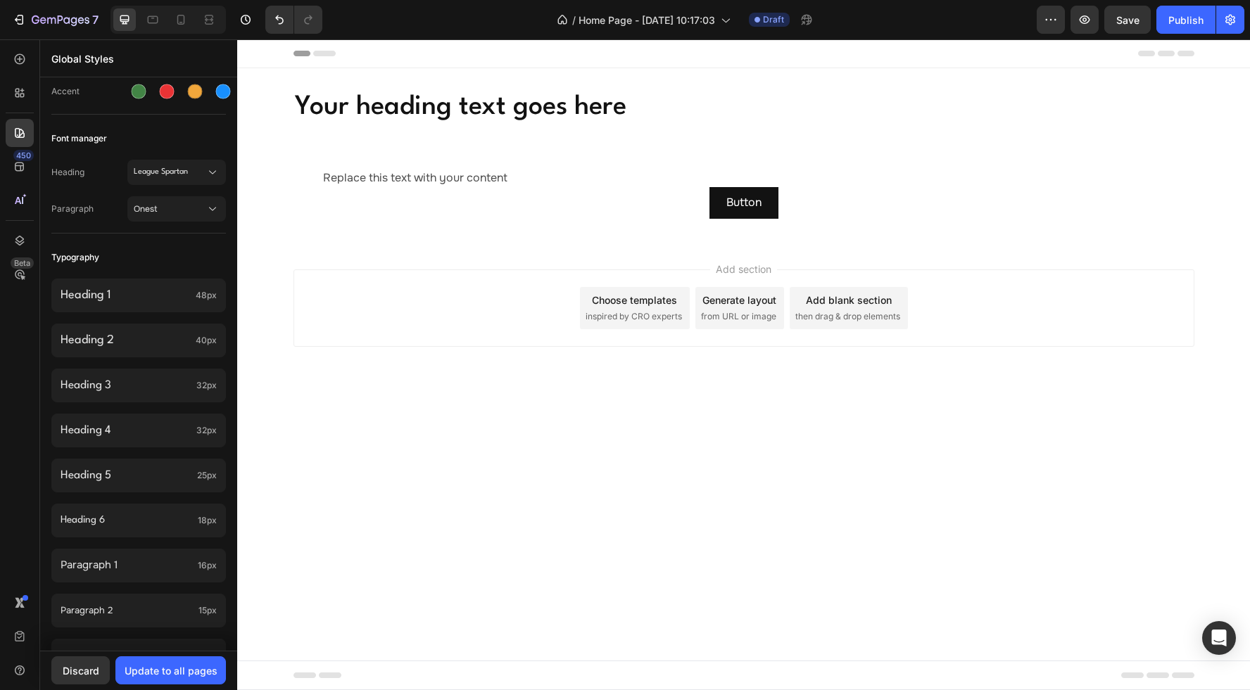
click at [32, 417] on div "450 Beta" at bounding box center [20, 317] width 28 height 544
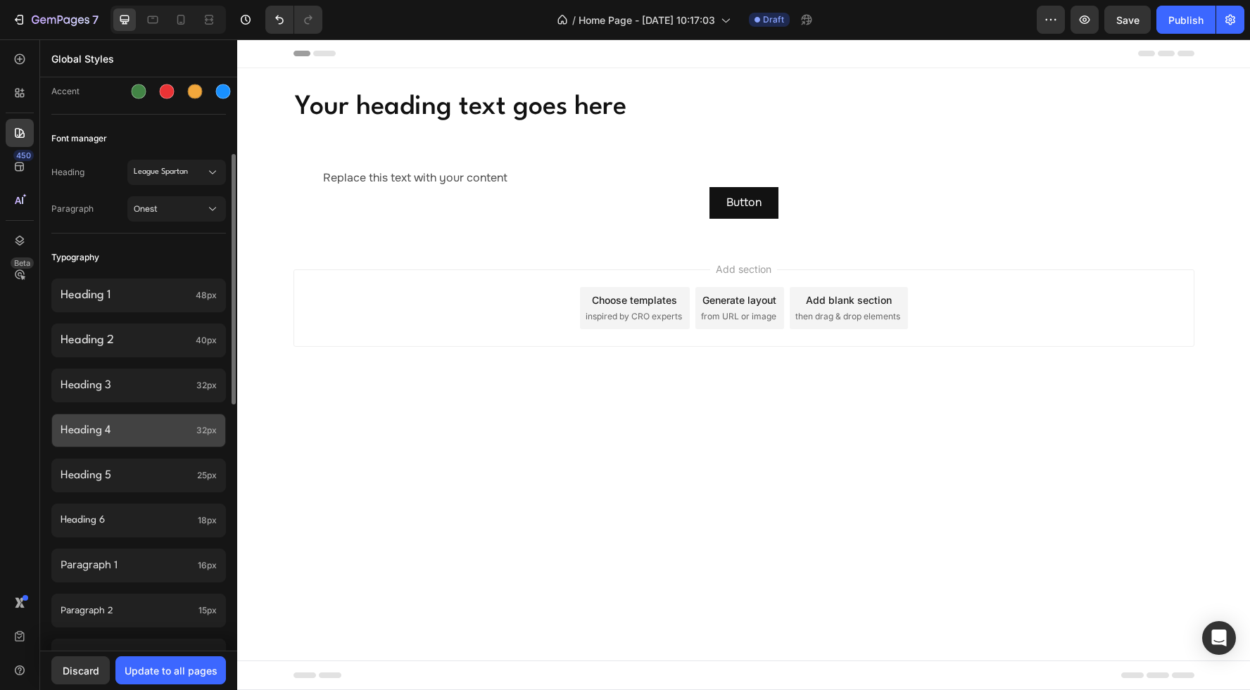
click at [202, 438] on div "Heading 4 32px" at bounding box center [138, 431] width 175 height 34
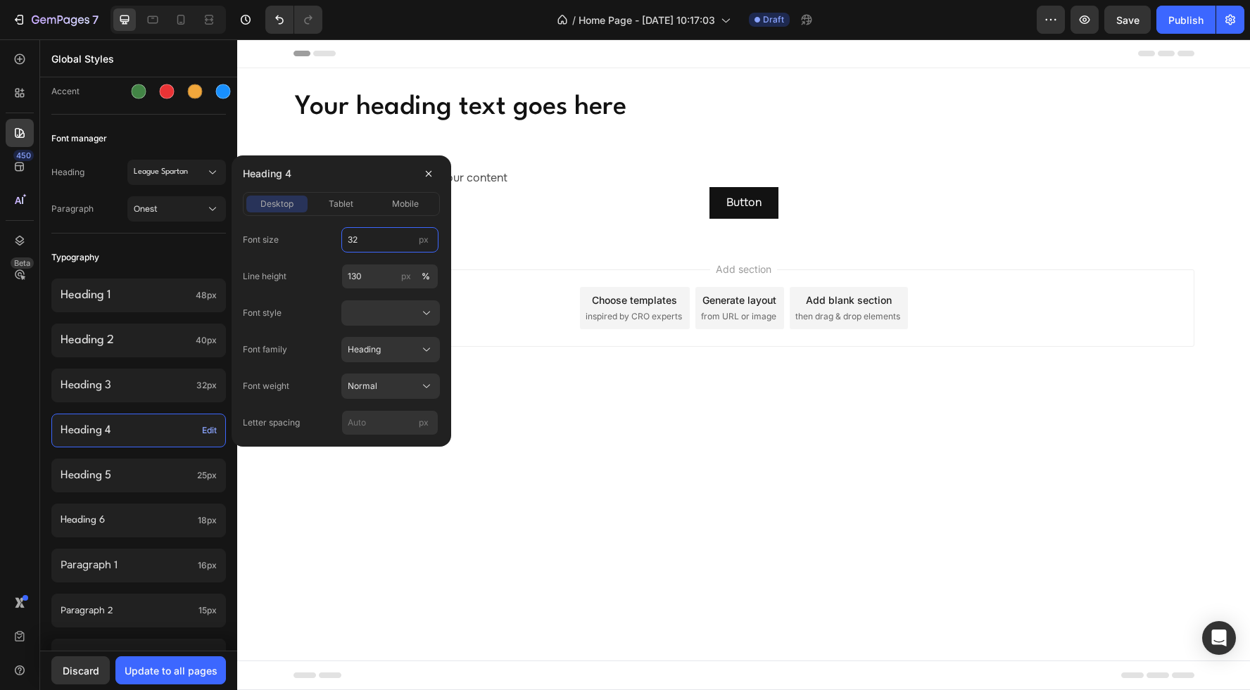
click at [373, 239] on input "32" at bounding box center [389, 239] width 97 height 25
type input "24"
click at [374, 279] on input "130" at bounding box center [389, 276] width 97 height 25
type input "110"
click at [375, 311] on div at bounding box center [391, 313] width 86 height 14
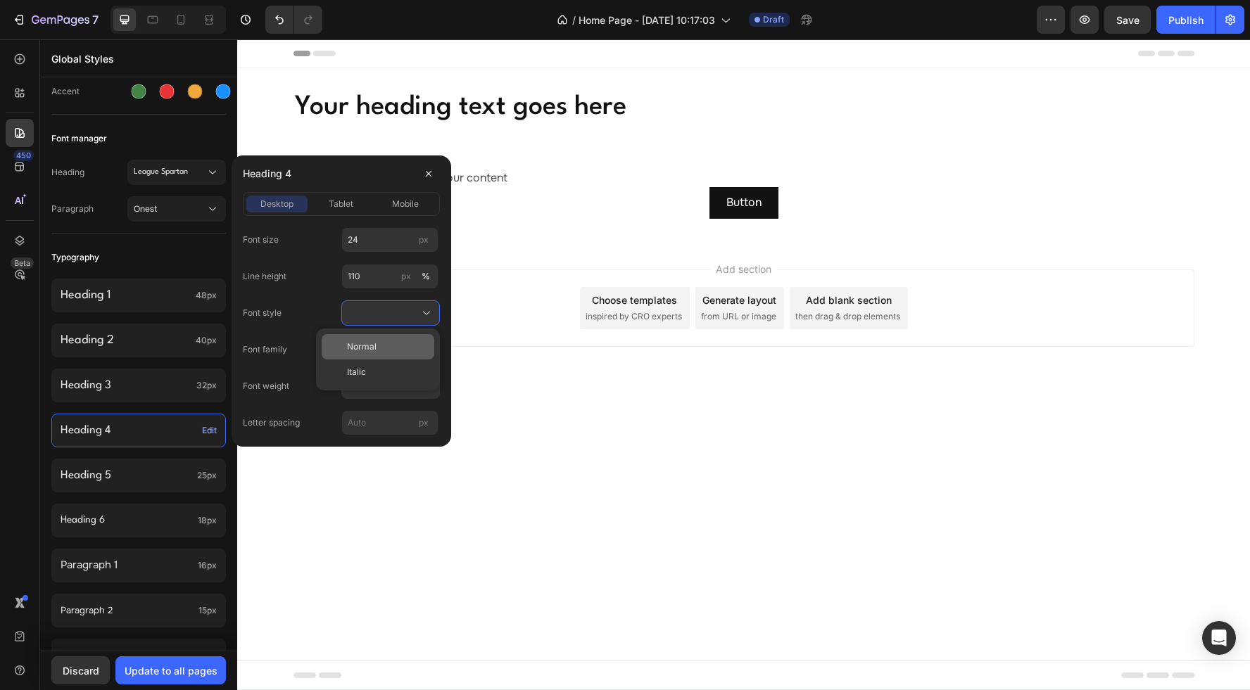
click at [388, 348] on div "Normal" at bounding box center [388, 347] width 82 height 13
click at [391, 423] on input "px" at bounding box center [389, 422] width 97 height 25
type input "0"
click at [379, 383] on div "Normal" at bounding box center [382, 386] width 69 height 13
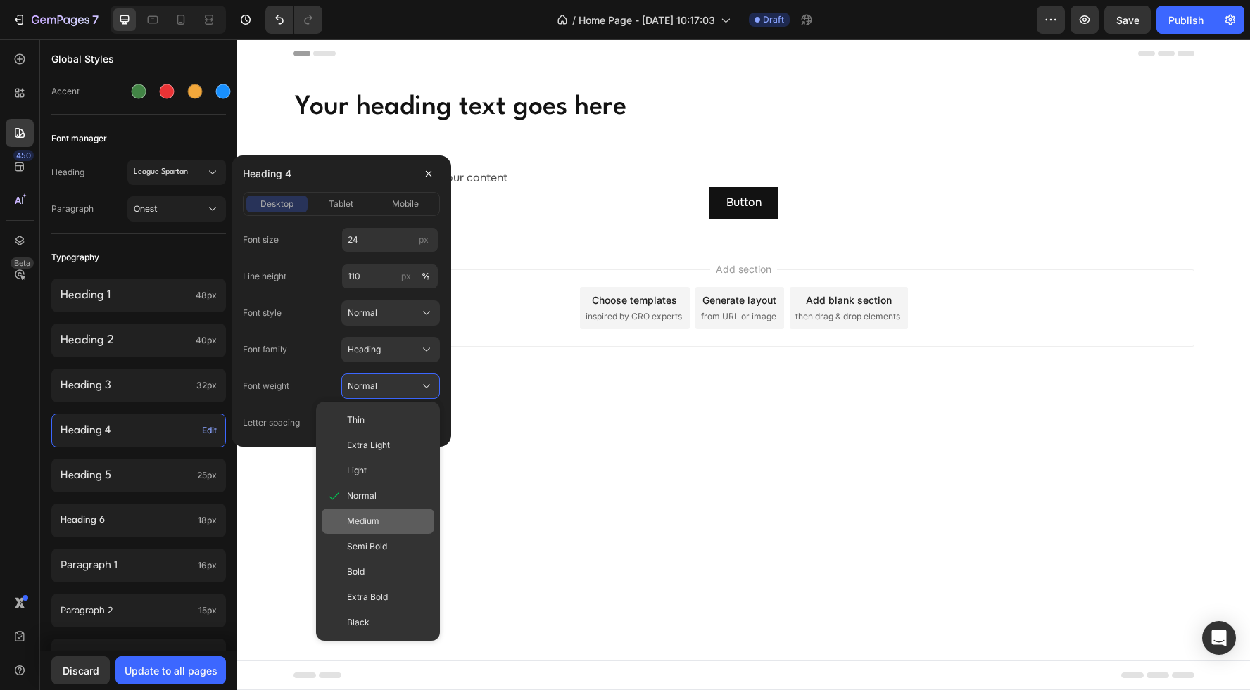
click at [383, 519] on div "Medium" at bounding box center [388, 521] width 82 height 13
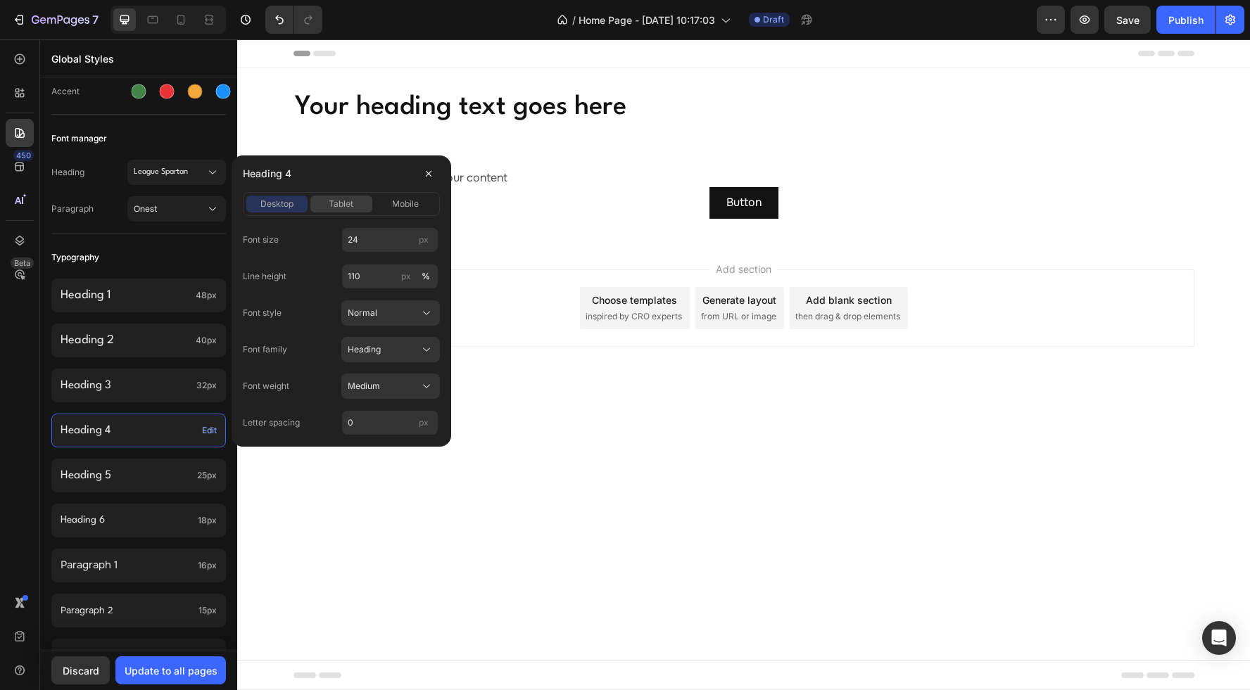
click at [341, 204] on span "tablet" at bounding box center [341, 204] width 25 height 13
click at [370, 238] on input "32" at bounding box center [389, 239] width 97 height 25
type input "24"
click at [403, 202] on span "mobile" at bounding box center [405, 204] width 27 height 13
click at [365, 235] on input "29" at bounding box center [389, 239] width 97 height 25
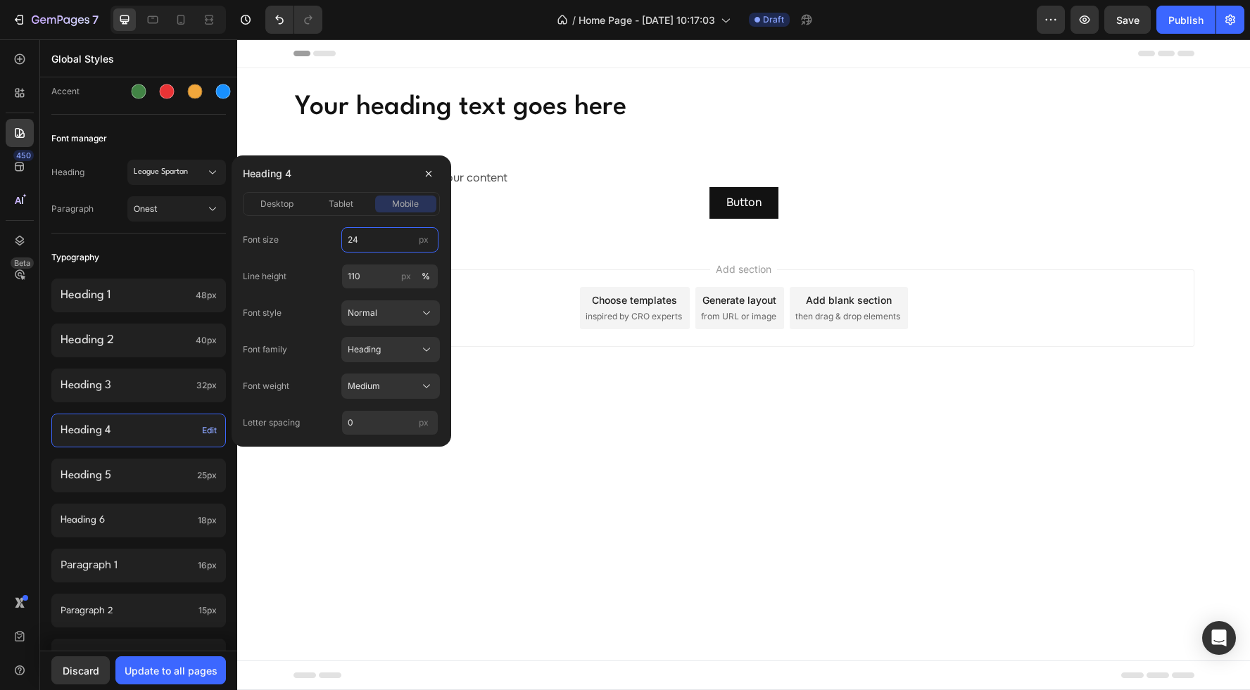
type input "24"
click at [12, 369] on div "450 Beta" at bounding box center [20, 317] width 28 height 544
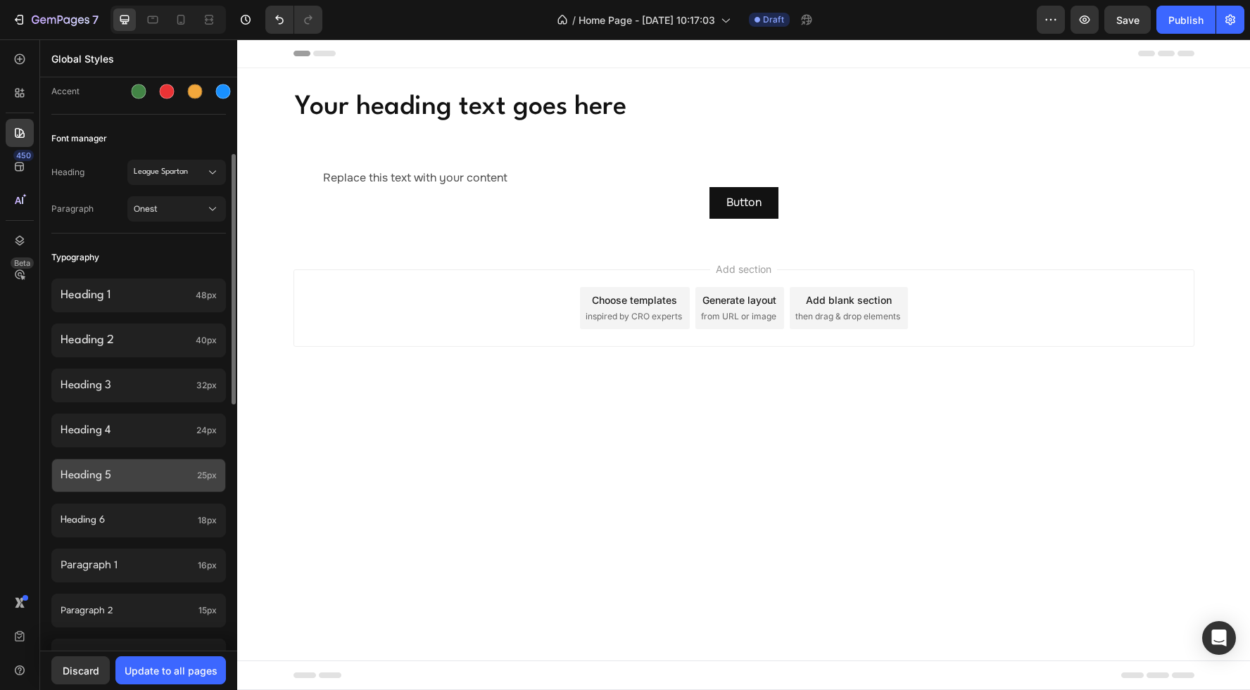
click at [165, 476] on p "Heading 5" at bounding box center [126, 475] width 131 height 15
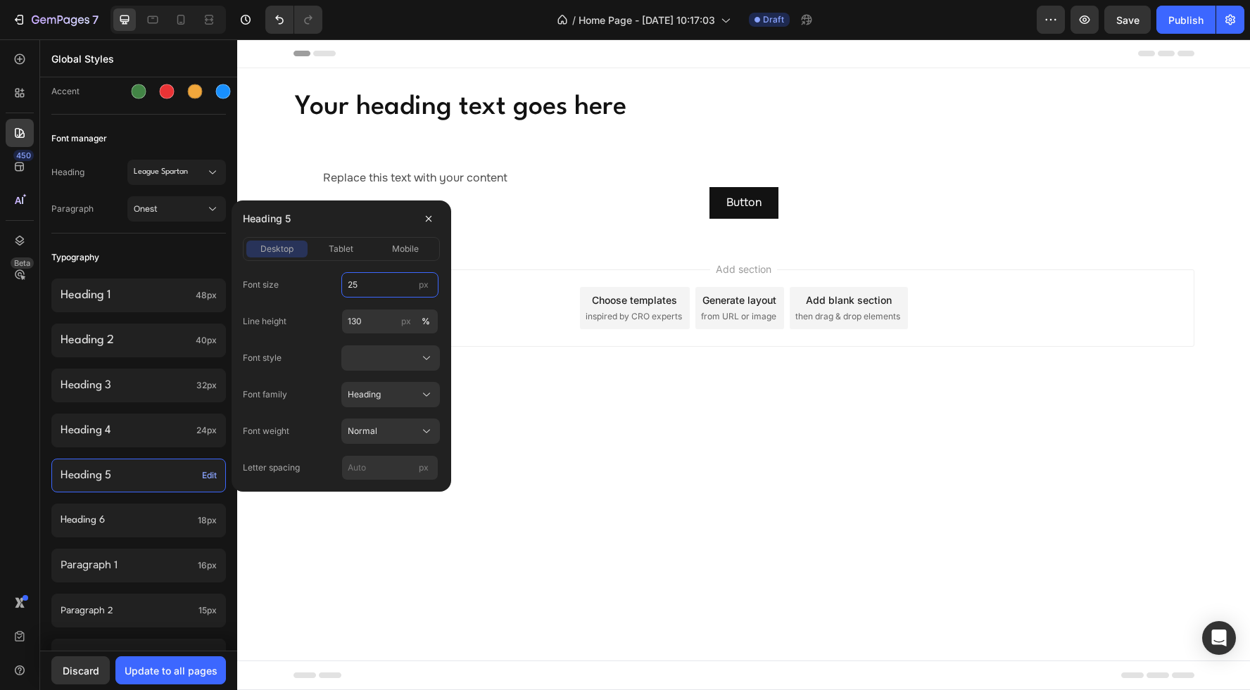
click at [370, 284] on input "25" at bounding box center [389, 284] width 97 height 25
type input "20"
click at [367, 322] on input "130" at bounding box center [389, 321] width 97 height 25
type input "110"
click at [389, 367] on button at bounding box center [390, 357] width 99 height 25
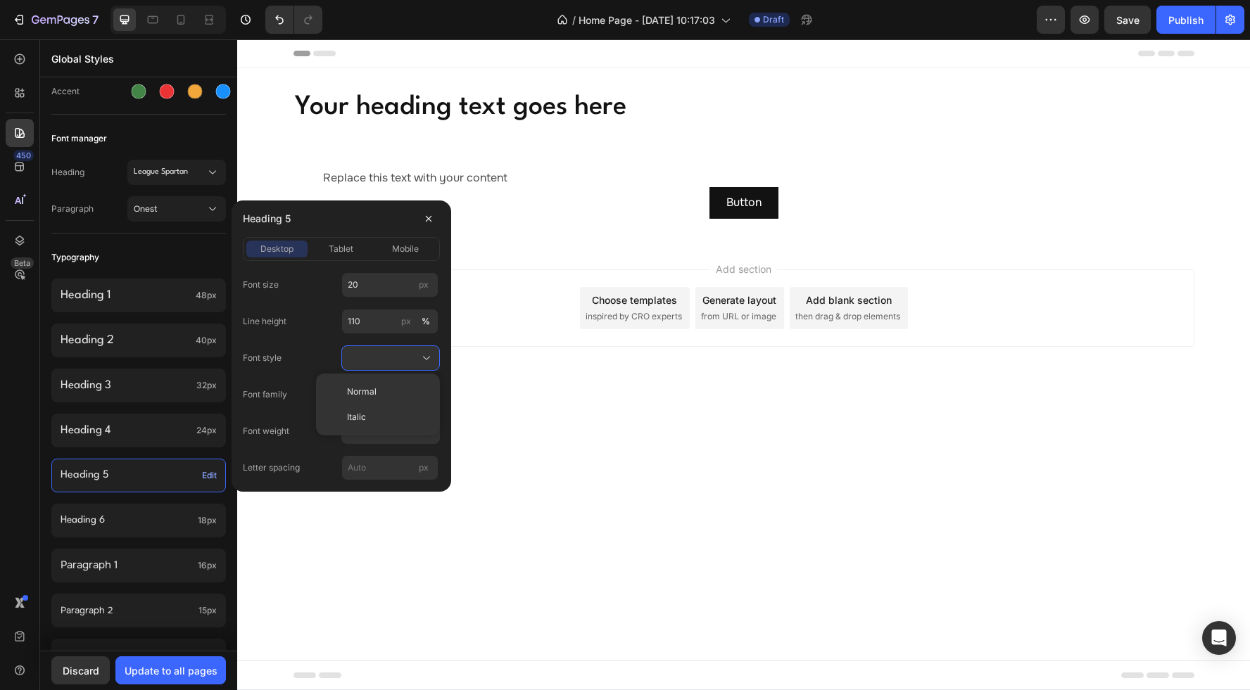
drag, startPoint x: 389, startPoint y: 391, endPoint x: 394, endPoint y: 398, distance: 8.6
click at [390, 391] on div "Normal" at bounding box center [388, 392] width 82 height 13
click at [397, 422] on button "Normal" at bounding box center [390, 431] width 99 height 25
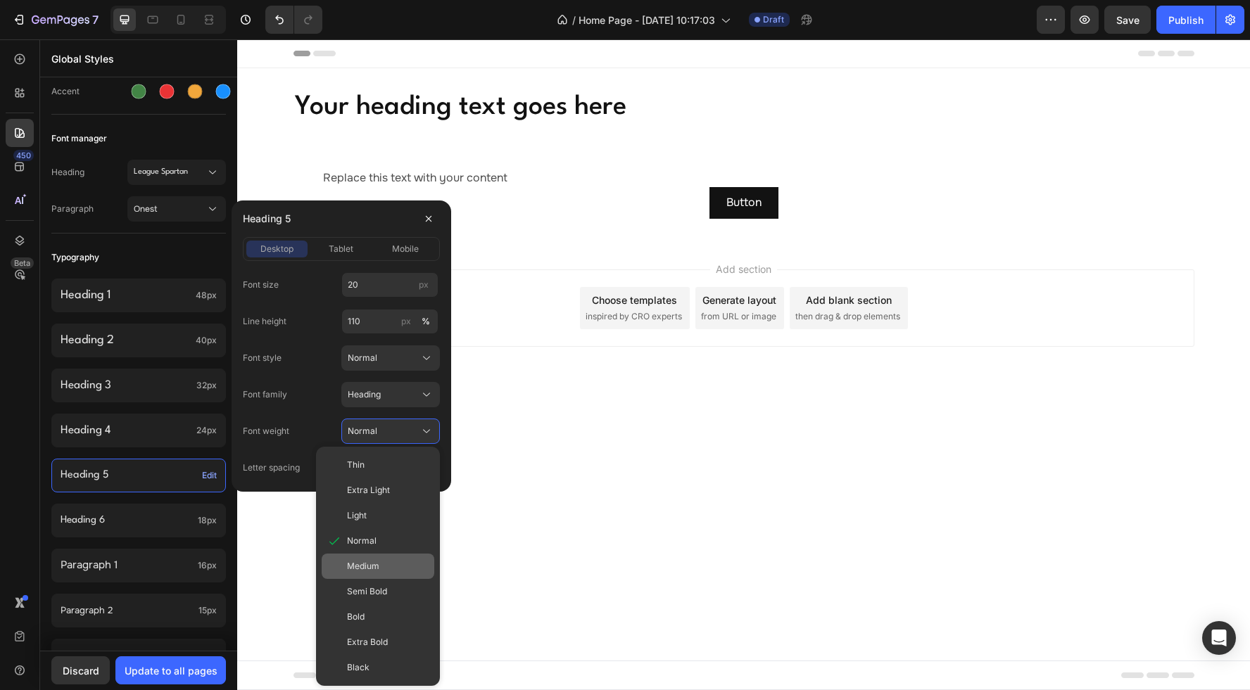
click at [372, 567] on span "Medium" at bounding box center [363, 566] width 32 height 13
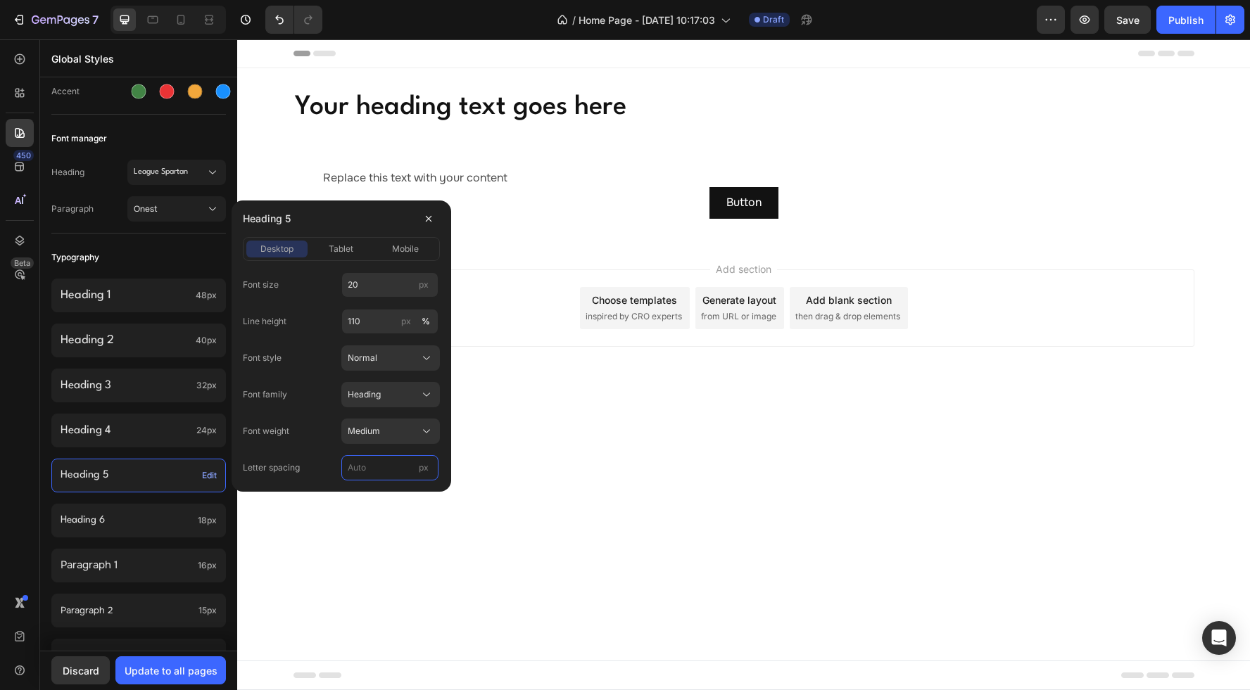
click at [387, 469] on input "px" at bounding box center [389, 467] width 97 height 25
type input "0"
click at [342, 253] on span "tablet" at bounding box center [341, 249] width 25 height 13
click at [369, 285] on input "25" at bounding box center [389, 284] width 97 height 25
type input "20"
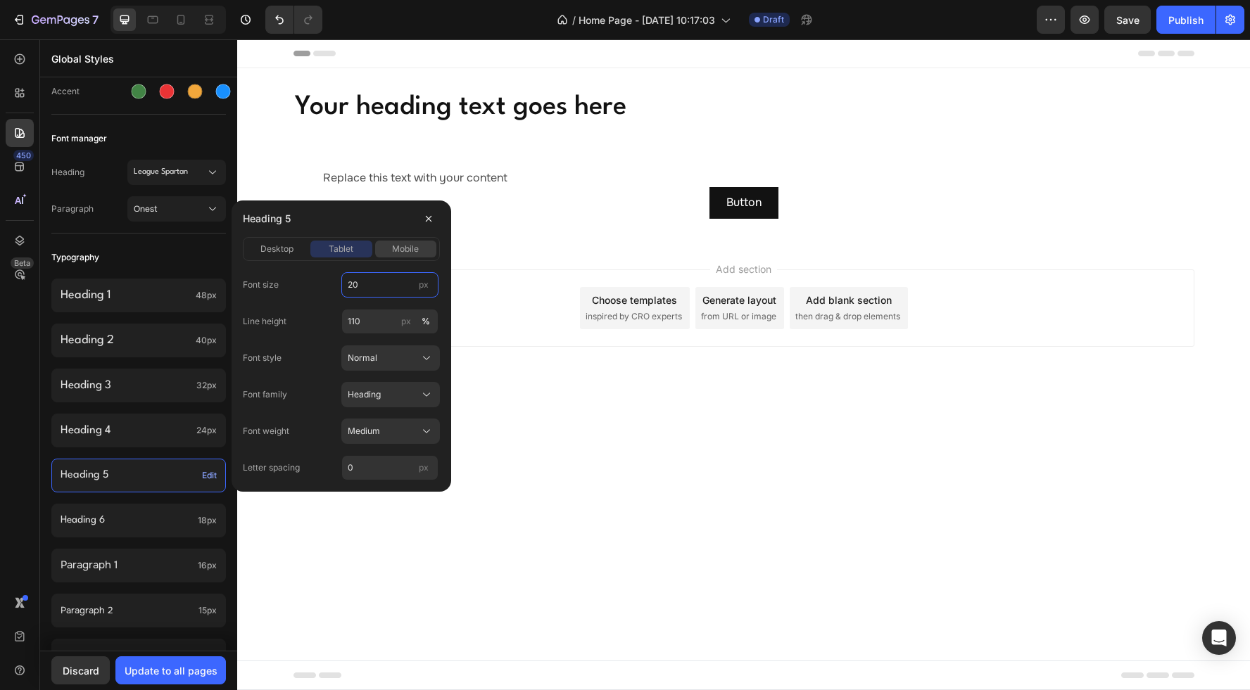
click at [396, 249] on span "mobile" at bounding box center [405, 249] width 27 height 13
click at [367, 283] on input "23" at bounding box center [389, 284] width 97 height 25
type input "20"
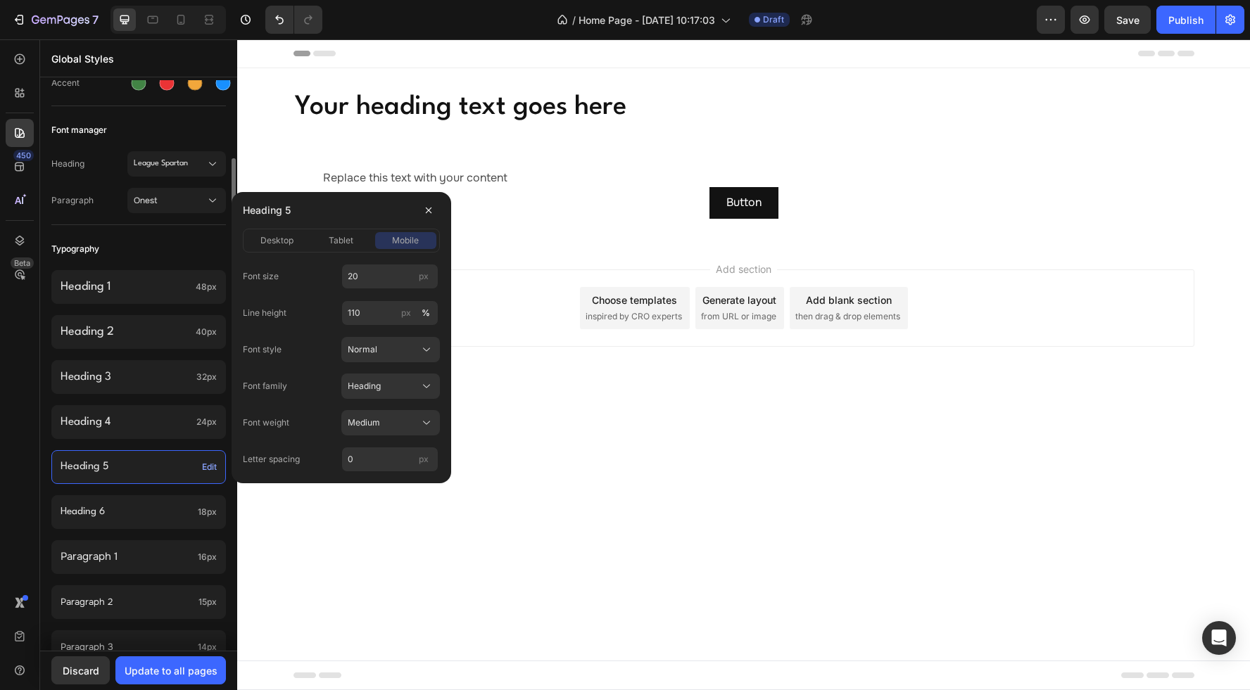
click at [32, 485] on div "450 Beta" at bounding box center [20, 317] width 28 height 544
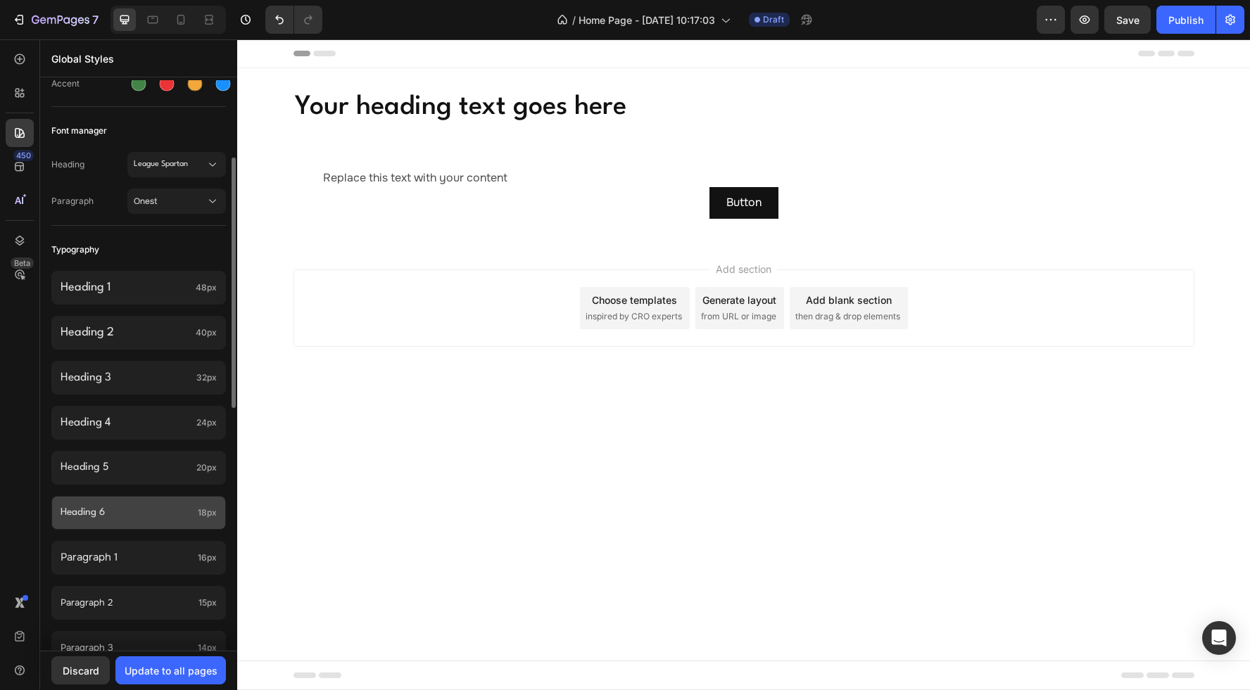
click at [148, 512] on p "Heading 6" at bounding box center [127, 513] width 132 height 14
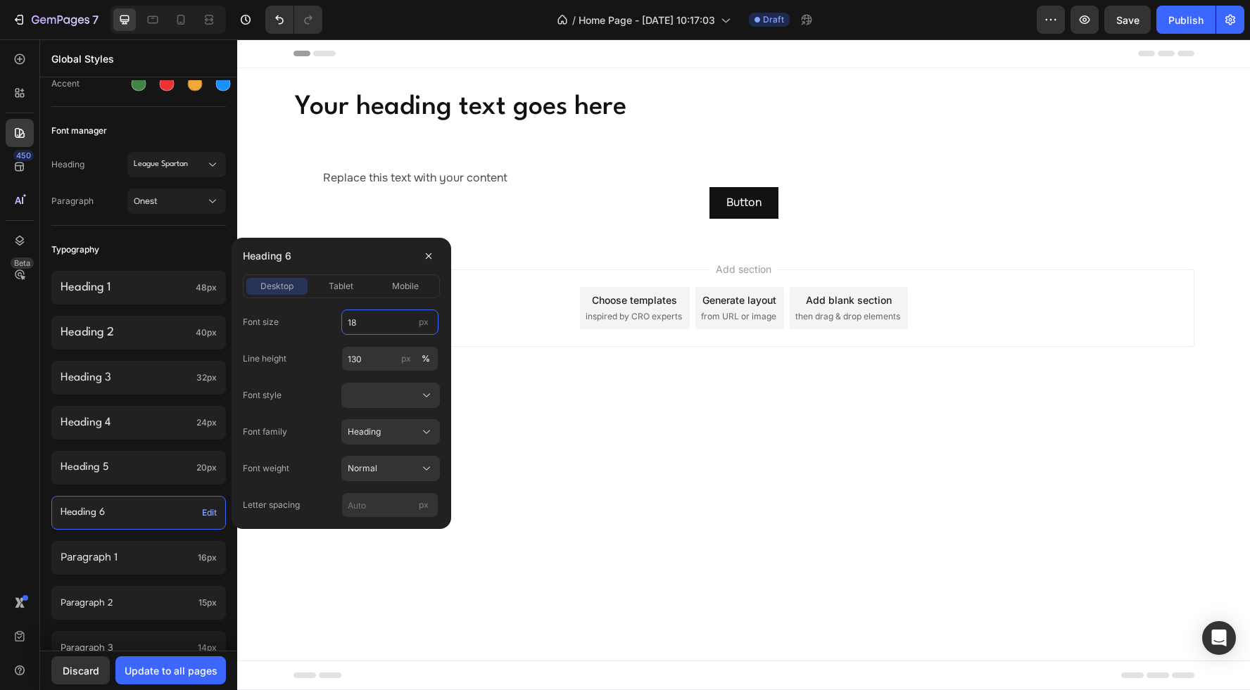
click at [364, 321] on input "18" at bounding box center [389, 322] width 97 height 25
type input "19"
click at [388, 358] on input "130" at bounding box center [389, 358] width 97 height 25
type input "110"
drag, startPoint x: 378, startPoint y: 402, endPoint x: 385, endPoint y: 408, distance: 9.5
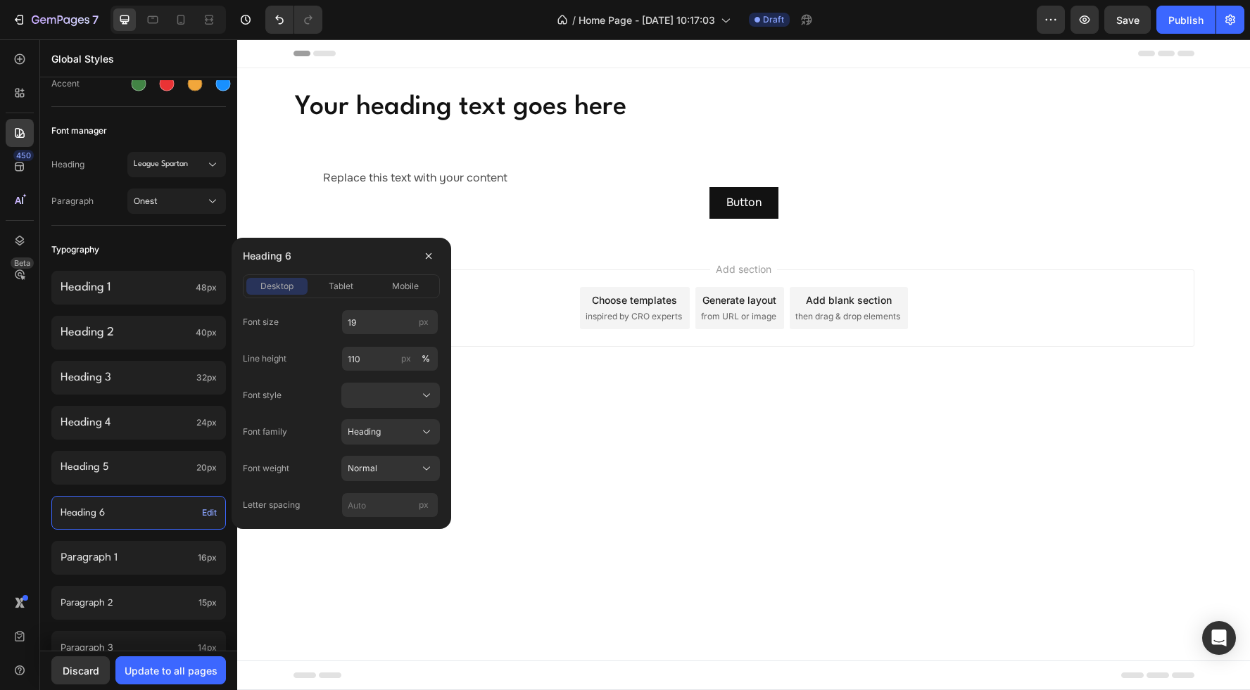
click at [379, 402] on button at bounding box center [390, 395] width 99 height 25
drag, startPoint x: 382, startPoint y: 430, endPoint x: 395, endPoint y: 452, distance: 26.2
click at [385, 431] on div "Normal" at bounding box center [388, 429] width 82 height 13
click at [374, 506] on input "px" at bounding box center [389, 505] width 97 height 25
click at [367, 462] on span "Normal" at bounding box center [363, 468] width 30 height 13
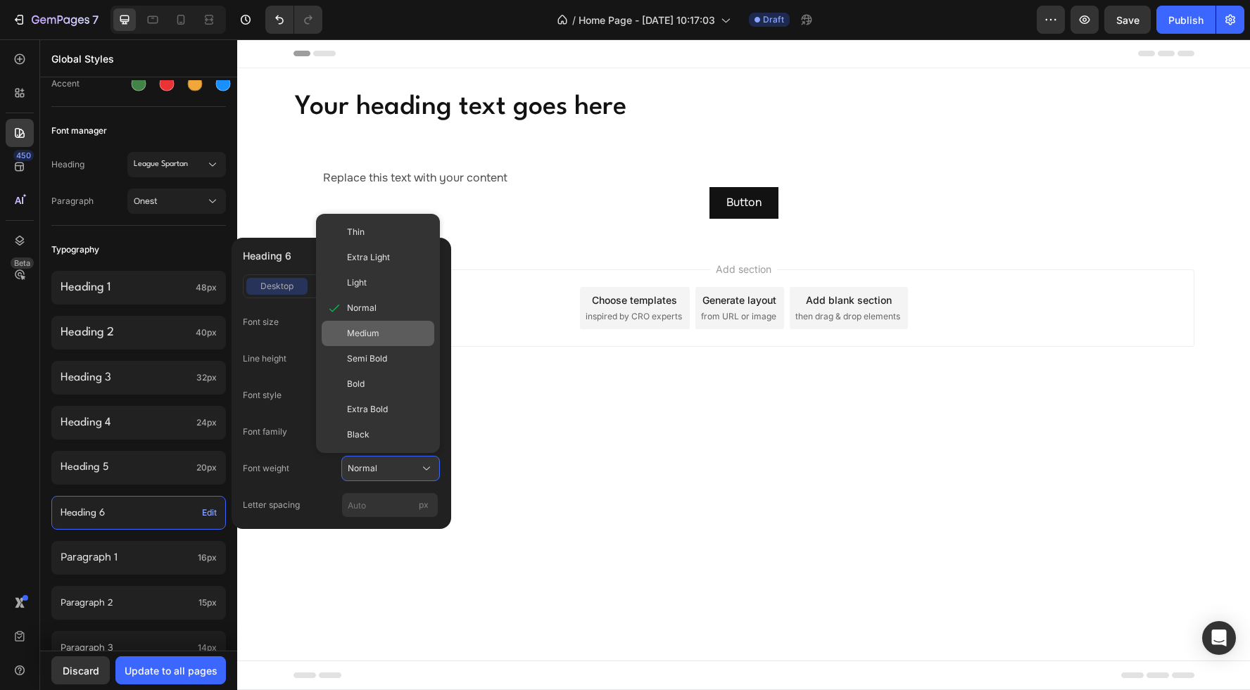
click at [367, 337] on span "Medium" at bounding box center [363, 333] width 32 height 13
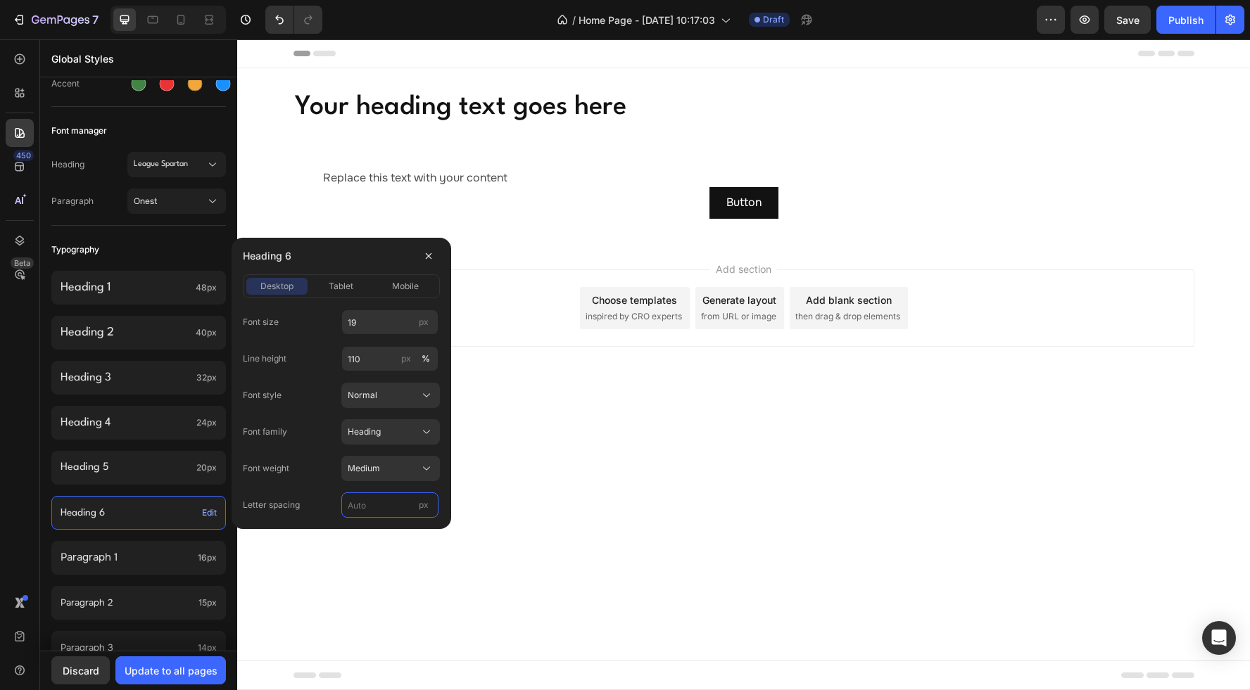
click at [374, 501] on input "px" at bounding box center [389, 505] width 97 height 25
type input "0"
click at [345, 285] on span "tablet" at bounding box center [341, 286] width 25 height 13
click at [367, 318] on input "18" at bounding box center [389, 322] width 97 height 25
type input "19"
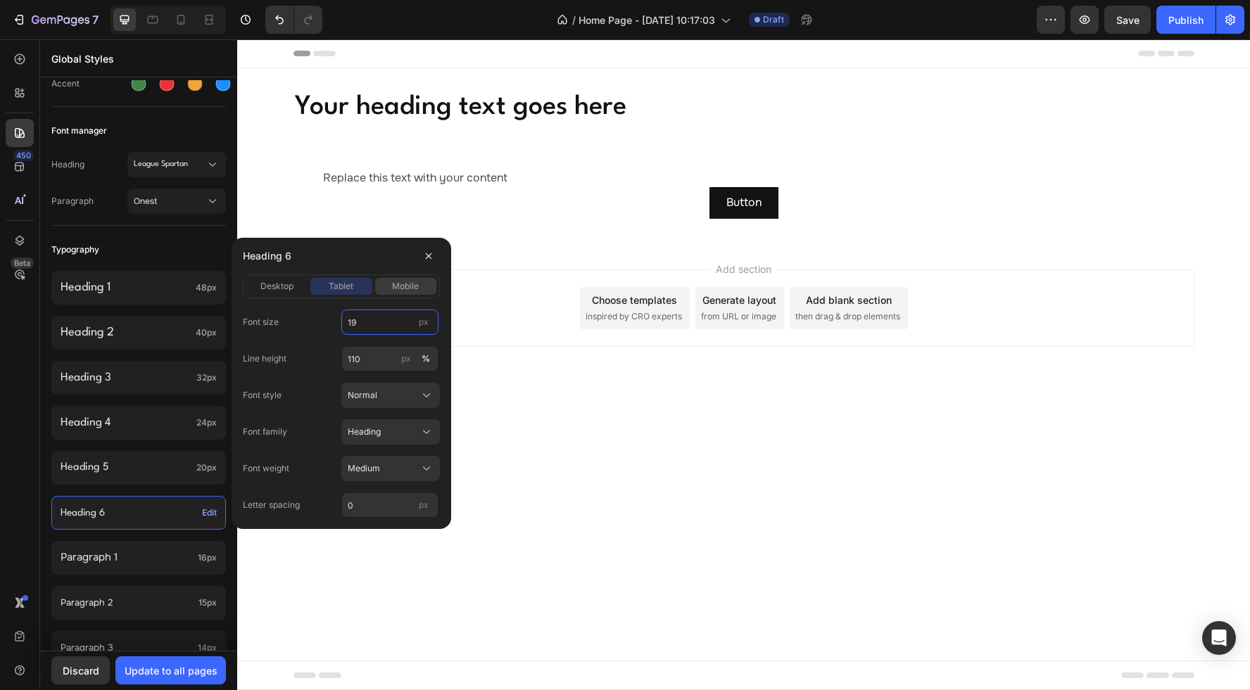
click at [400, 286] on span "mobile" at bounding box center [405, 286] width 27 height 13
click at [362, 318] on input "16" at bounding box center [389, 322] width 97 height 25
type input "19"
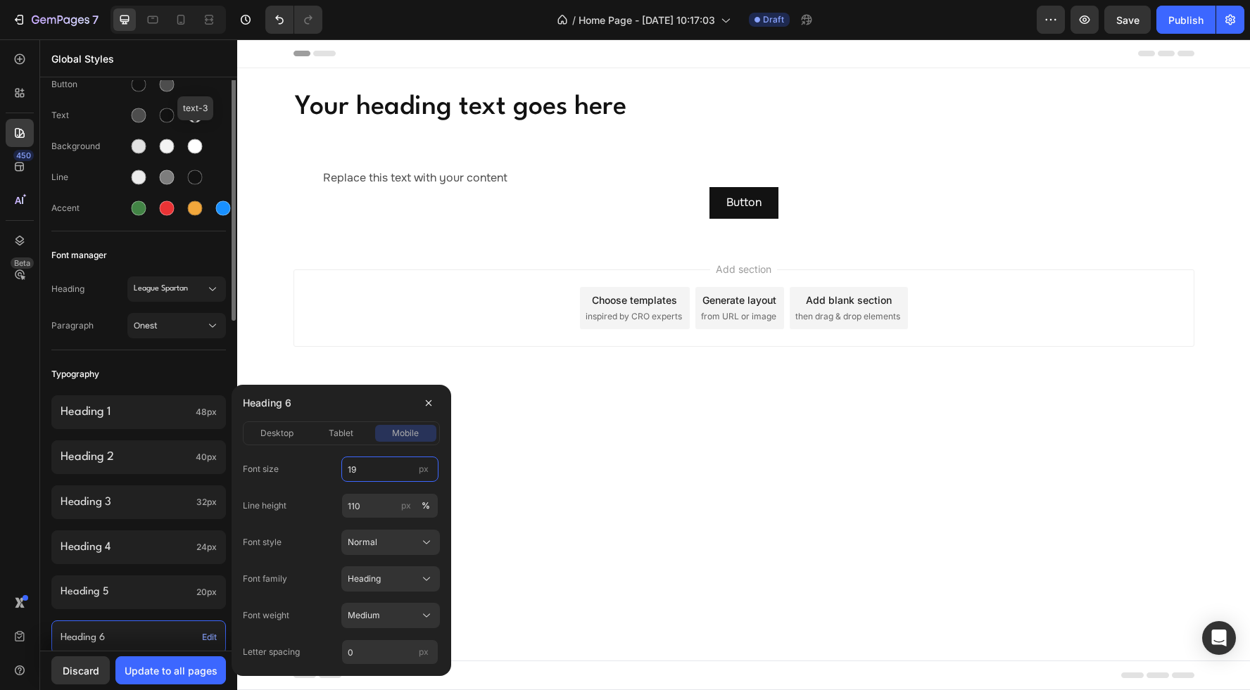
scroll to position [0, 0]
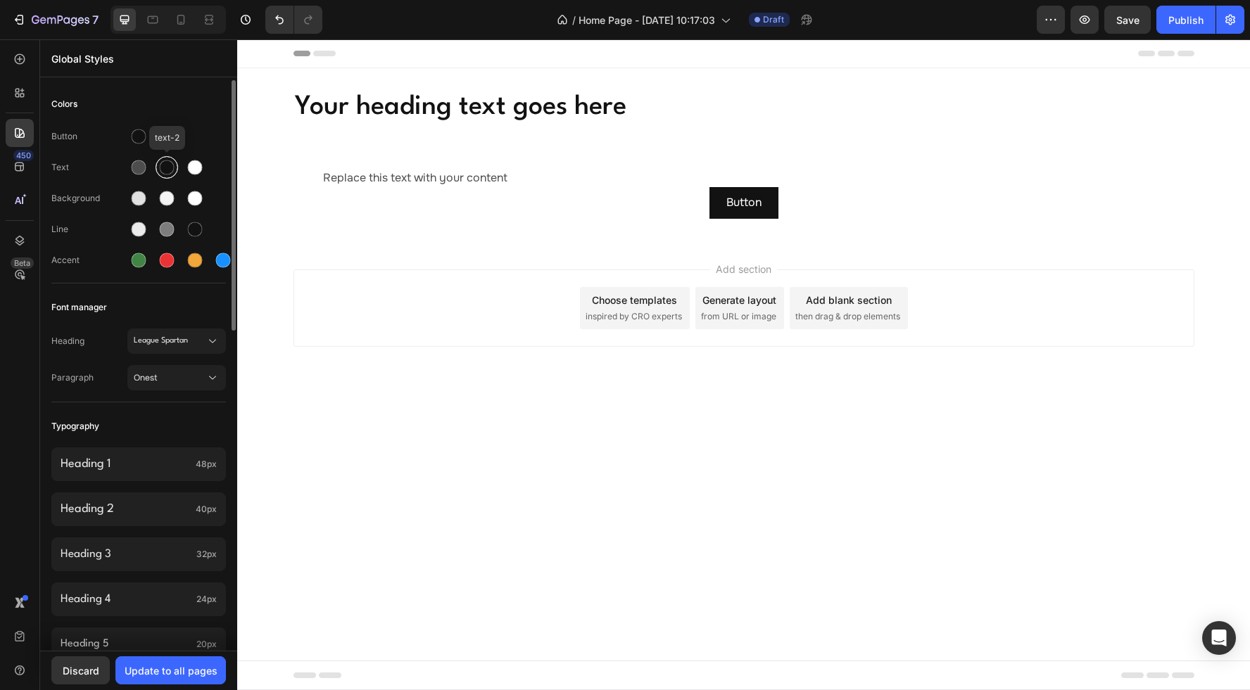
click at [165, 167] on div at bounding box center [167, 167] width 15 height 15
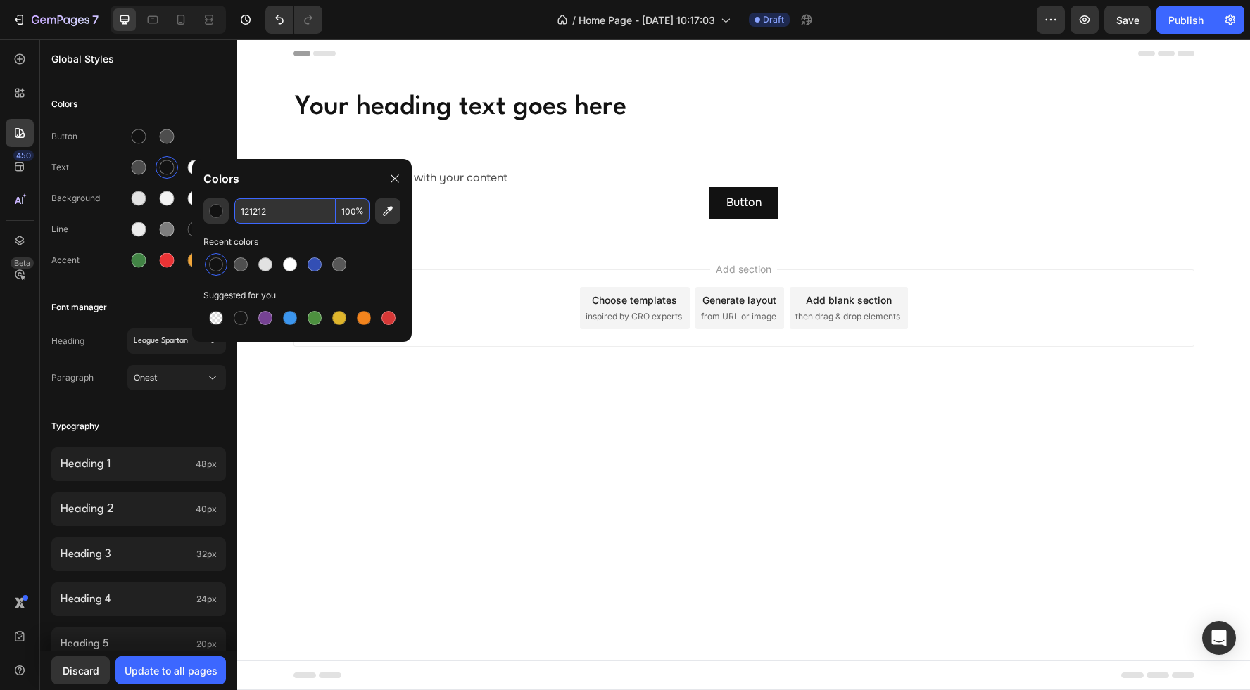
click at [293, 216] on input "121212" at bounding box center [284, 210] width 101 height 25
paste input "#0E0D0D"
type input "0E0D0D"
click at [299, 191] on div "Colors" at bounding box center [302, 178] width 220 height 39
click at [291, 210] on input "0E0D0D" at bounding box center [284, 210] width 101 height 25
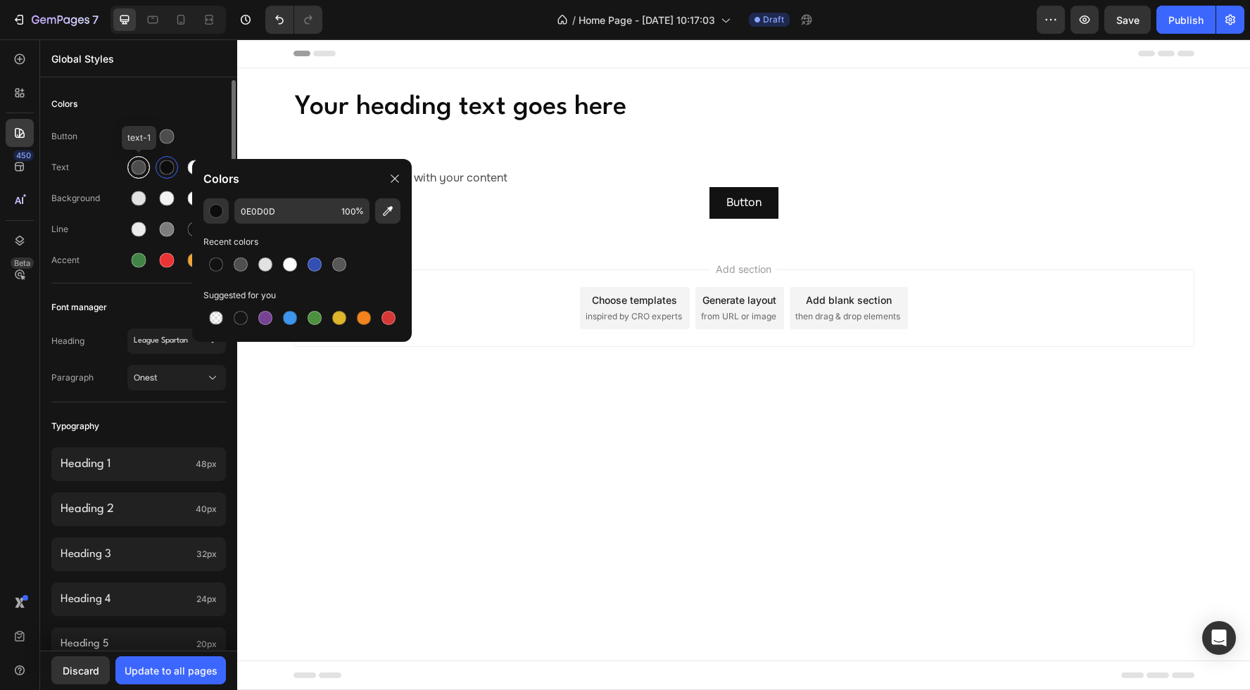
click at [136, 169] on div at bounding box center [139, 167] width 15 height 15
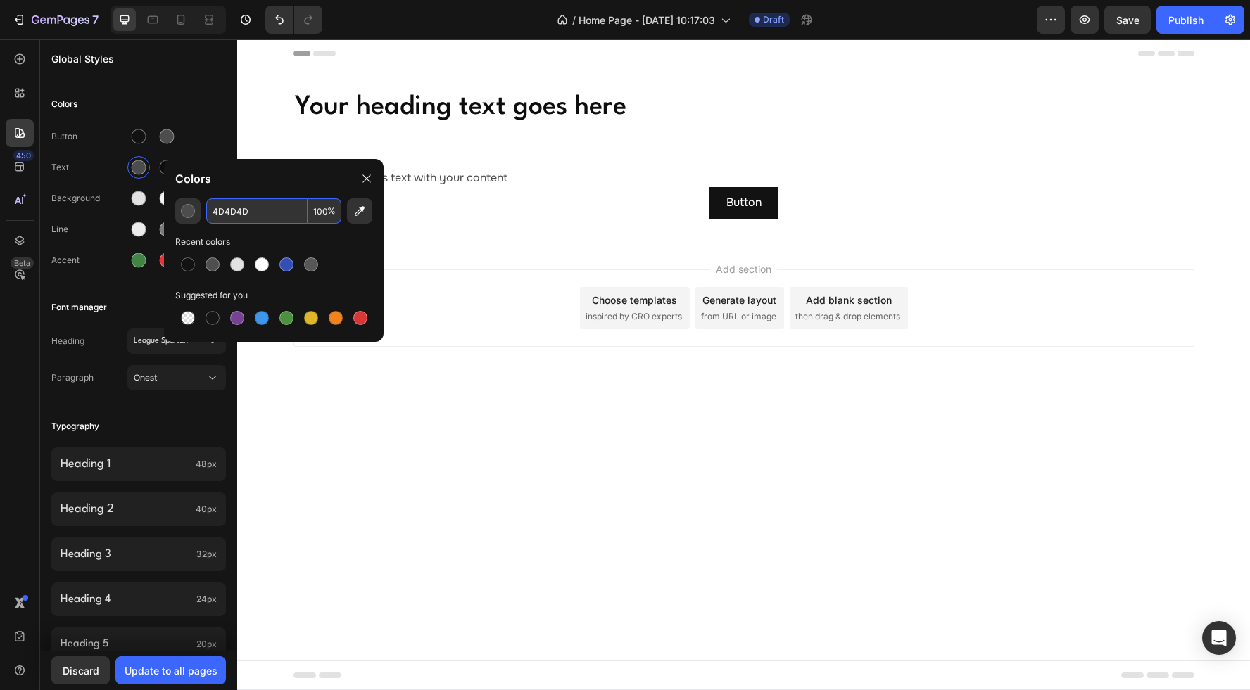
click at [277, 218] on input "4D4D4D" at bounding box center [256, 210] width 101 height 25
paste input "#545454"
type input "545454"
click at [203, 100] on div "Colors" at bounding box center [138, 103] width 175 height 25
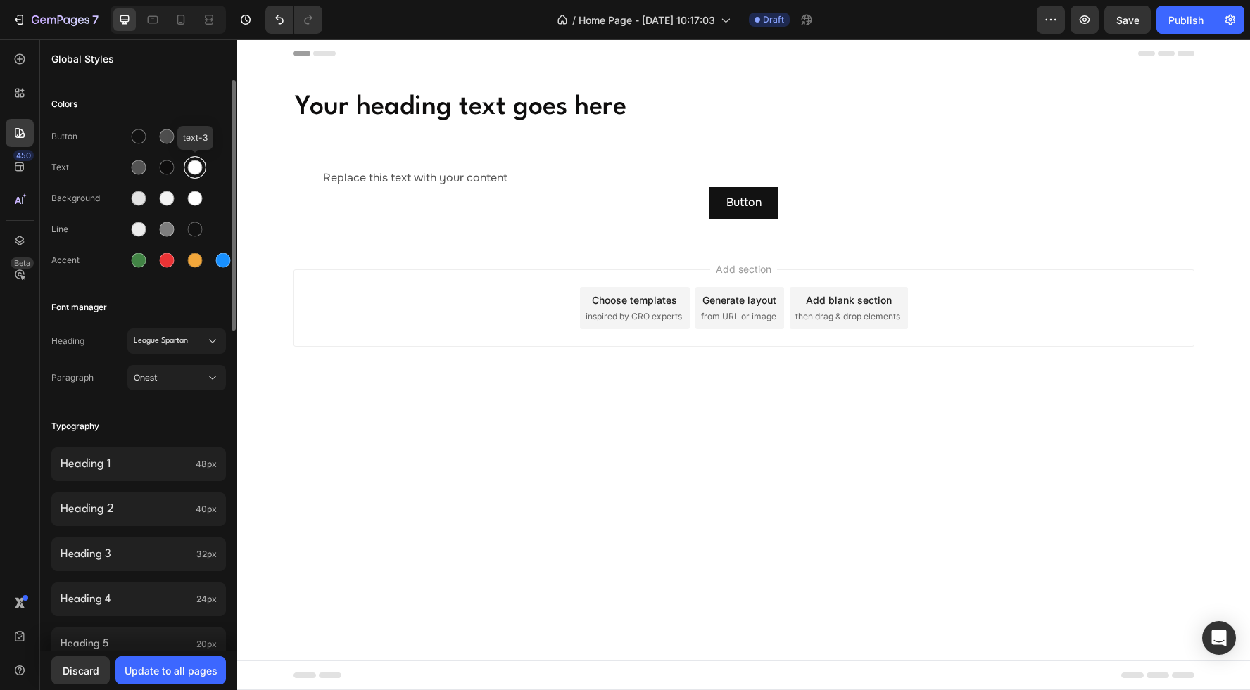
click at [196, 172] on div at bounding box center [195, 167] width 15 height 15
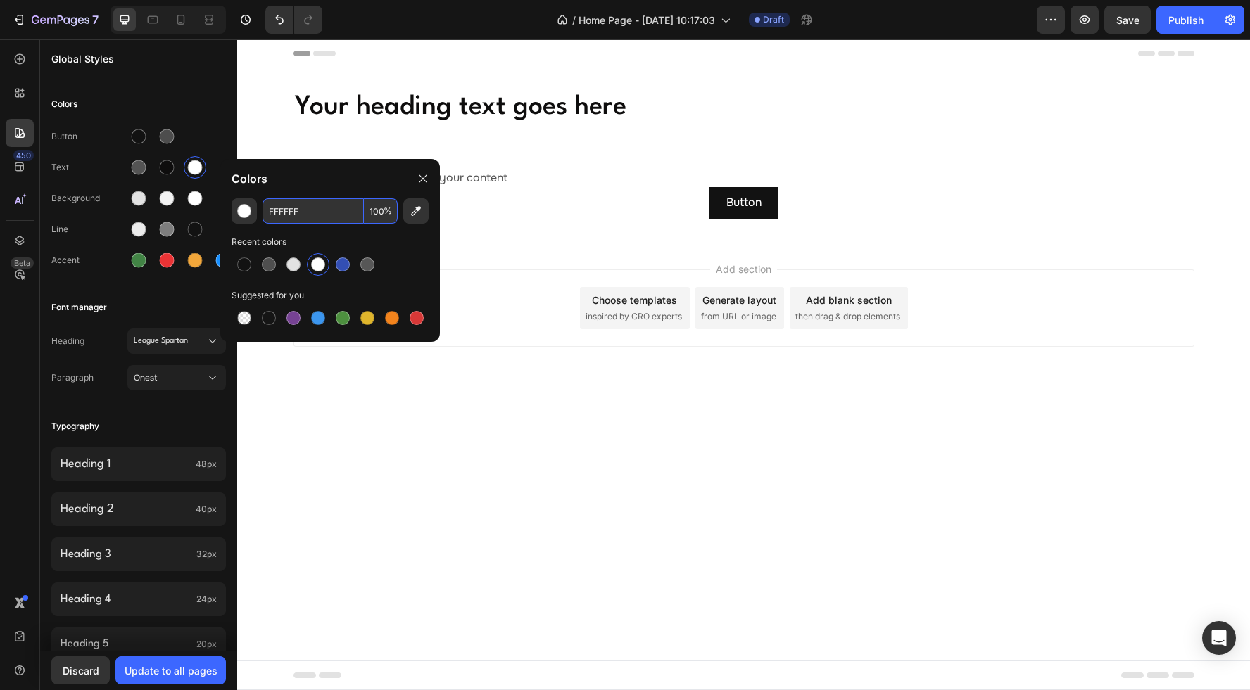
click at [322, 215] on input "FFFFFF" at bounding box center [312, 210] width 101 height 25
paste input "#"
type input "FFFFFF"
click at [203, 104] on div "Colors" at bounding box center [138, 103] width 175 height 25
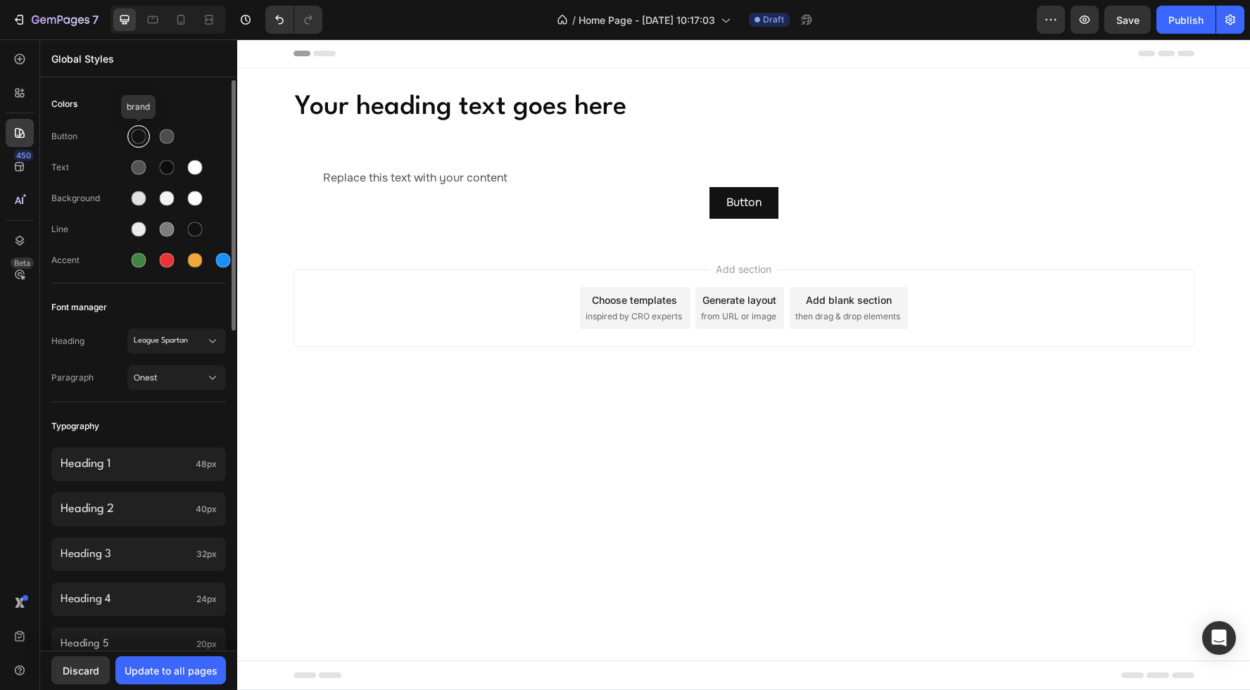
click at [141, 137] on div at bounding box center [139, 136] width 15 height 15
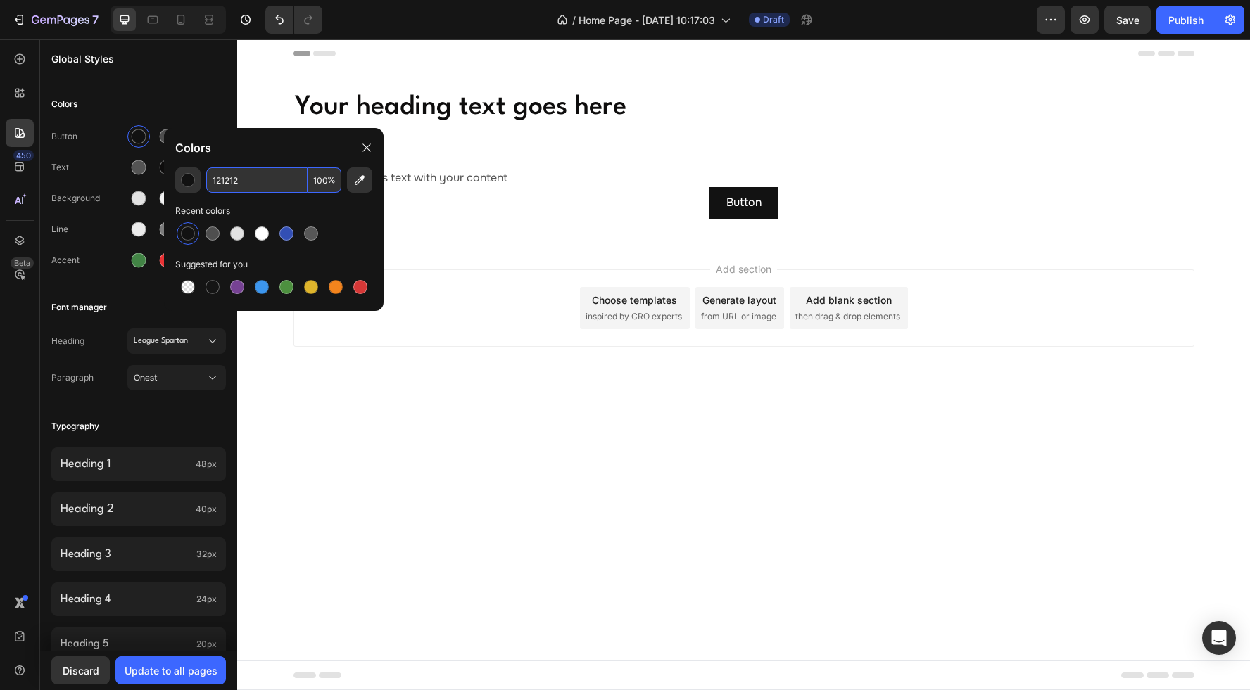
click at [261, 183] on input "121212" at bounding box center [256, 179] width 101 height 25
paste input "#32323"
type input "323232"
click at [257, 153] on div "Colors" at bounding box center [274, 147] width 220 height 39
click at [176, 103] on div "Colors" at bounding box center [138, 103] width 175 height 25
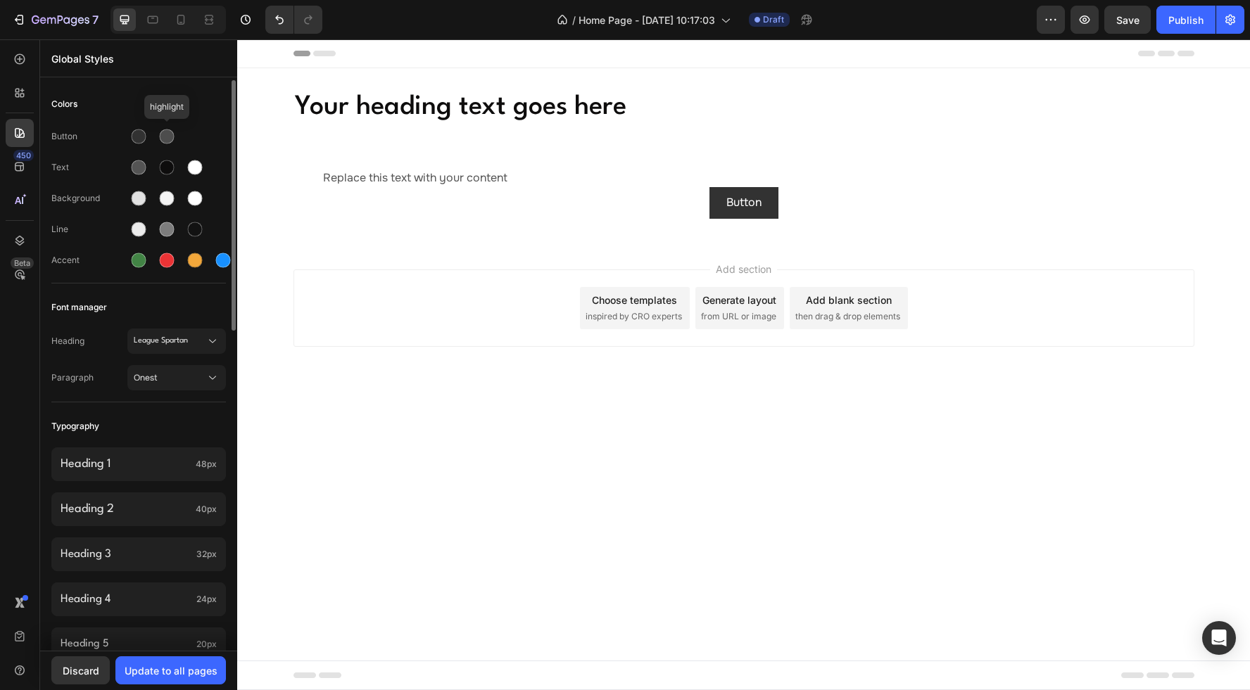
drag, startPoint x: 170, startPoint y: 132, endPoint x: 186, endPoint y: 137, distance: 16.9
click at [170, 132] on div at bounding box center [167, 136] width 15 height 15
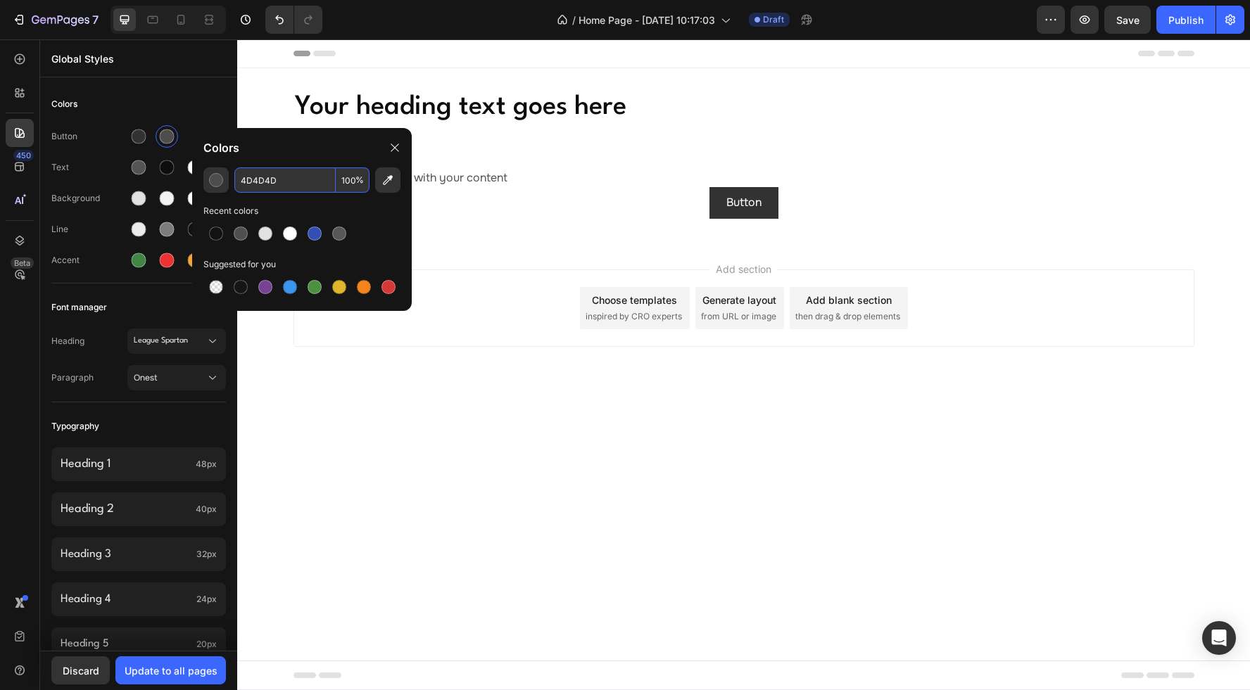
click at [288, 181] on input "4D4D4D" at bounding box center [284, 179] width 101 height 25
paste input "545454"
type input "545454"
click at [205, 91] on div "Colors" at bounding box center [138, 103] width 175 height 25
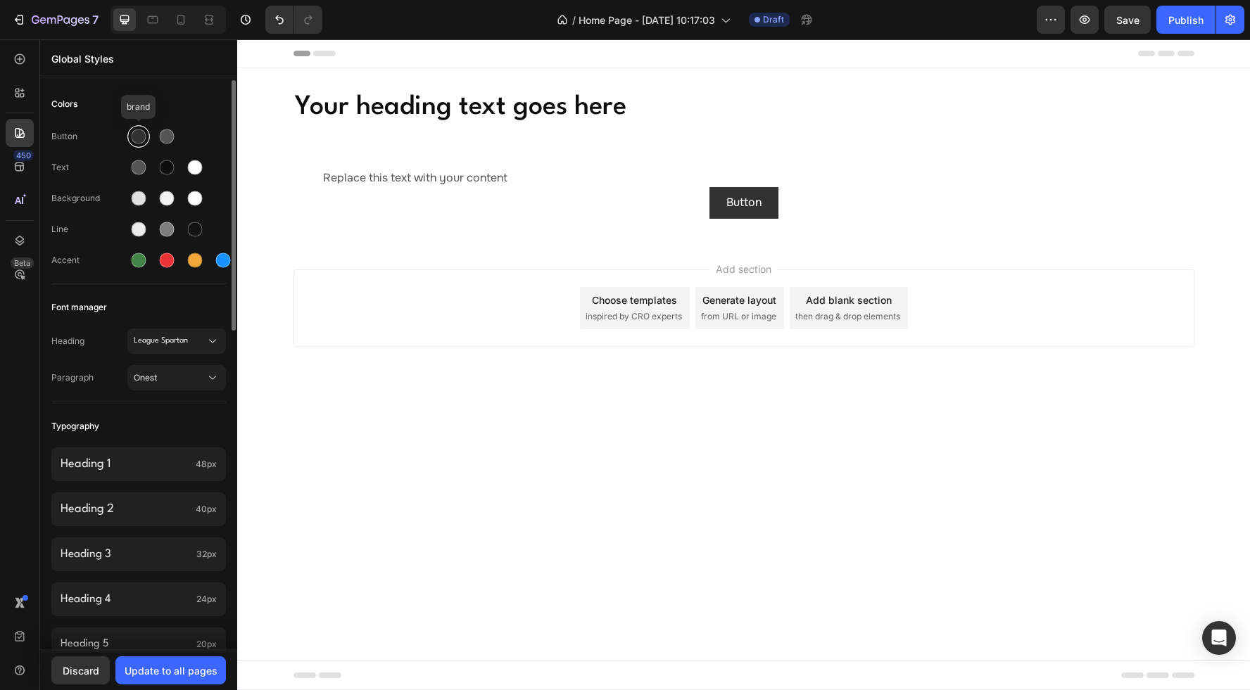
click at [146, 139] on div at bounding box center [138, 136] width 17 height 17
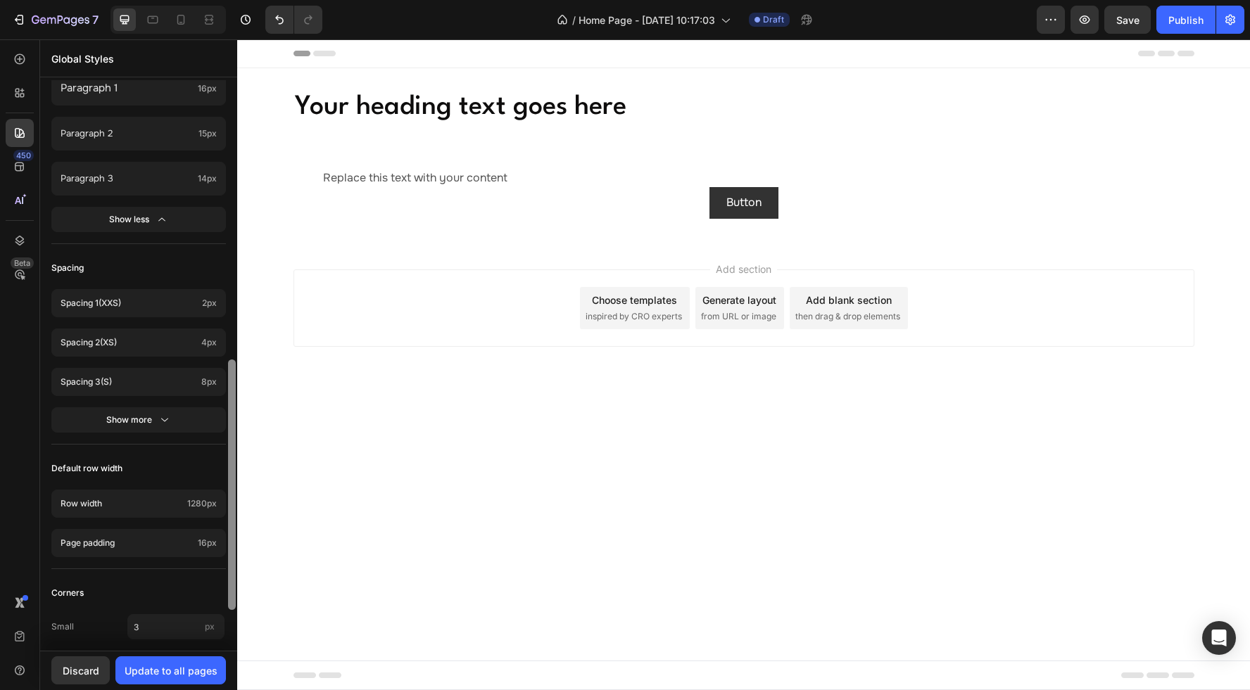
scroll to position [647, 0]
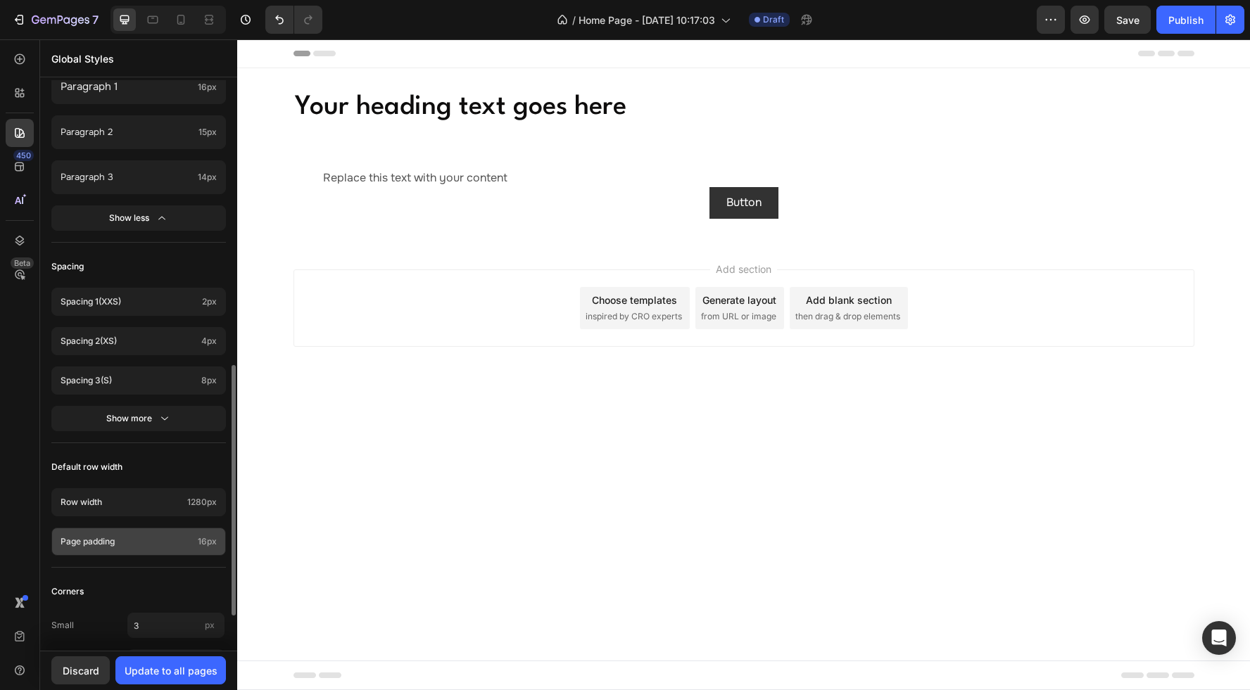
click at [170, 542] on p "Page padding" at bounding box center [127, 541] width 132 height 13
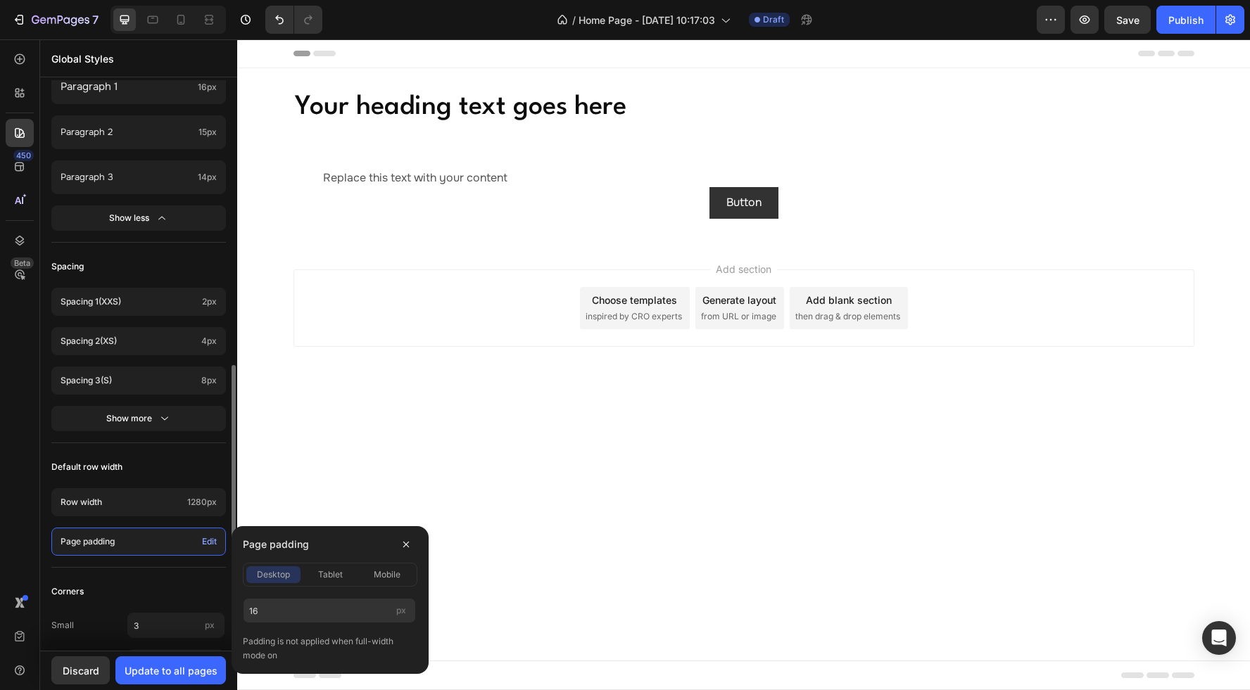
click at [176, 457] on div "Default row width" at bounding box center [138, 467] width 175 height 25
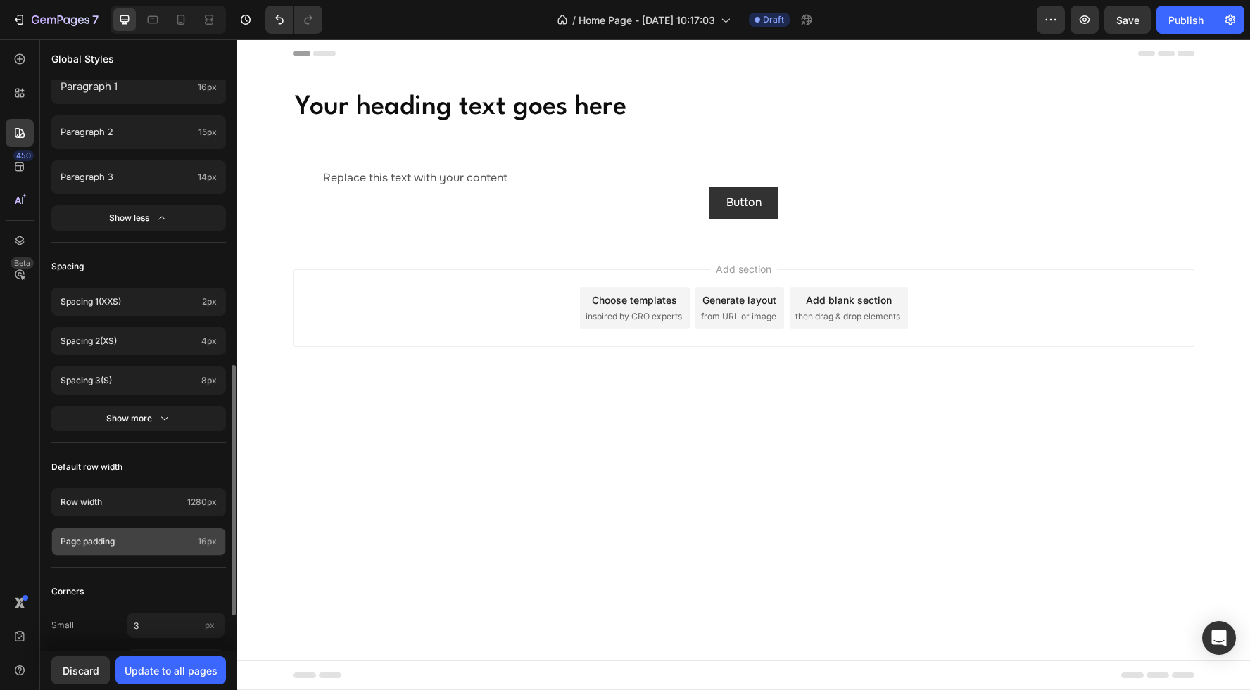
click at [136, 541] on p "Page padding" at bounding box center [127, 541] width 132 height 13
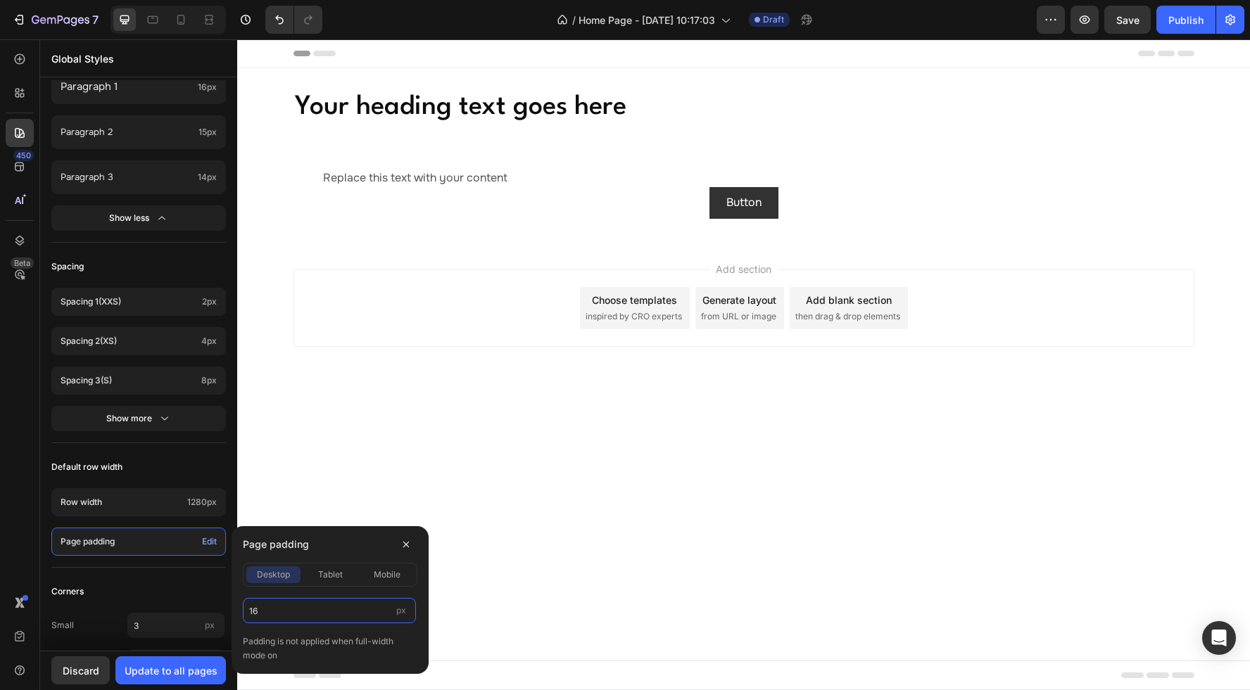
click at [274, 609] on input "16" at bounding box center [329, 610] width 173 height 25
drag, startPoint x: 277, startPoint y: 610, endPoint x: 224, endPoint y: 609, distance: 52.8
click at [224, 0] on div "7 Version history / Home Page - [DATE] 10:17:03 Draft Preview Save Publish 450 …" at bounding box center [625, 0] width 1250 height 0
type input "23"
click at [338, 575] on span "tablet" at bounding box center [330, 575] width 25 height 13
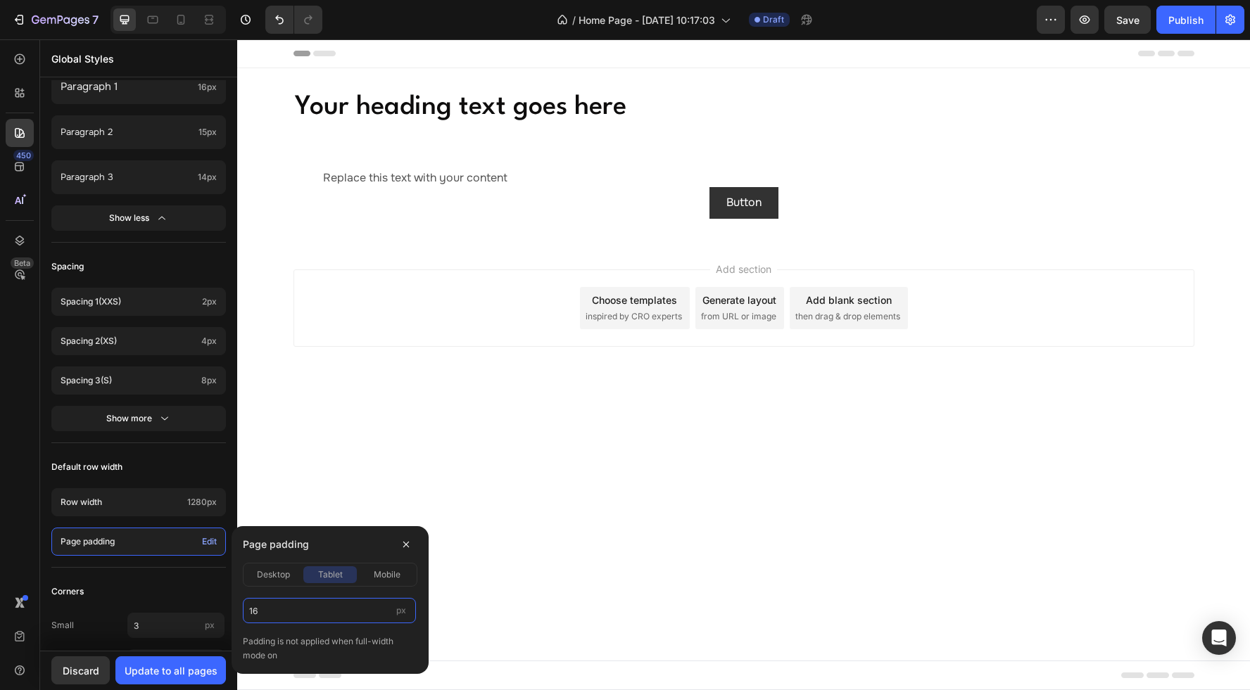
click at [262, 616] on input "16" at bounding box center [329, 610] width 173 height 25
type input "23"
drag, startPoint x: 375, startPoint y: 576, endPoint x: 343, endPoint y: 590, distance: 35.6
click at [375, 576] on span "mobile" at bounding box center [387, 575] width 27 height 13
click at [267, 616] on input "16" at bounding box center [329, 610] width 173 height 25
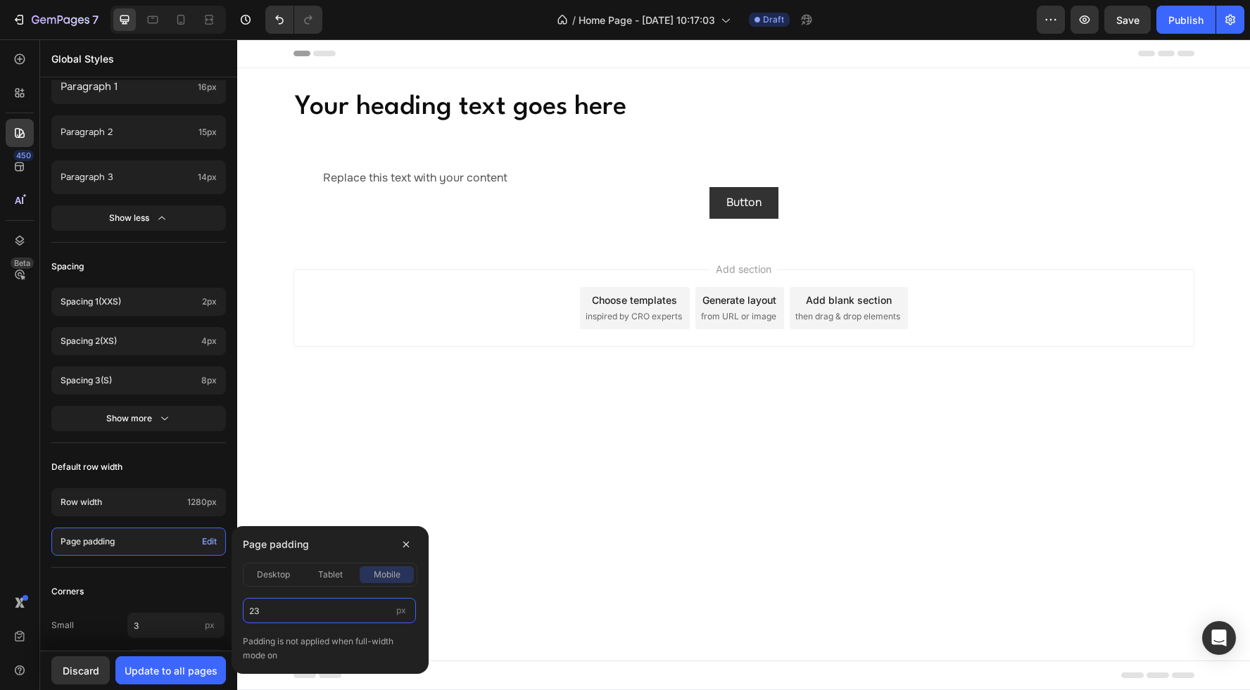
type input "23"
click at [318, 576] on span "tablet" at bounding box center [330, 575] width 25 height 13
click at [293, 577] on div "desktop" at bounding box center [273, 575] width 54 height 13
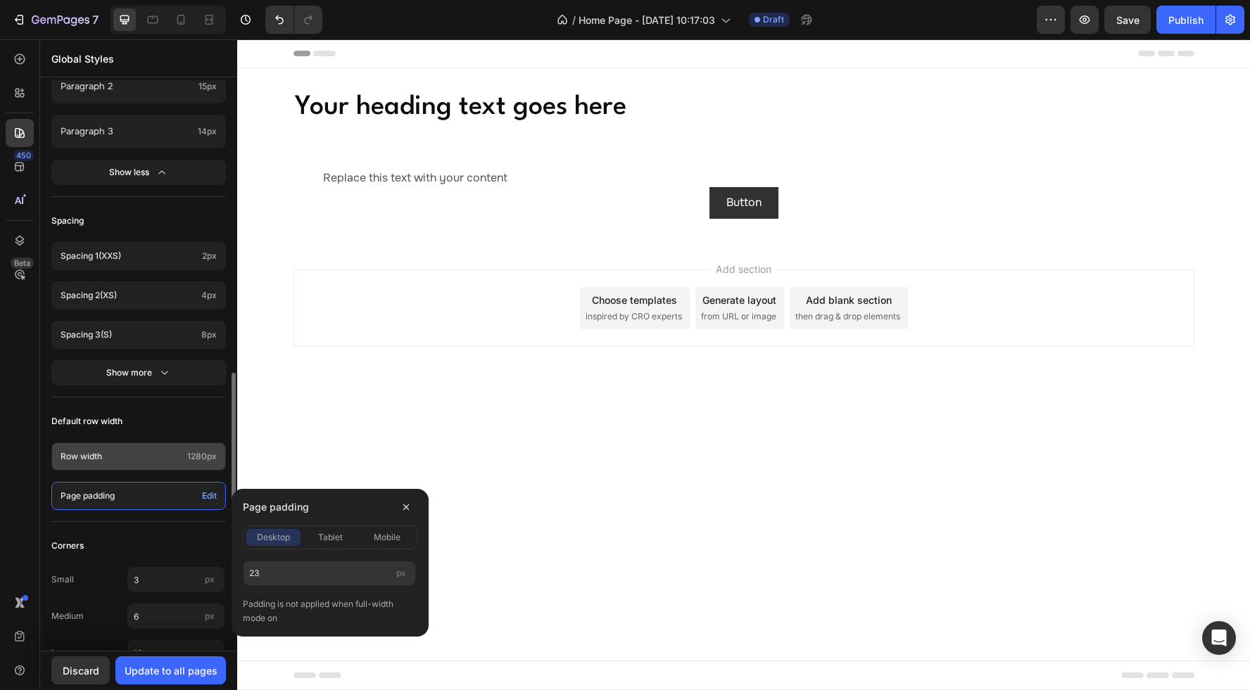
scroll to position [728, 0]
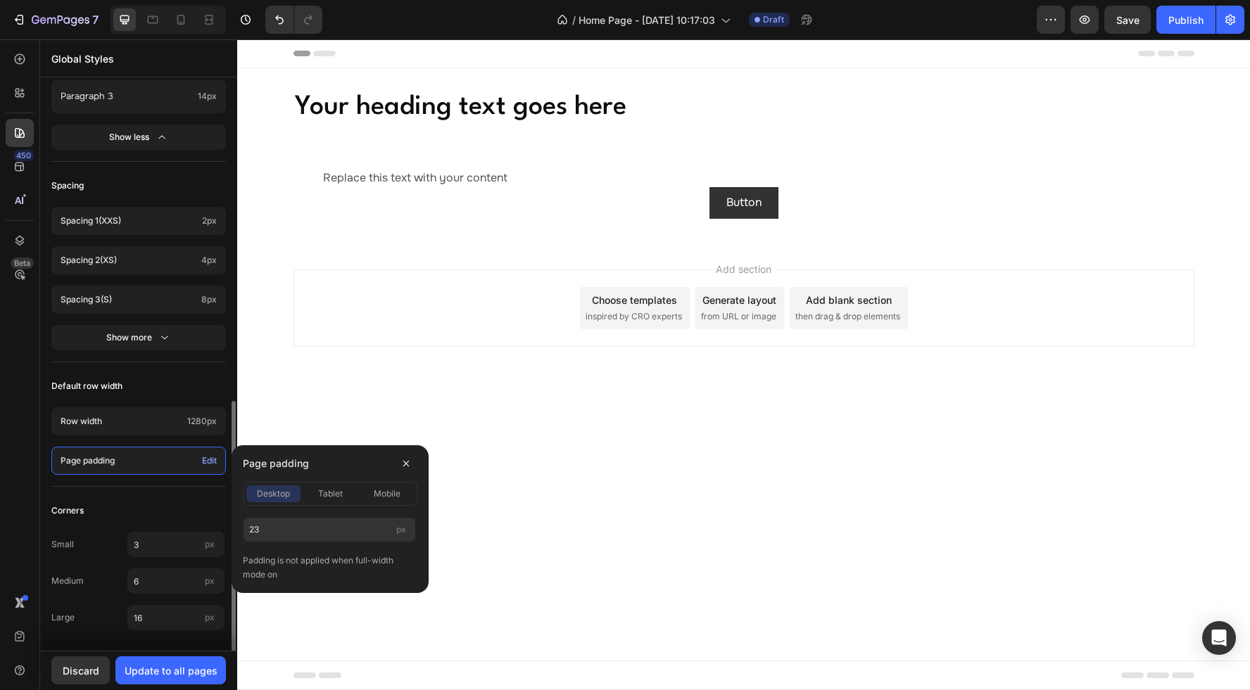
click at [128, 502] on div "Corners" at bounding box center [138, 510] width 175 height 25
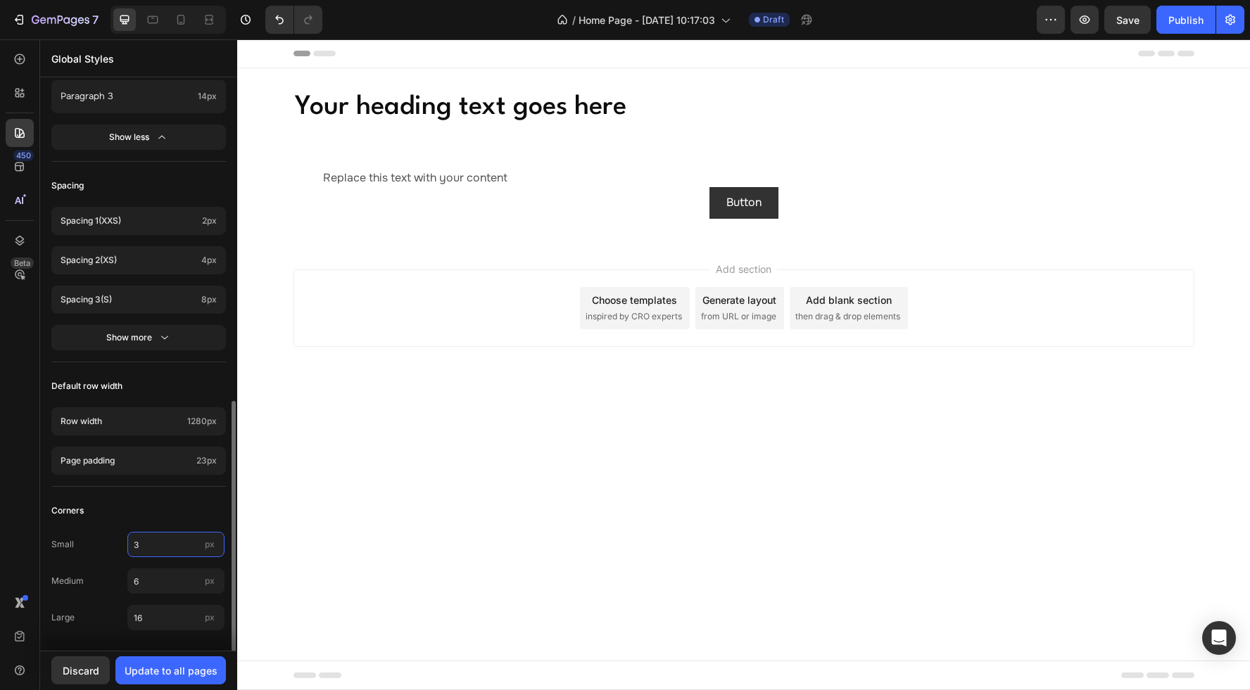
click at [172, 546] on input "3" at bounding box center [175, 544] width 97 height 25
drag, startPoint x: 153, startPoint y: 545, endPoint x: 118, endPoint y: 540, distance: 34.8
click at [118, 540] on div "Small 10 px" at bounding box center [138, 544] width 175 height 25
type input "2"
type input "3"
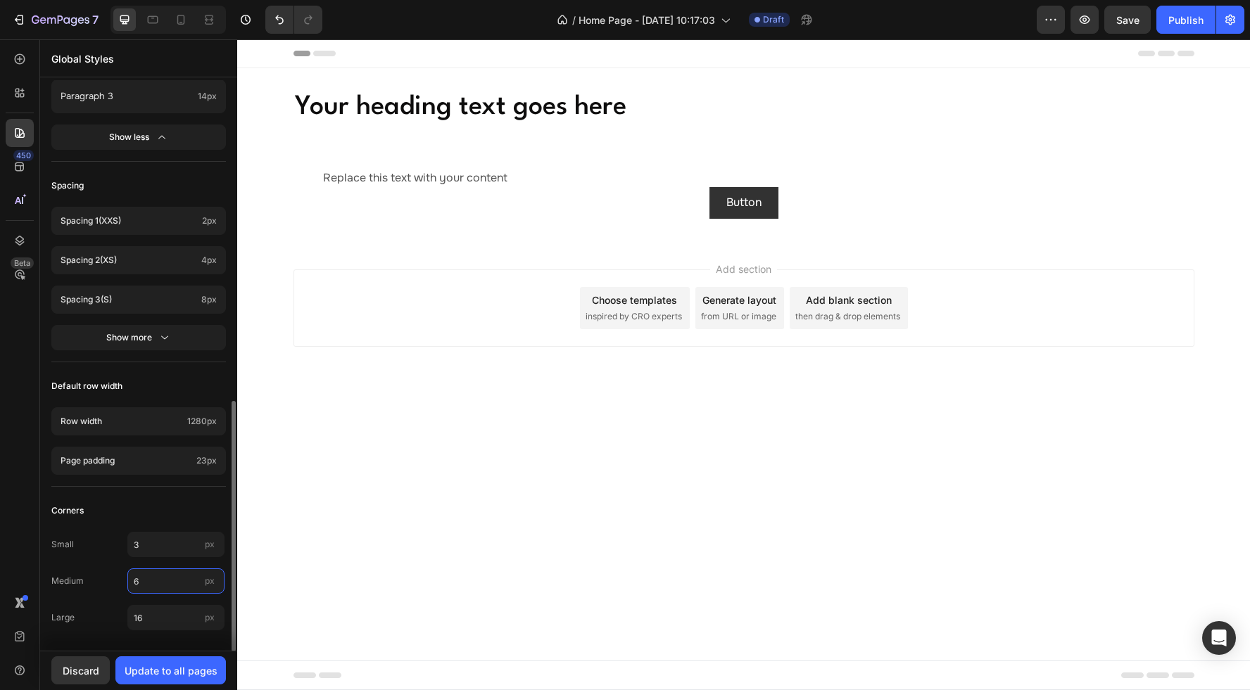
click at [164, 584] on input "6" at bounding box center [175, 581] width 97 height 25
type input "10"
click at [147, 511] on div "Corners" at bounding box center [138, 510] width 175 height 25
click at [156, 623] on input "16" at bounding box center [175, 617] width 97 height 25
drag, startPoint x: 153, startPoint y: 509, endPoint x: 210, endPoint y: 509, distance: 57.0
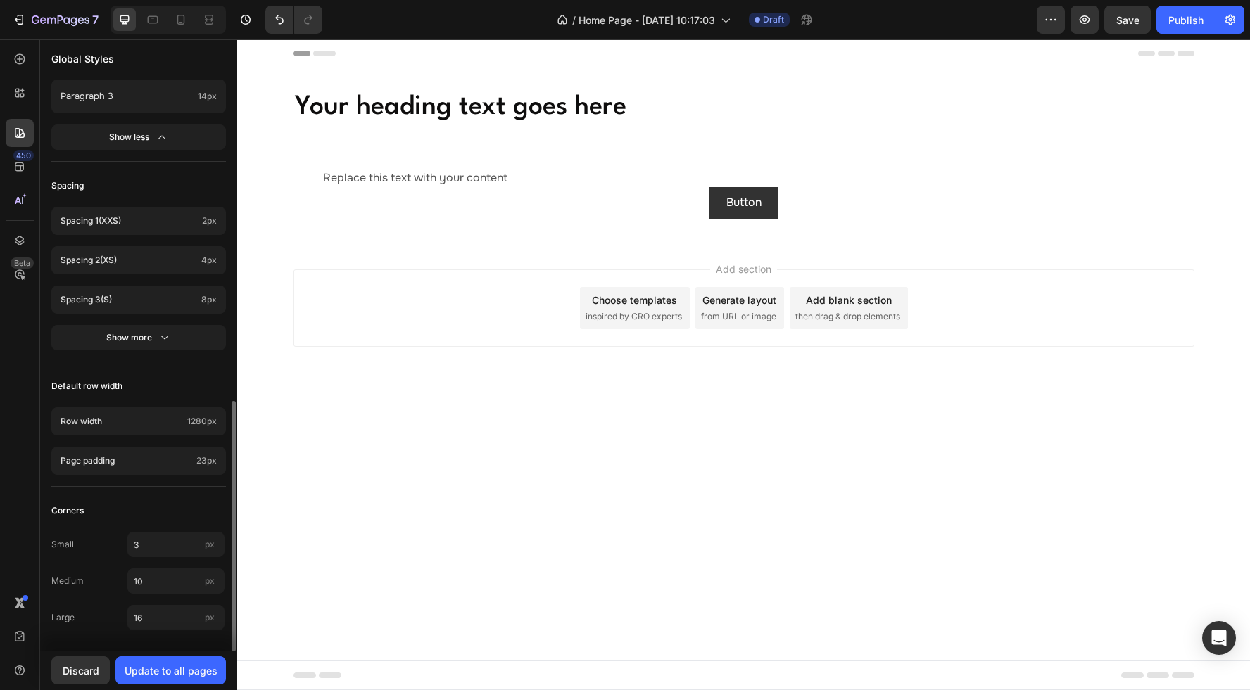
click at [153, 509] on div "Corners" at bounding box center [138, 510] width 175 height 25
click at [156, 610] on input "16" at bounding box center [175, 617] width 97 height 25
type input "12"
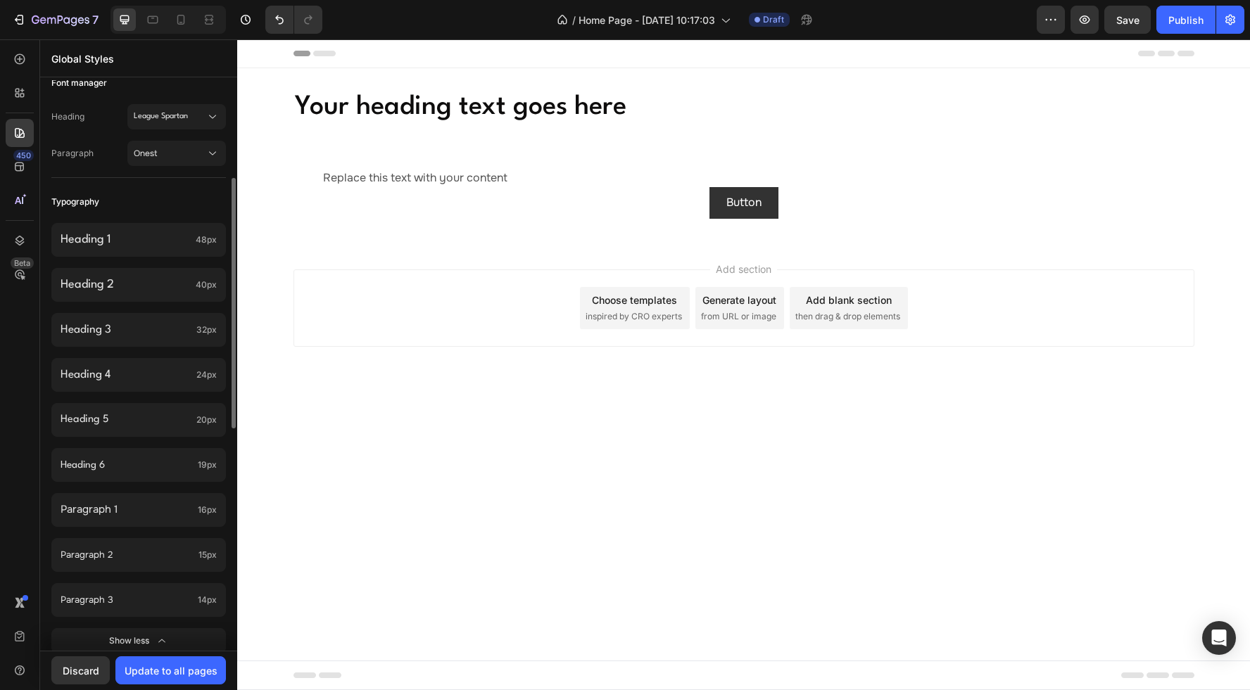
scroll to position [224, 0]
click at [192, 668] on div "Update to all pages" at bounding box center [171, 671] width 93 height 15
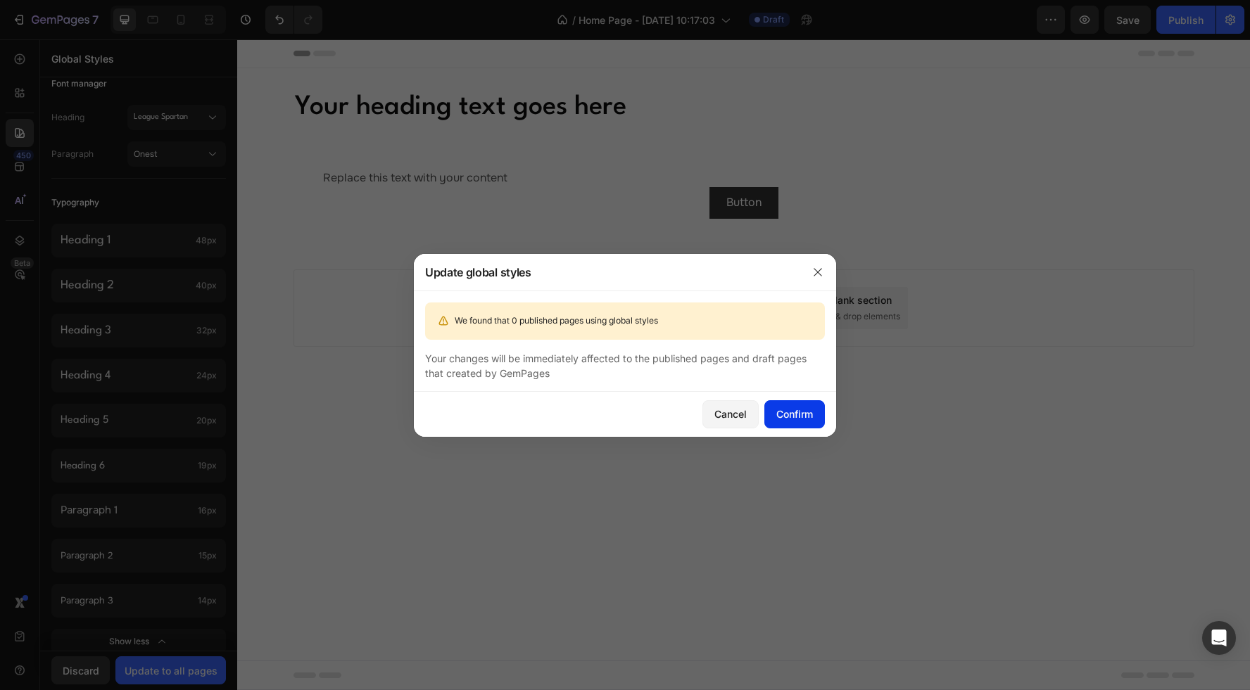
click at [785, 418] on div "Confirm" at bounding box center [794, 414] width 37 height 15
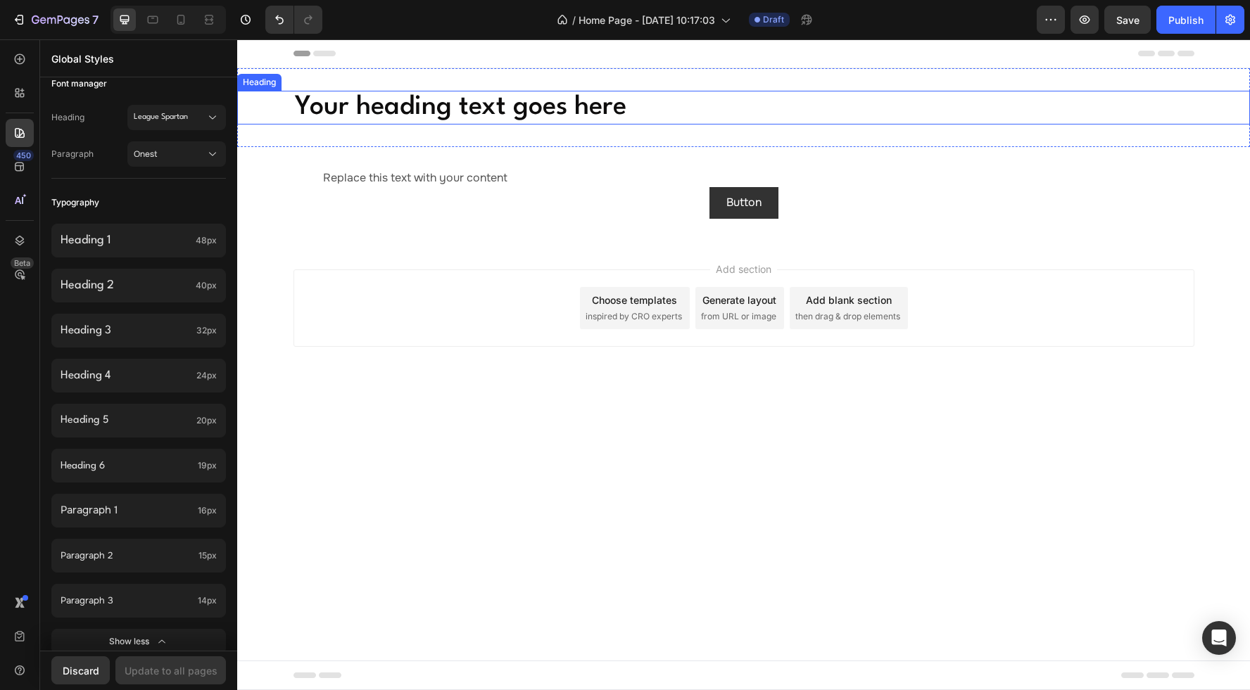
click at [585, 108] on h2 "Your heading text goes here" at bounding box center [743, 108] width 901 height 34
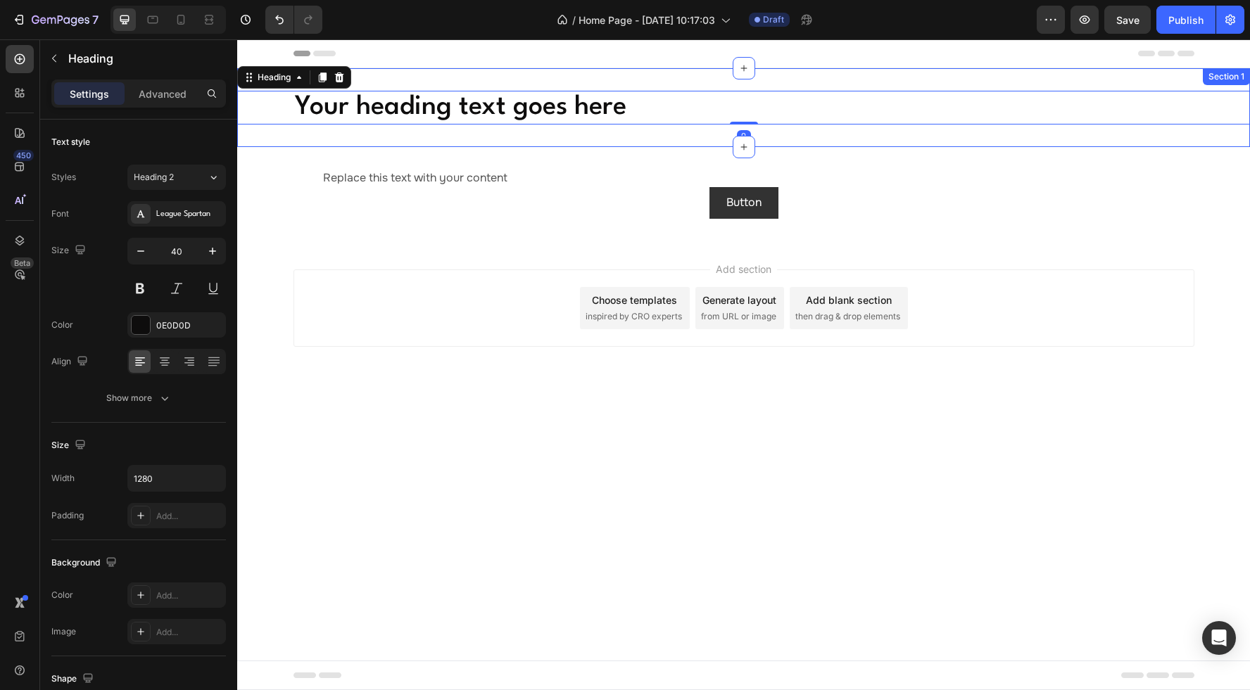
drag, startPoint x: 498, startPoint y: 77, endPoint x: 432, endPoint y: 70, distance: 66.5
click at [497, 77] on div "Your heading text goes here Heading 0 Section 1" at bounding box center [743, 107] width 1013 height 79
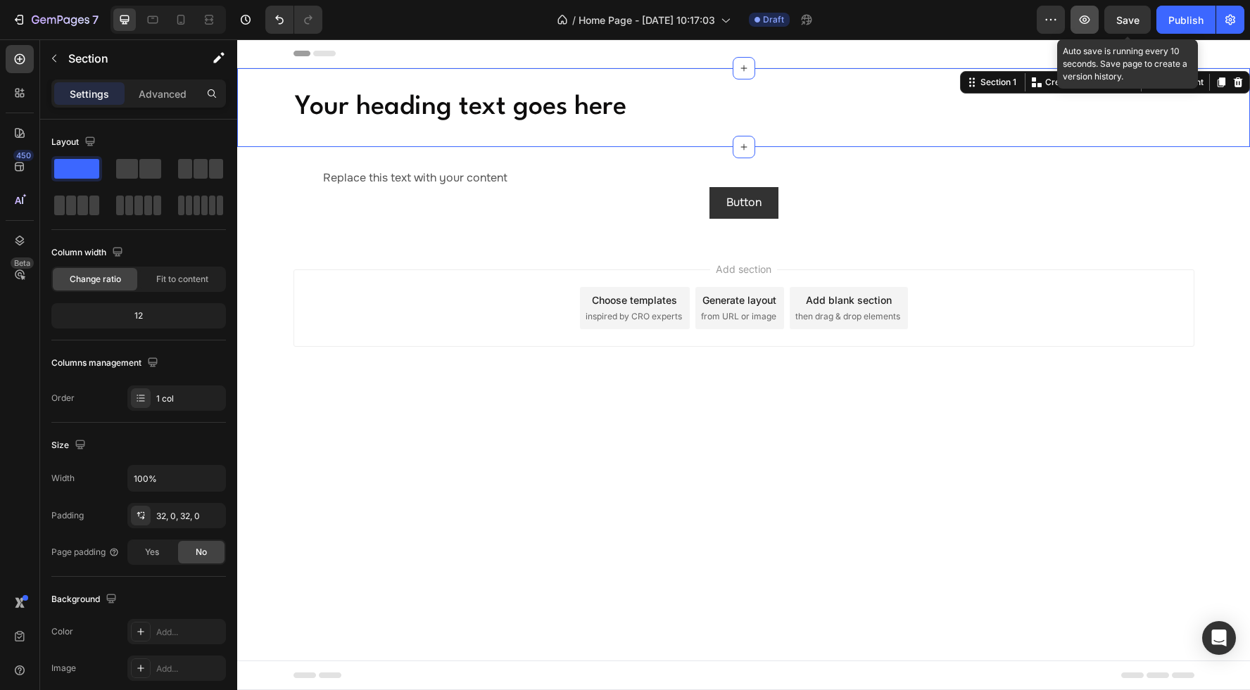
drag, startPoint x: 1117, startPoint y: 27, endPoint x: 1098, endPoint y: 27, distance: 19.7
click at [1117, 27] on div "Save" at bounding box center [1127, 20] width 23 height 15
